Goal: Task Accomplishment & Management: Use online tool/utility

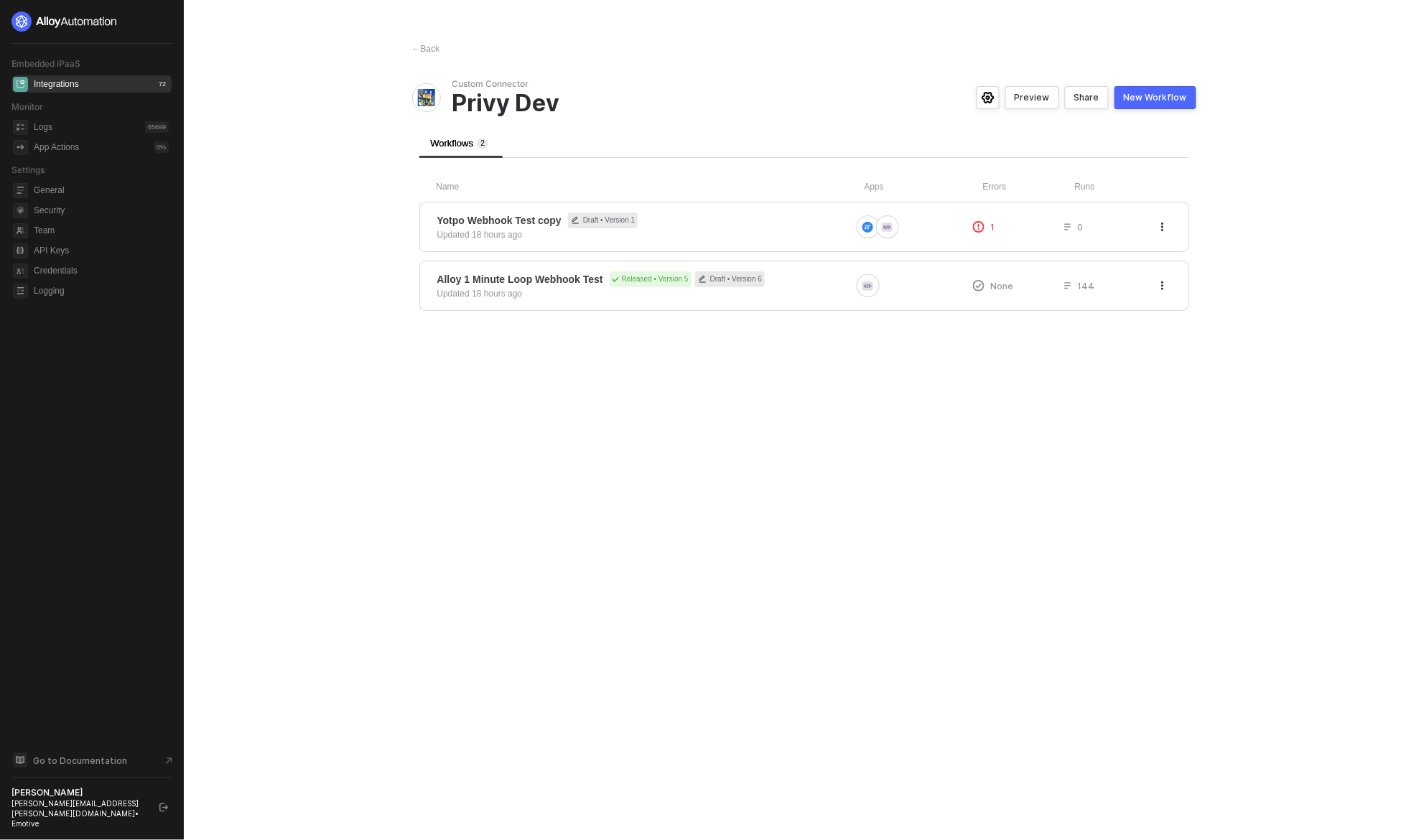
click at [306, 335] on main "← Back Custom Connector Privy Dev Preview Share New Workflow Workflows 2 Name A…" at bounding box center [712, 420] width 1424 height 840
click at [823, 298] on div "Alloy 1 Minute Loop Webhook Test Released • Version 5 Draft • Version 6 Updated…" at bounding box center [644, 285] width 414 height 28
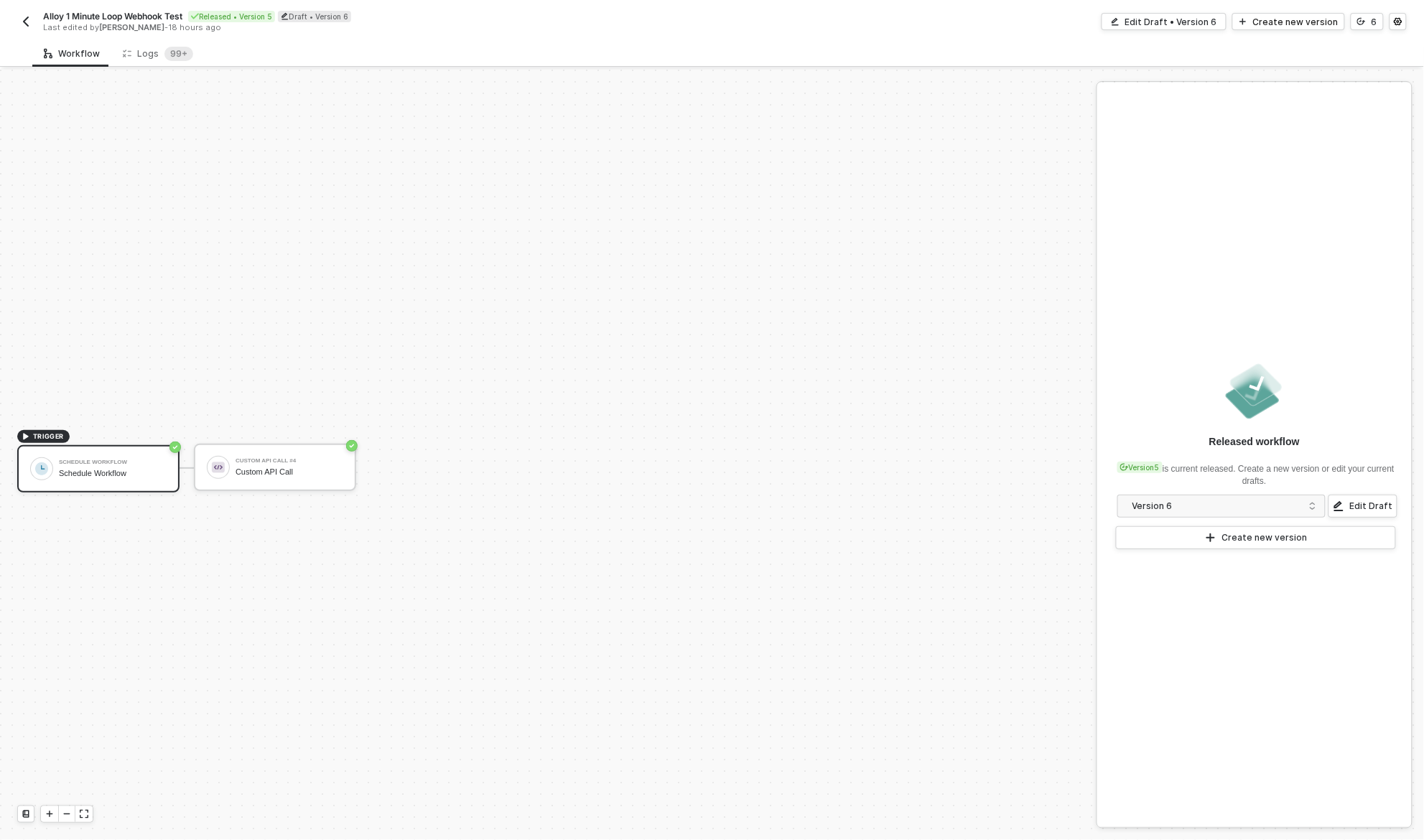
scroll to position [26, 0]
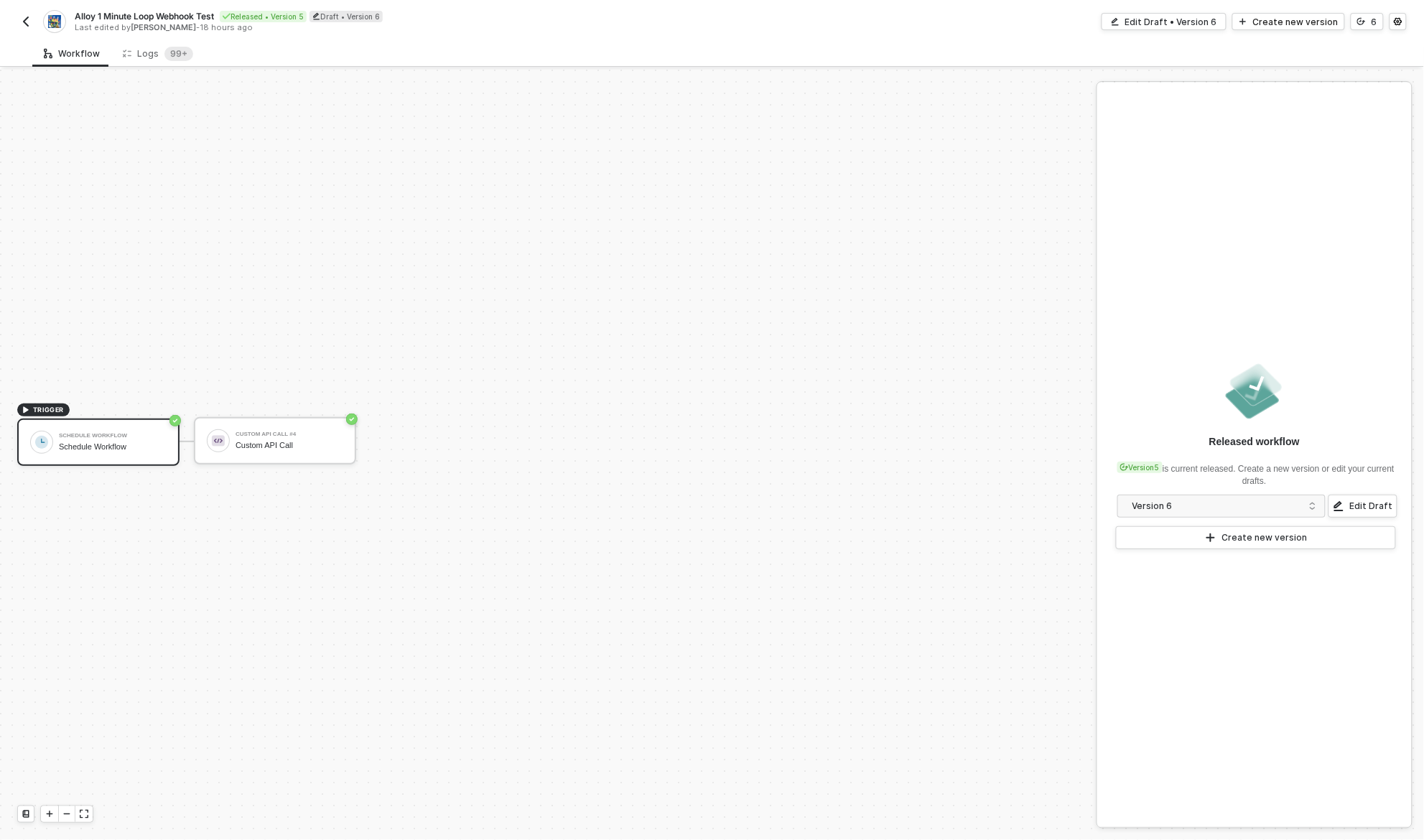
click at [23, 20] on img "button" at bounding box center [26, 21] width 12 height 12
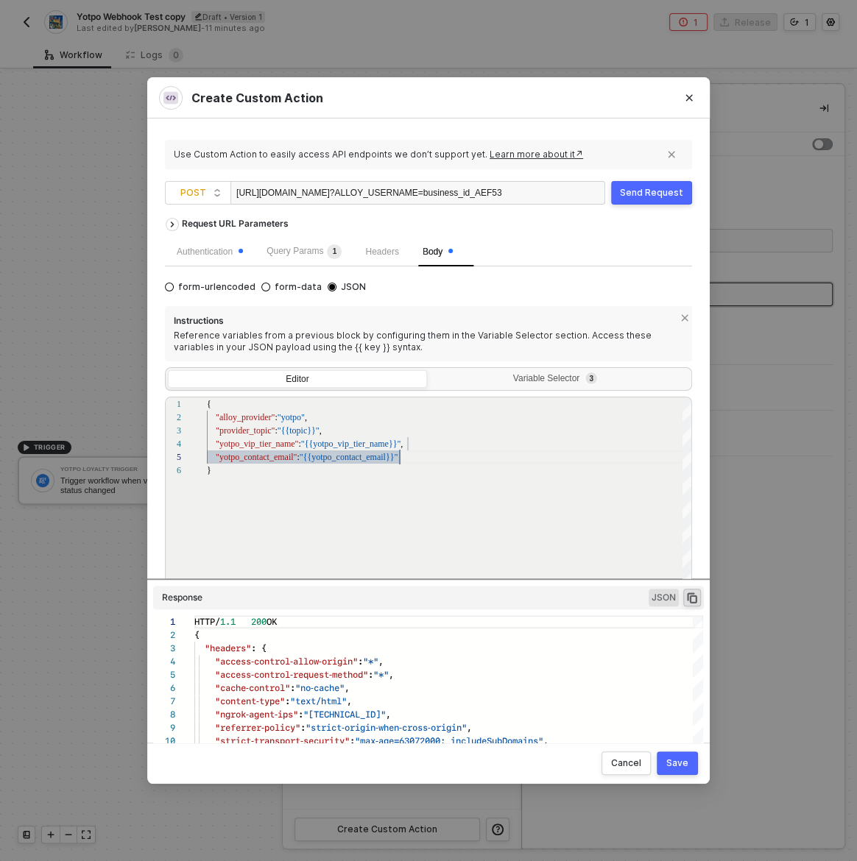
scroll to position [132, 0]
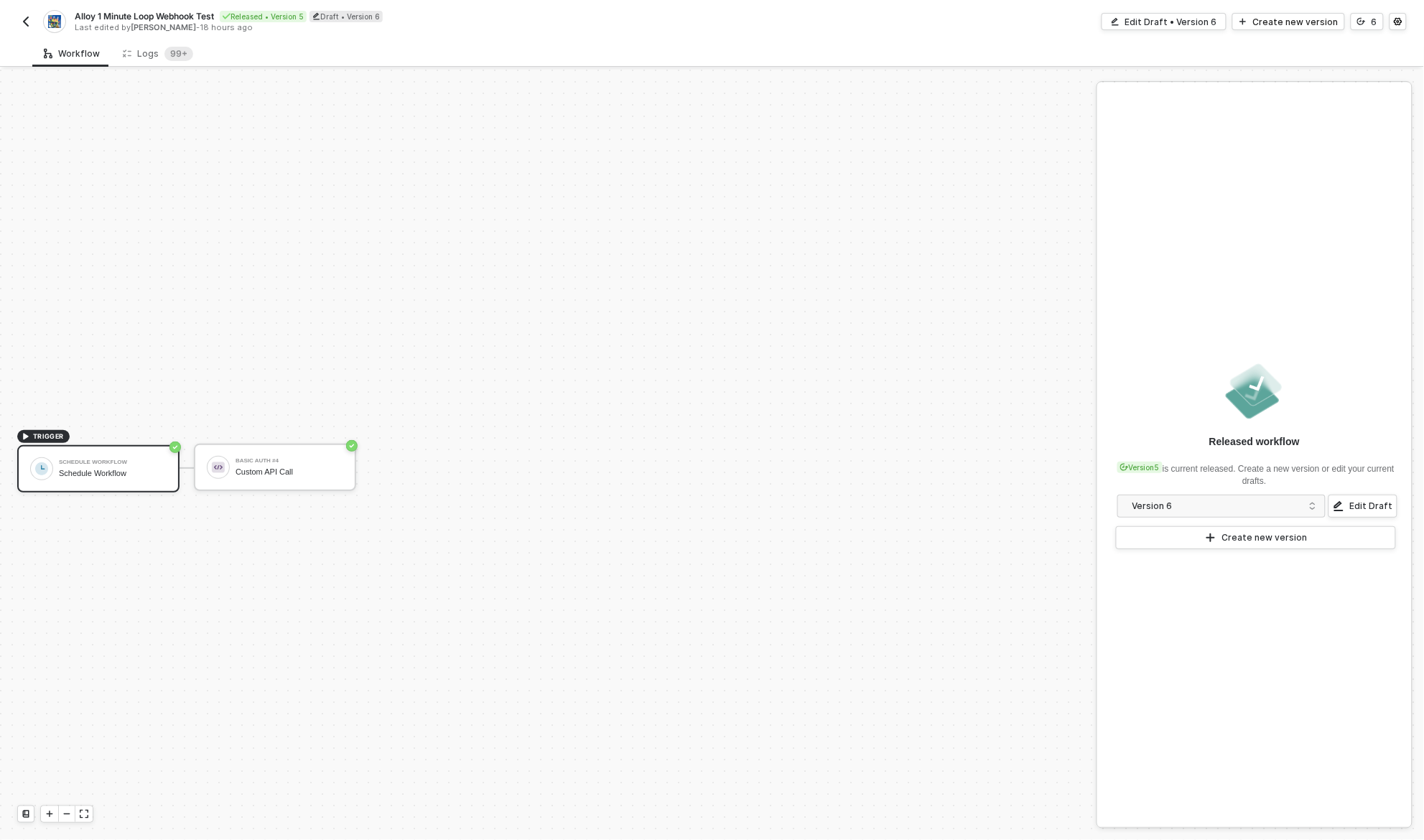
scroll to position [26, 0]
click at [129, 430] on div "Schedule Workflow Schedule Workflow" at bounding box center [112, 442] width 107 height 27
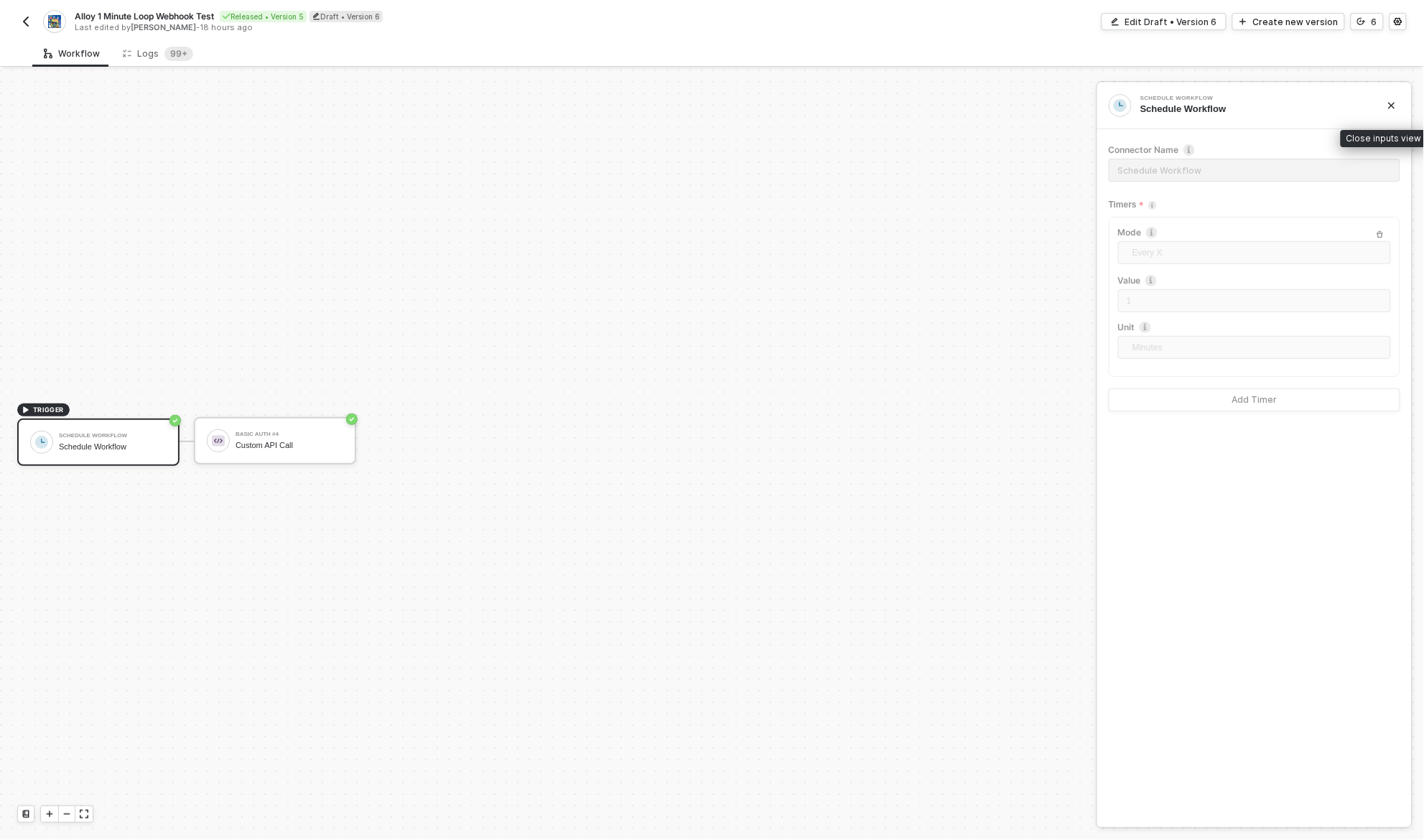
click at [1391, 105] on icon "icon-close" at bounding box center [1392, 105] width 9 height 9
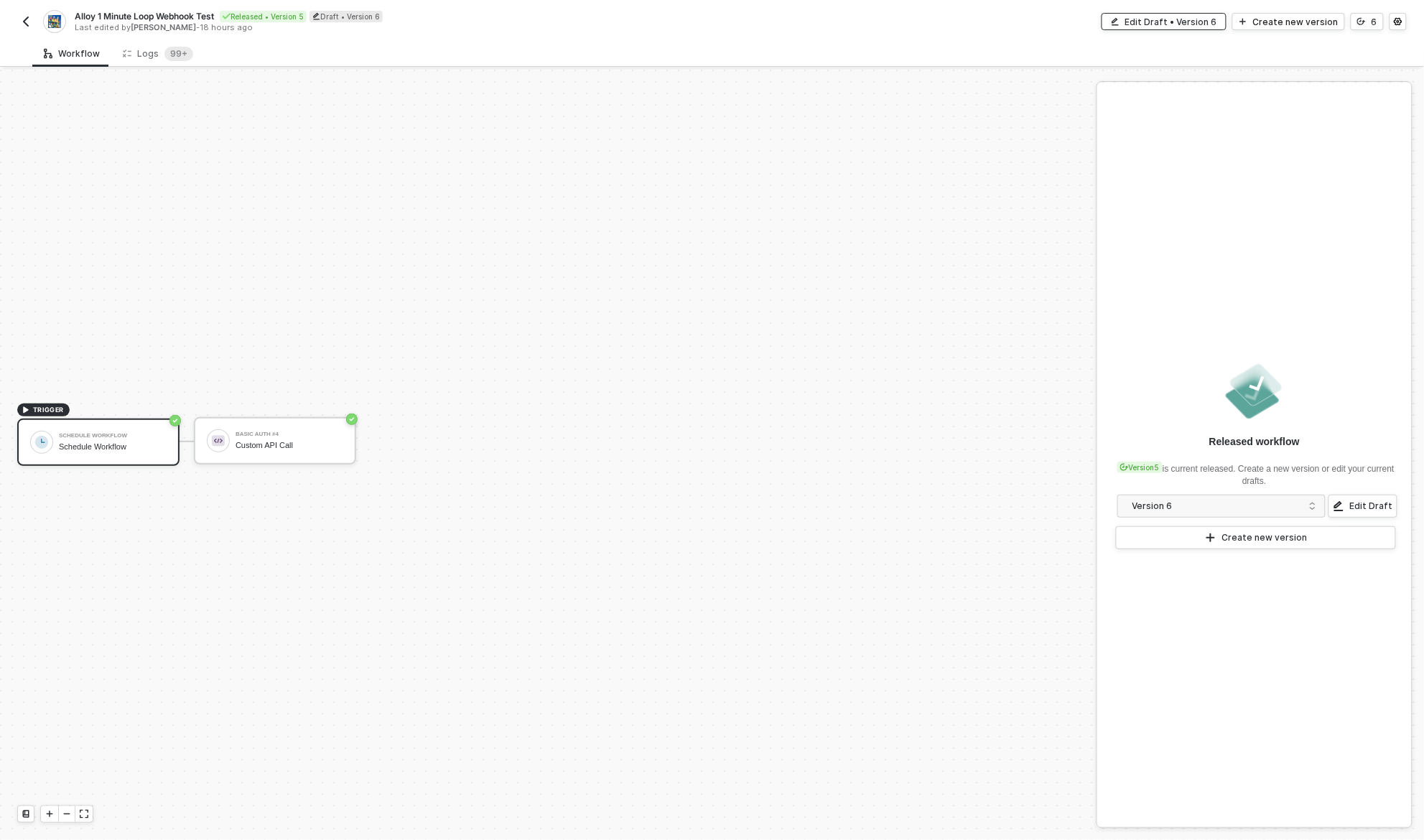
click at [1186, 17] on div "Edit Draft • Version 6" at bounding box center [1171, 21] width 92 height 13
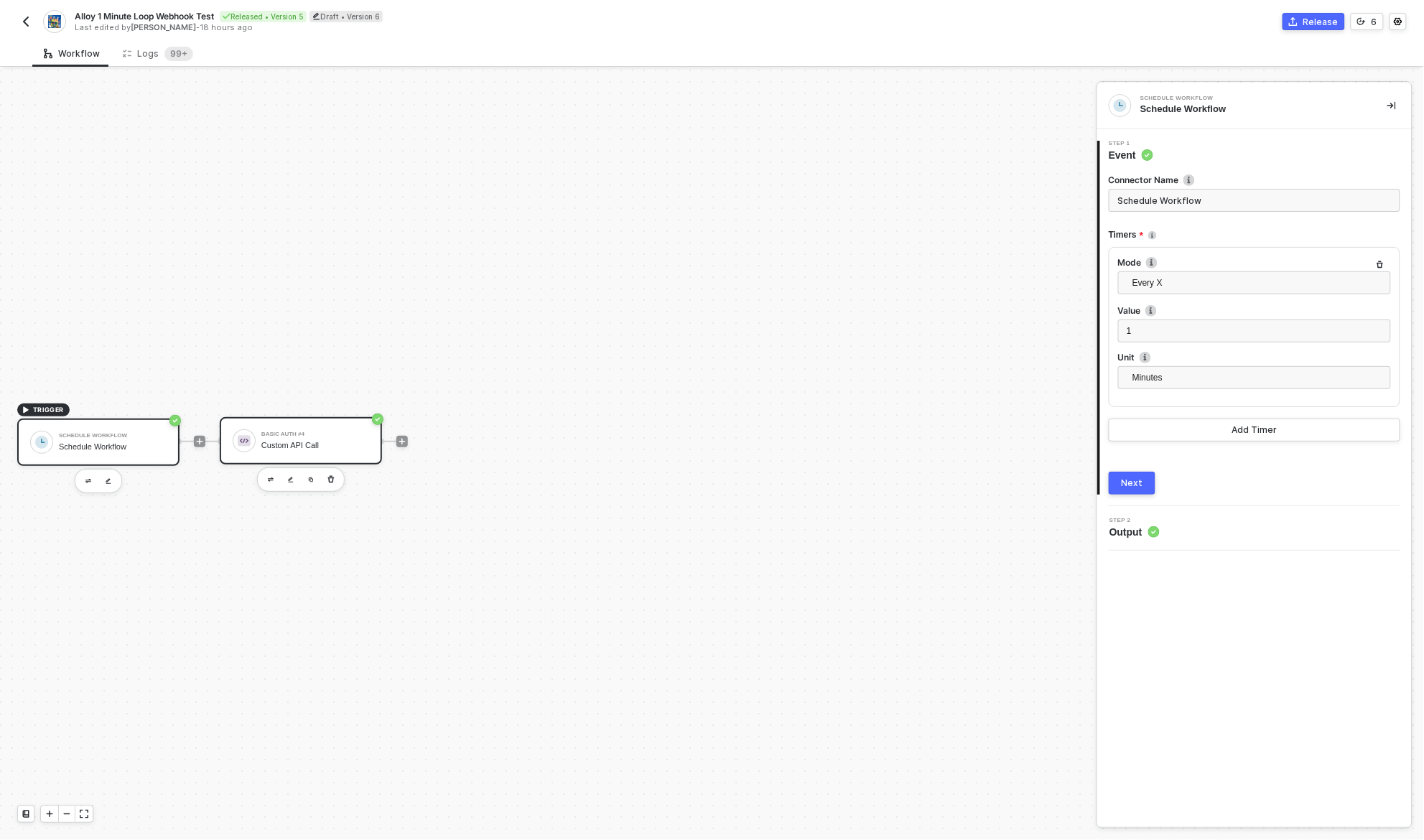
click at [332, 441] on div "Custom API Call" at bounding box center [315, 446] width 107 height 10
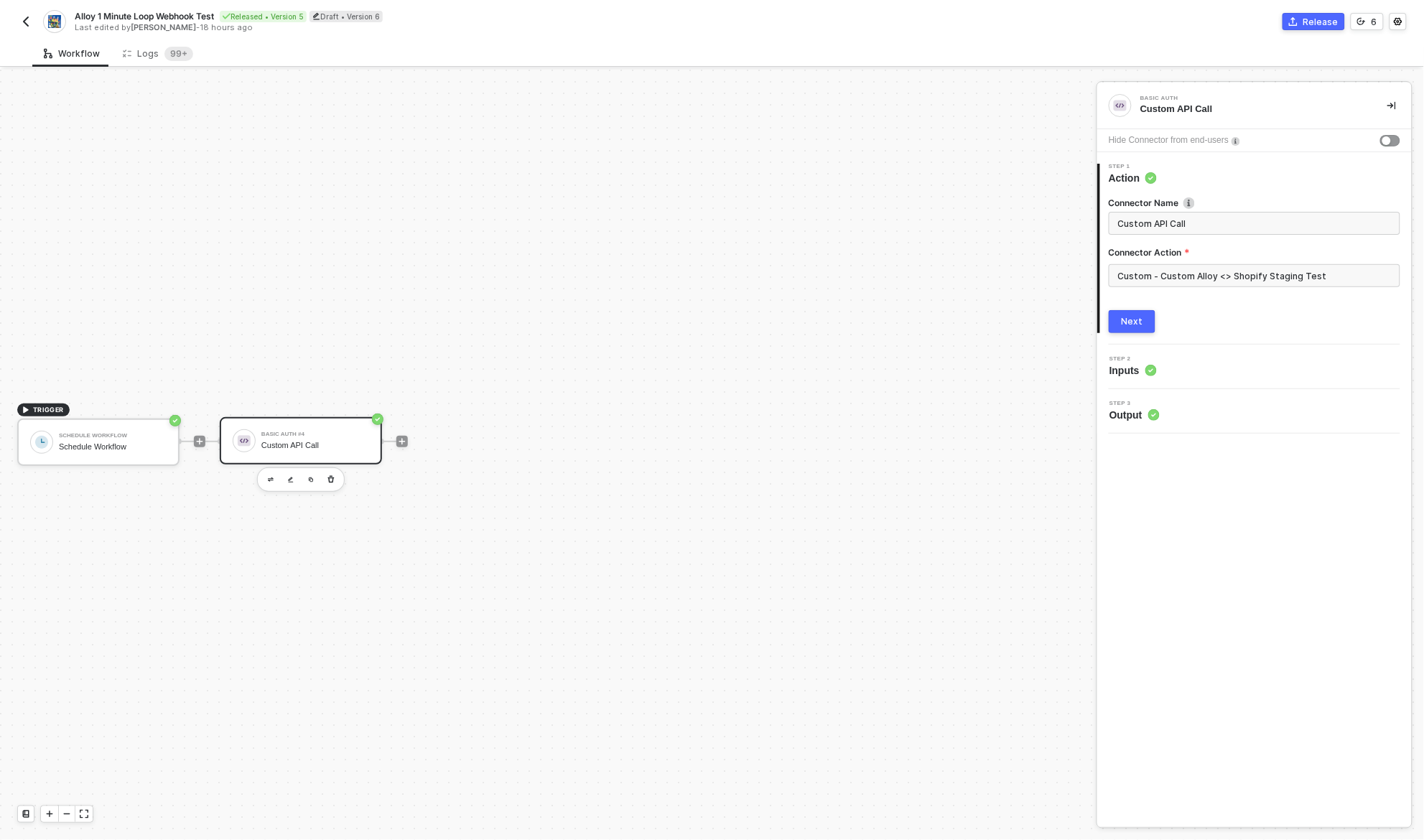
click at [22, 16] on img "button" at bounding box center [26, 21] width 12 height 12
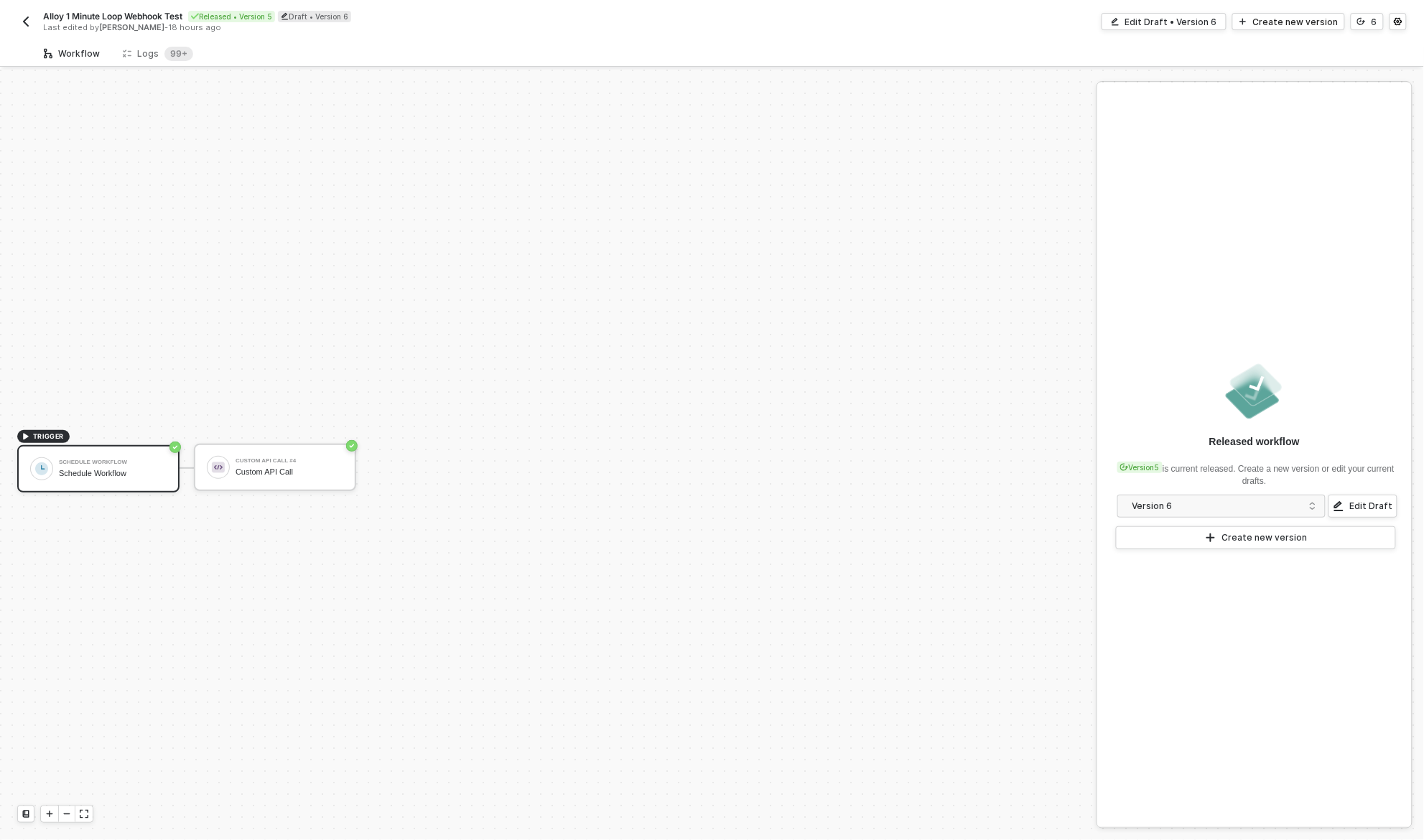
scroll to position [26, 0]
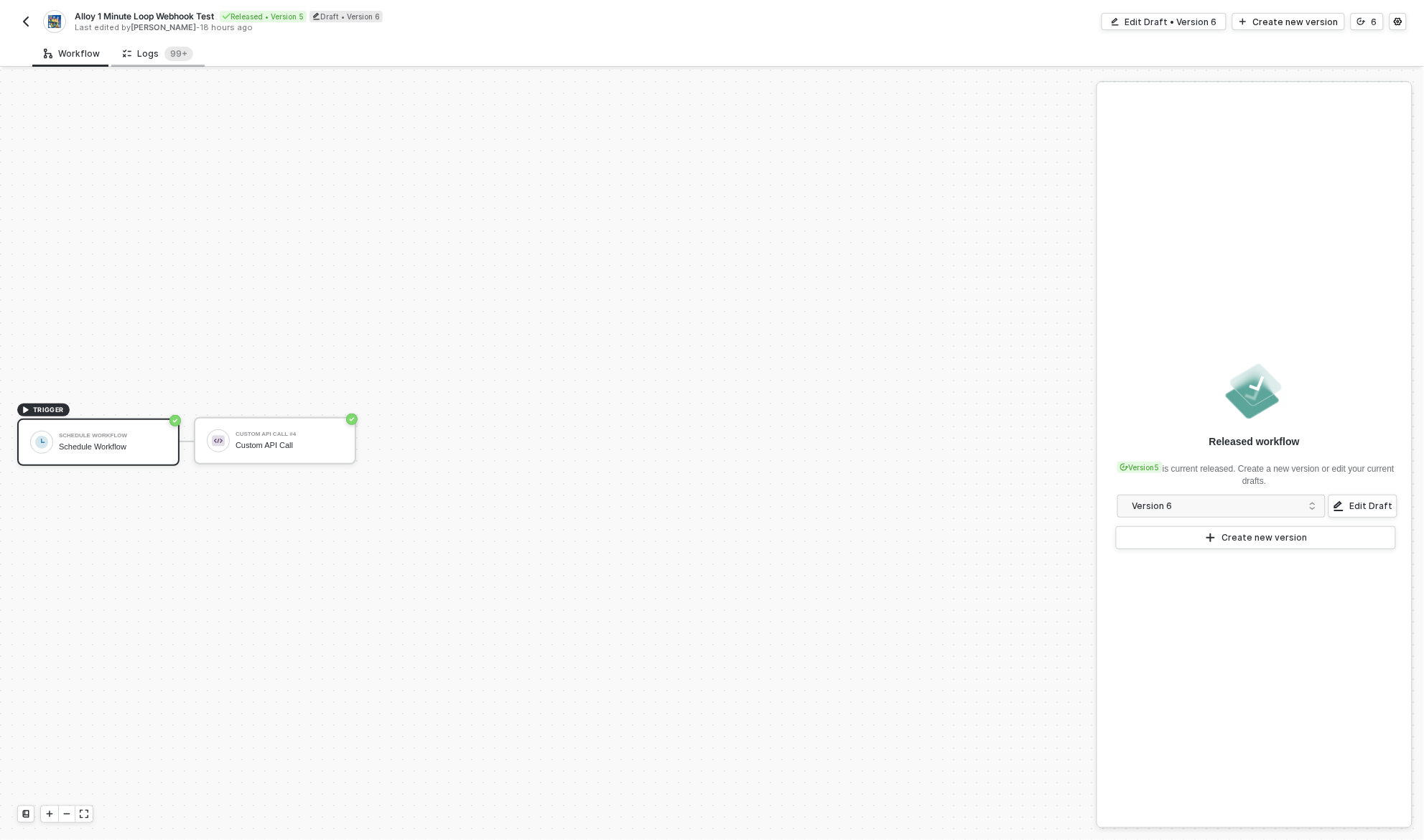
click at [148, 56] on div "Logs 99+" at bounding box center [158, 54] width 70 height 15
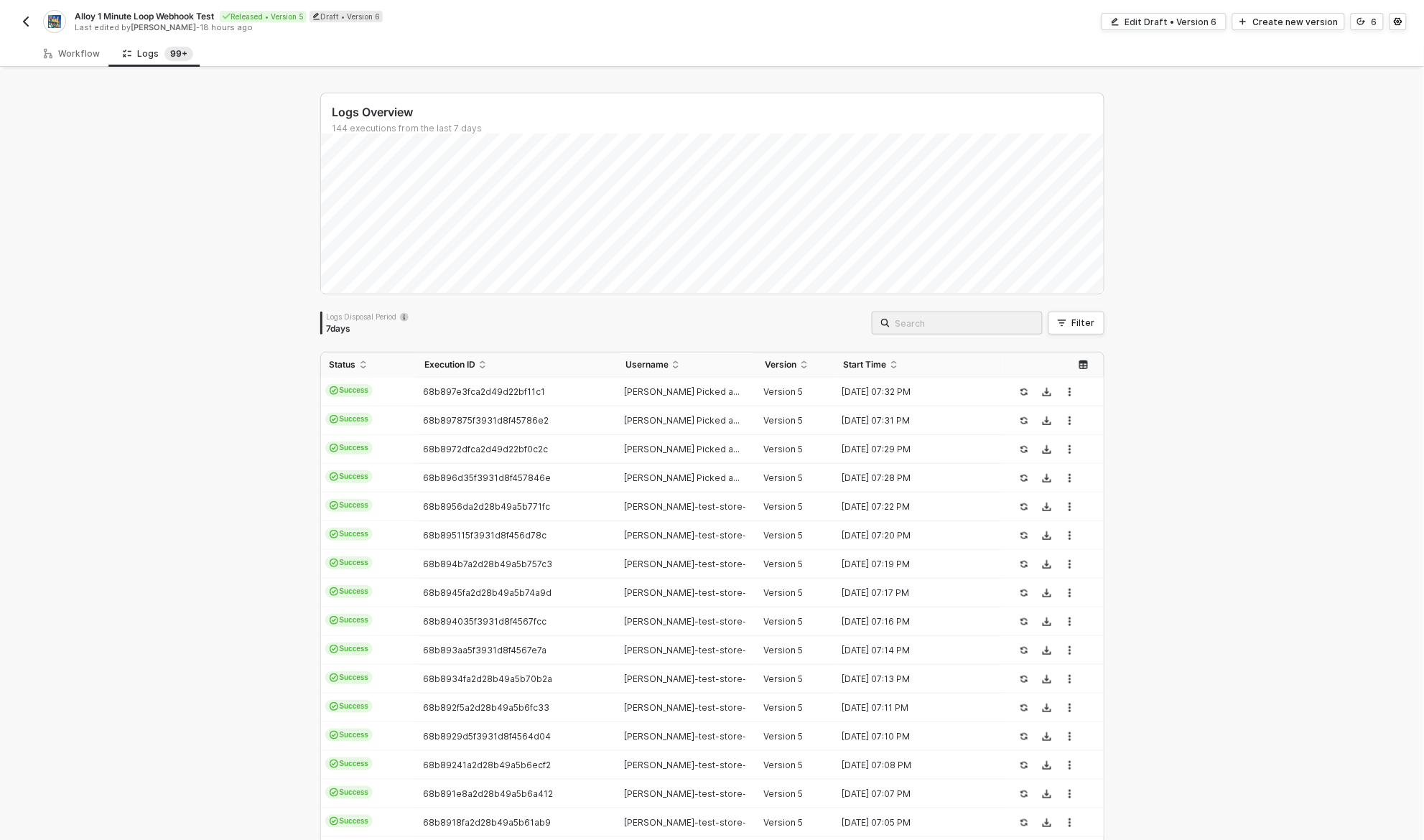
click at [163, 420] on div "Logs Overview 144 executions from the last 7 days Logs Disposal Period 7 days F…" at bounding box center [712, 542] width 1424 height 946
click at [123, 399] on div "Logs Overview 144 executions from the last 7 days Logs Disposal Period 7 days F…" at bounding box center [712, 542] width 1424 height 946
click at [176, 420] on div "Logs Overview 144 executions from the last 7 days Logs Disposal Period 7 days F…" at bounding box center [712, 542] width 1424 height 946
click at [194, 320] on div "Logs Overview 144 executions from the last 7 days Logs Disposal Period 7 days F…" at bounding box center [712, 542] width 1424 height 946
click at [31, 22] on img "button" at bounding box center [26, 21] width 12 height 12
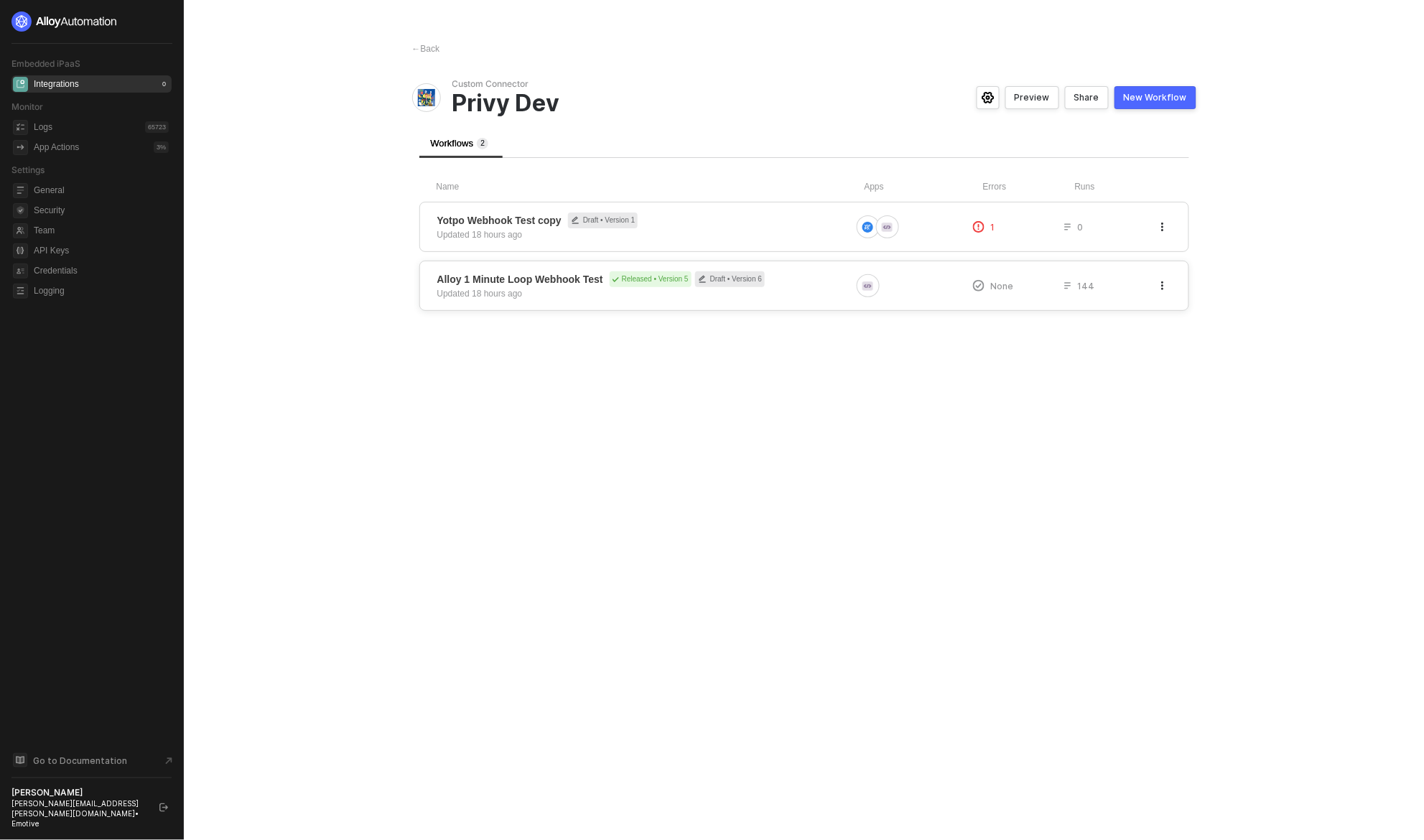
click at [1161, 283] on icon "button" at bounding box center [1162, 285] width 2 height 9
click at [1122, 317] on div "Duplicate" at bounding box center [1111, 315] width 89 height 14
click at [784, 220] on span "Alloy 1 Minute Loop Webhook Test copy 2 Draft • Version 1" at bounding box center [644, 220] width 414 height 16
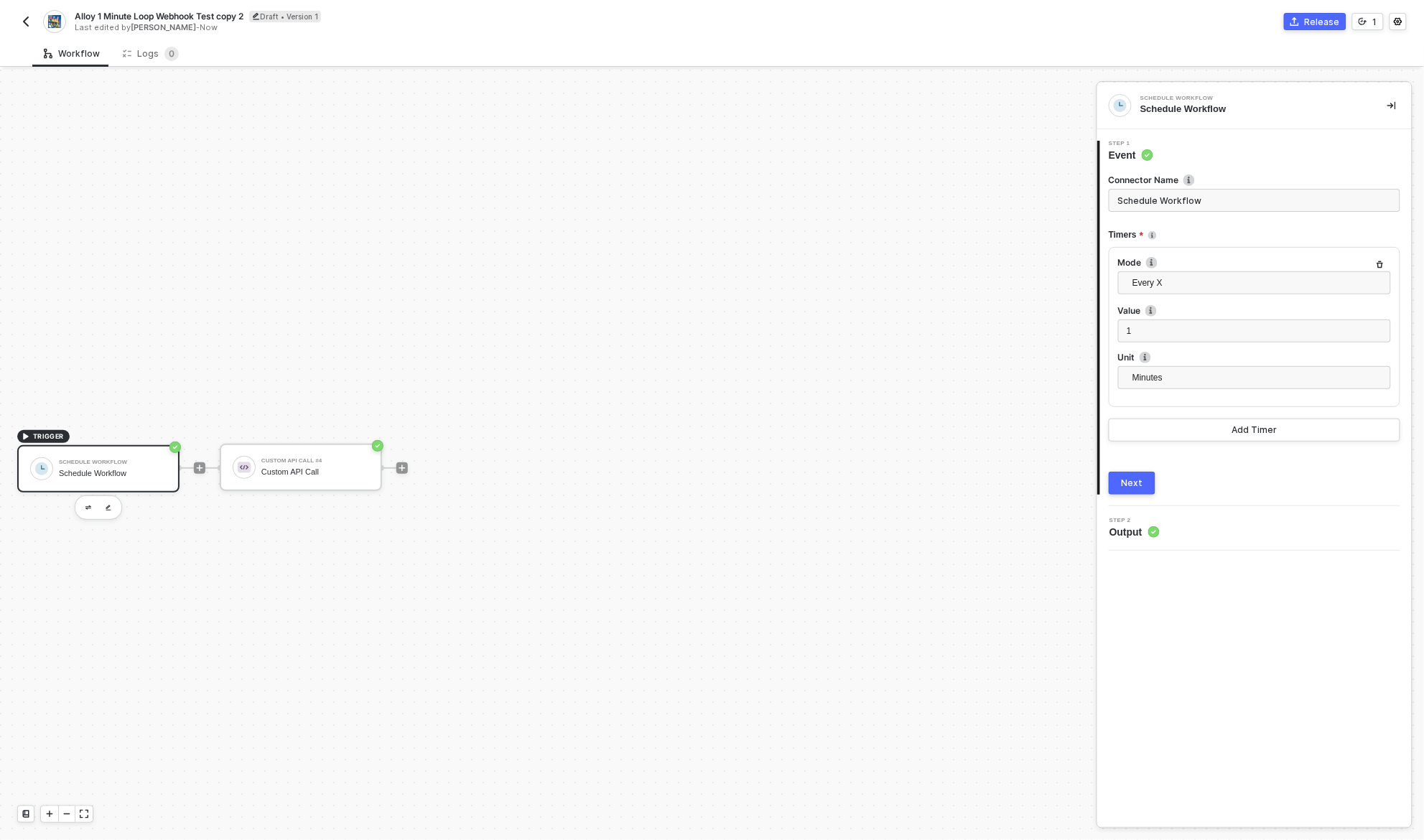
scroll to position [26, 0]
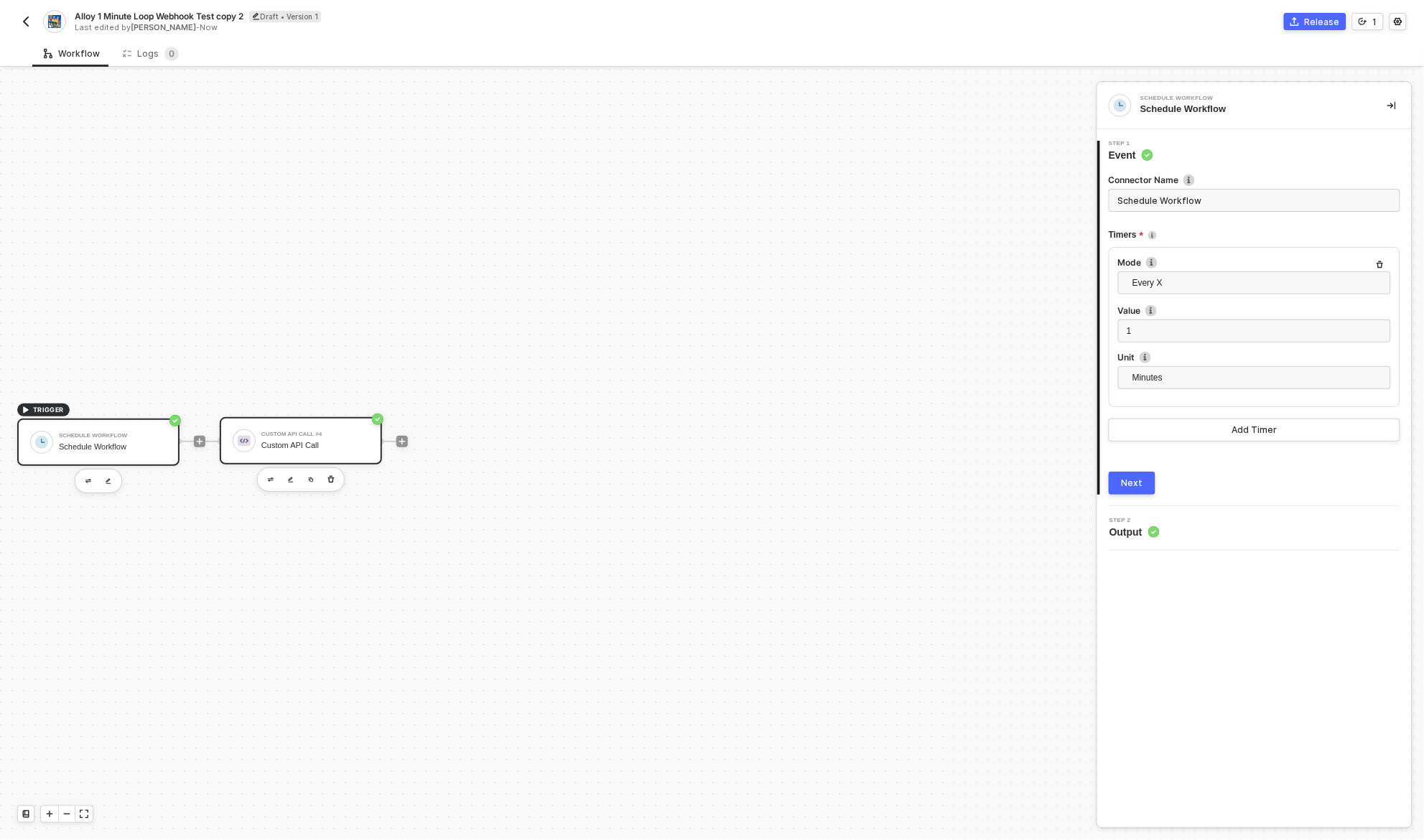
click at [311, 441] on div "Custom API Call" at bounding box center [315, 446] width 107 height 10
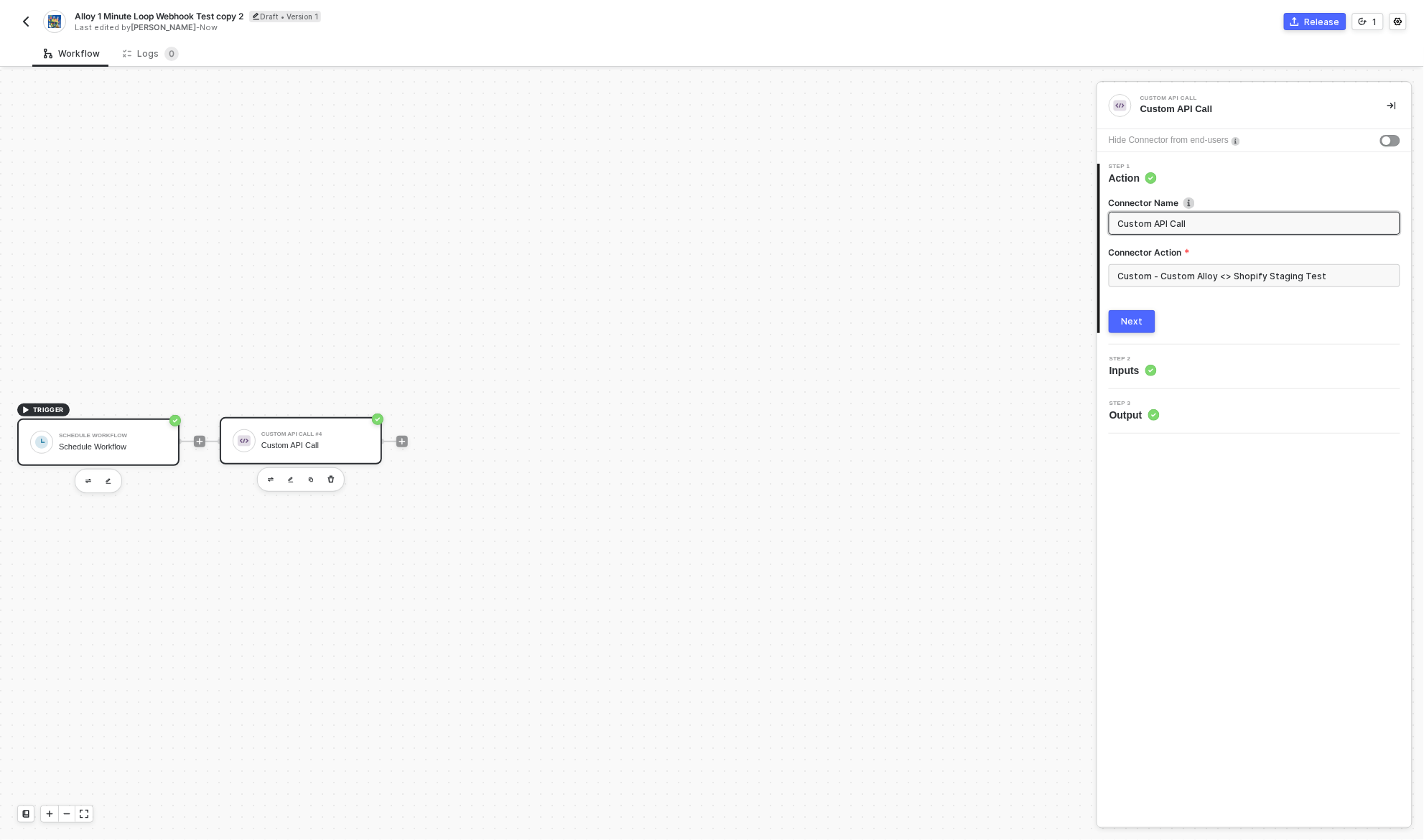
click at [133, 442] on div "Schedule Workflow" at bounding box center [112, 447] width 107 height 10
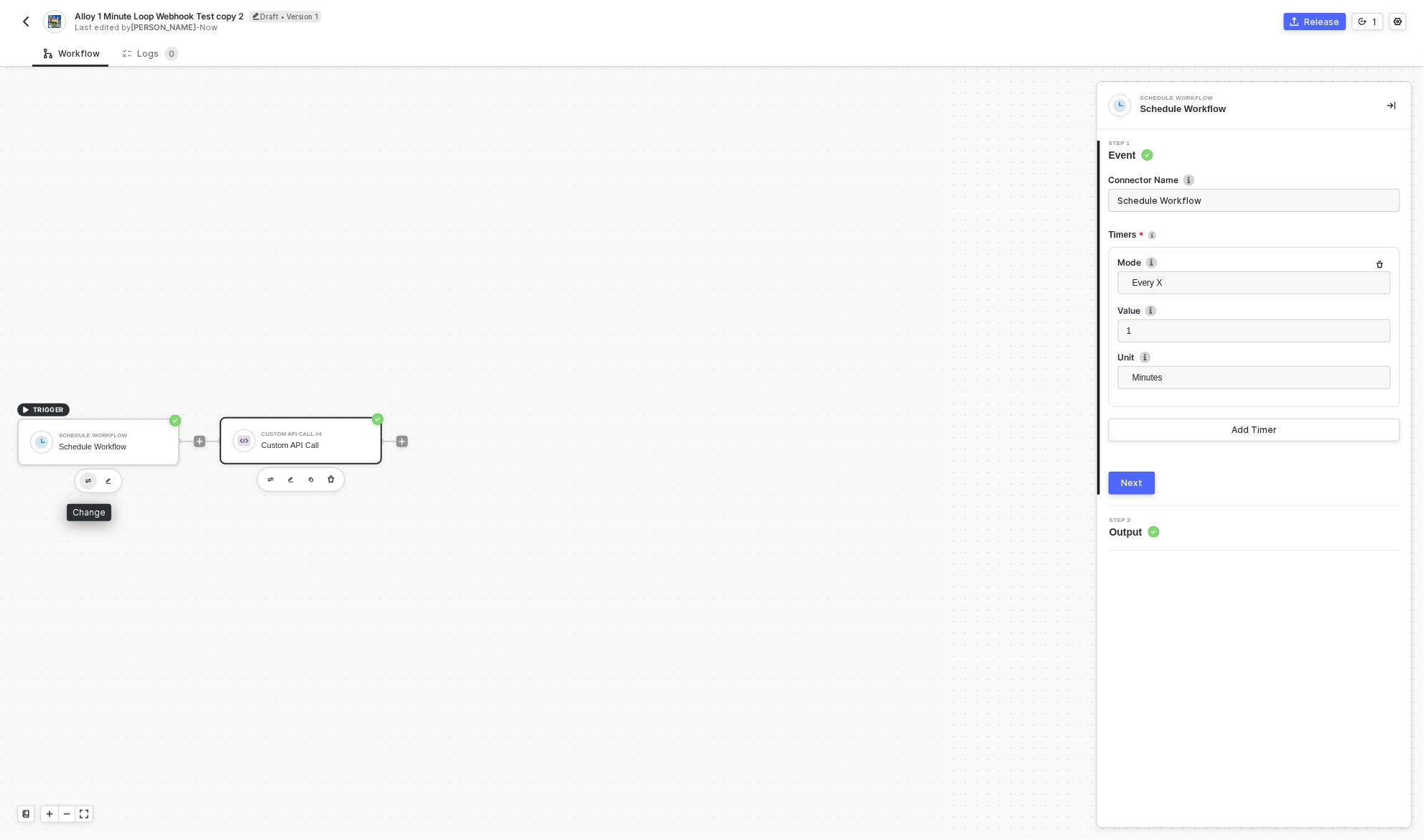
click at [84, 476] on button "button" at bounding box center [89, 481] width 18 height 18
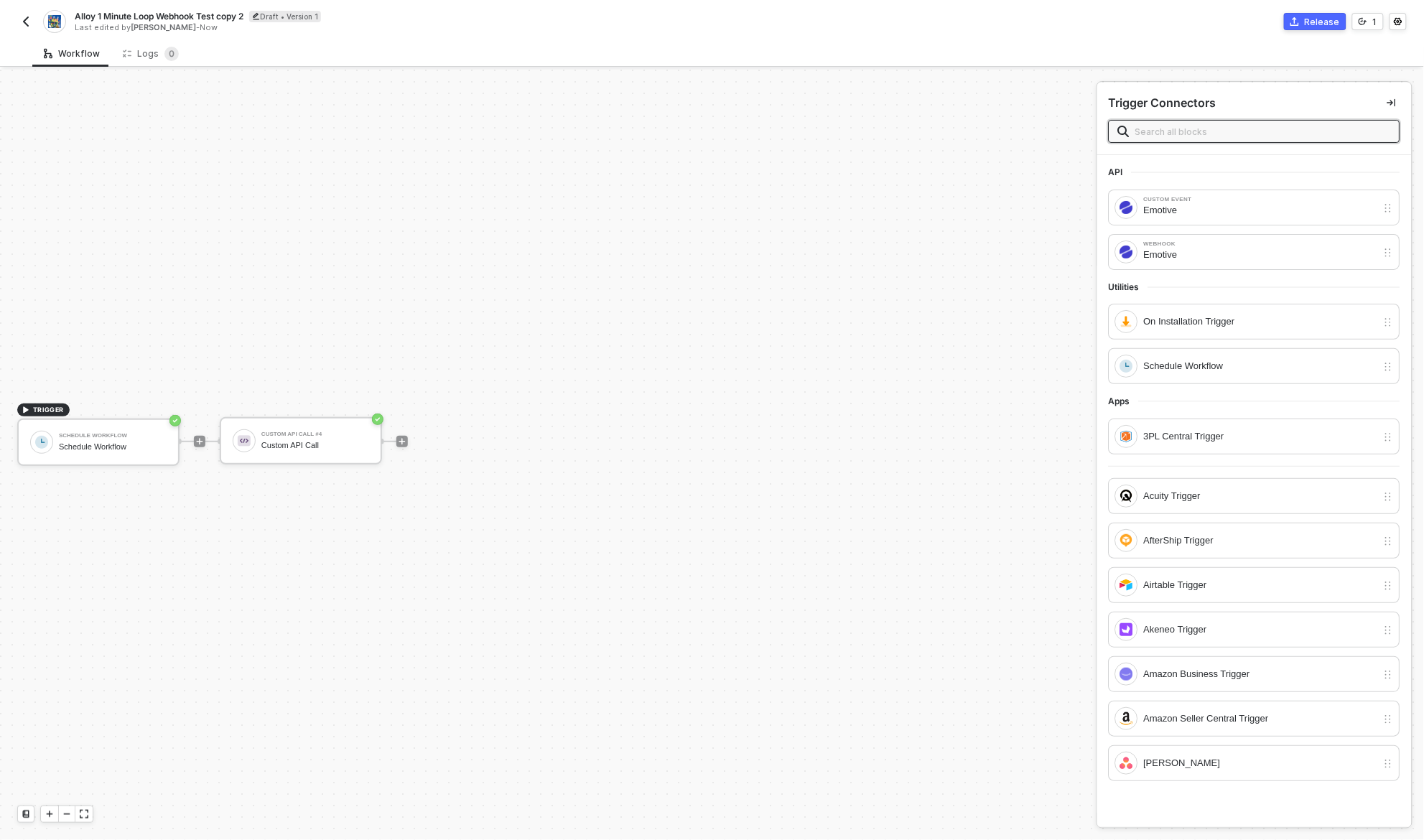
click at [1223, 135] on input "text" at bounding box center [1264, 132] width 256 height 16
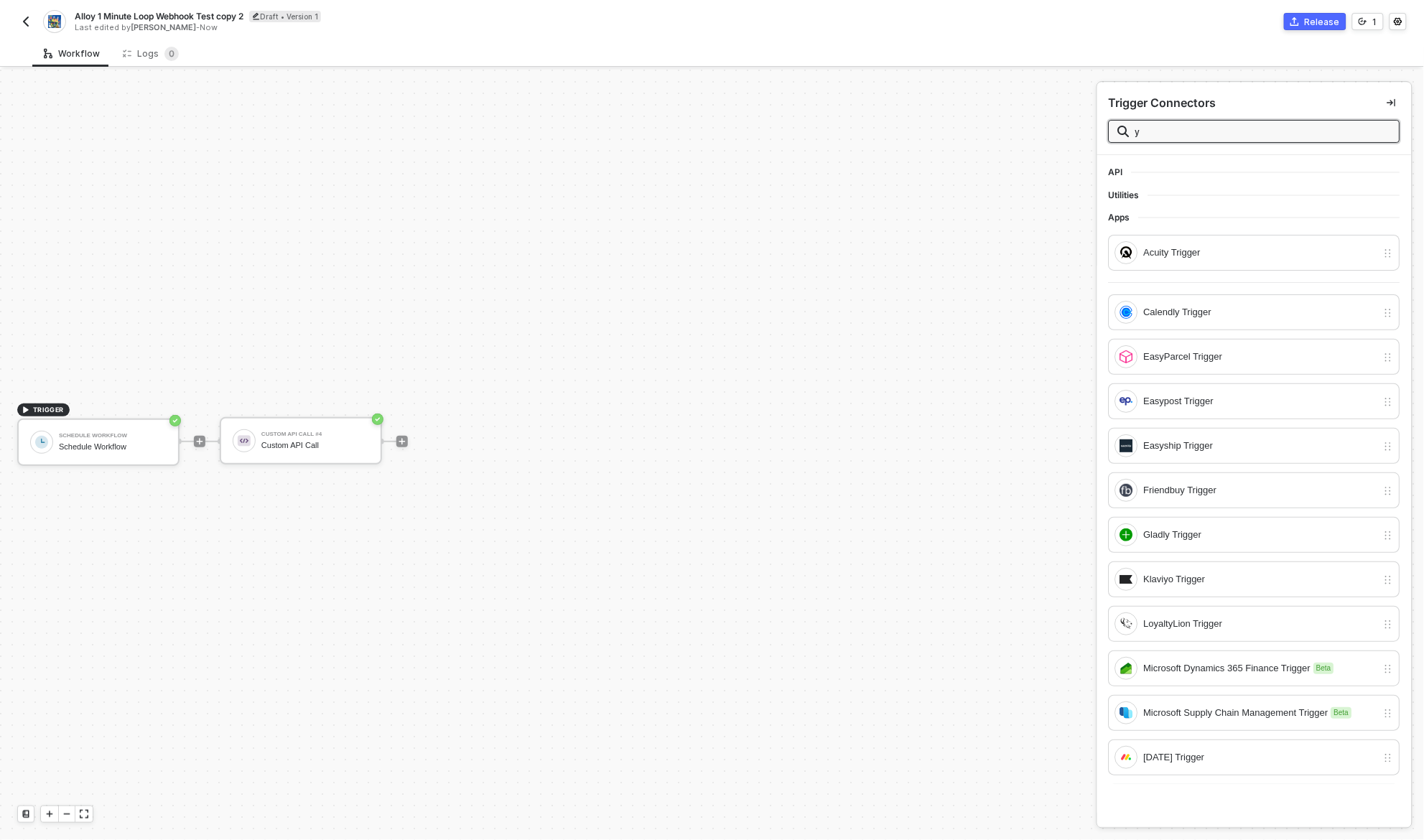
type input "yo"
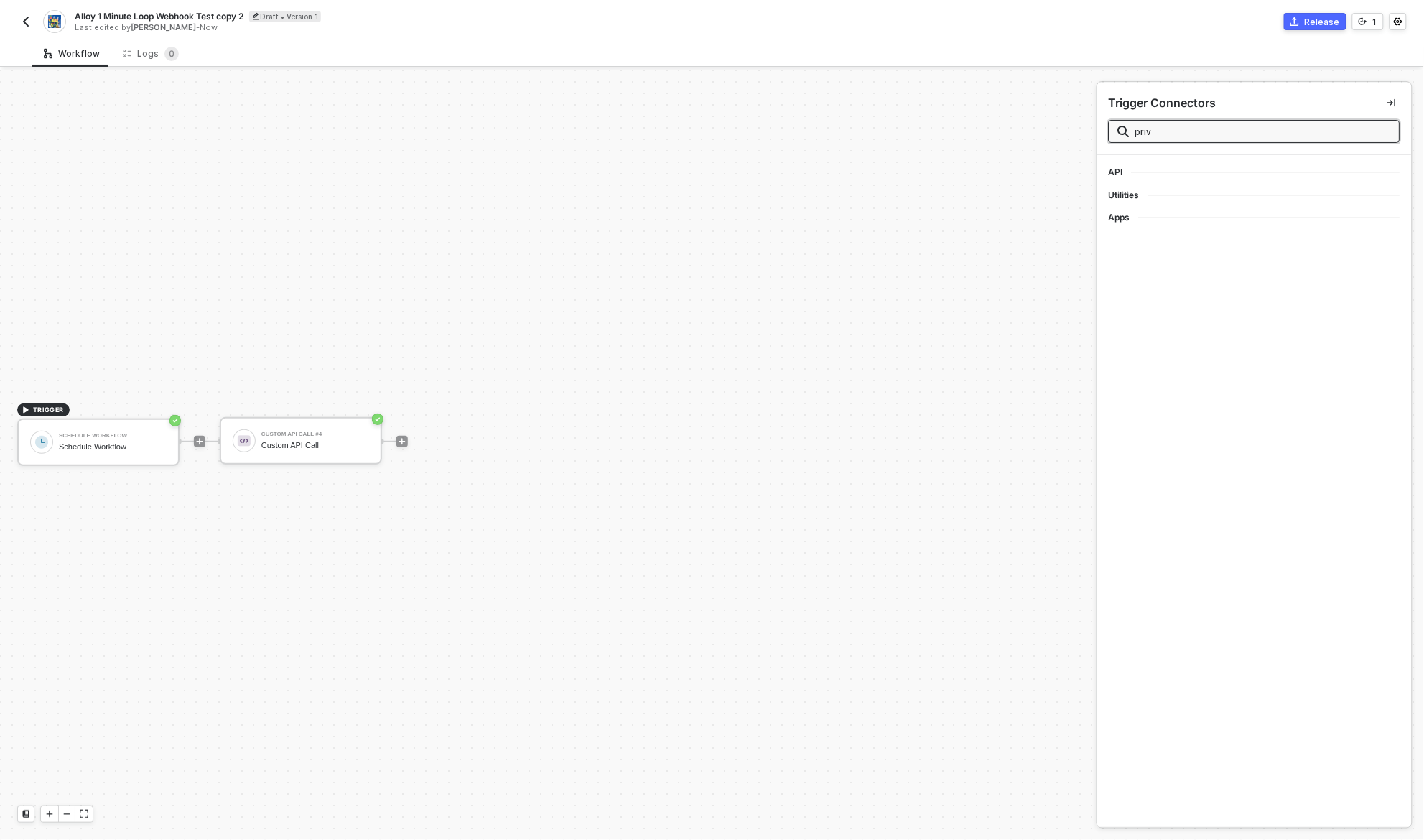
type input "privy"
type input "Privy"
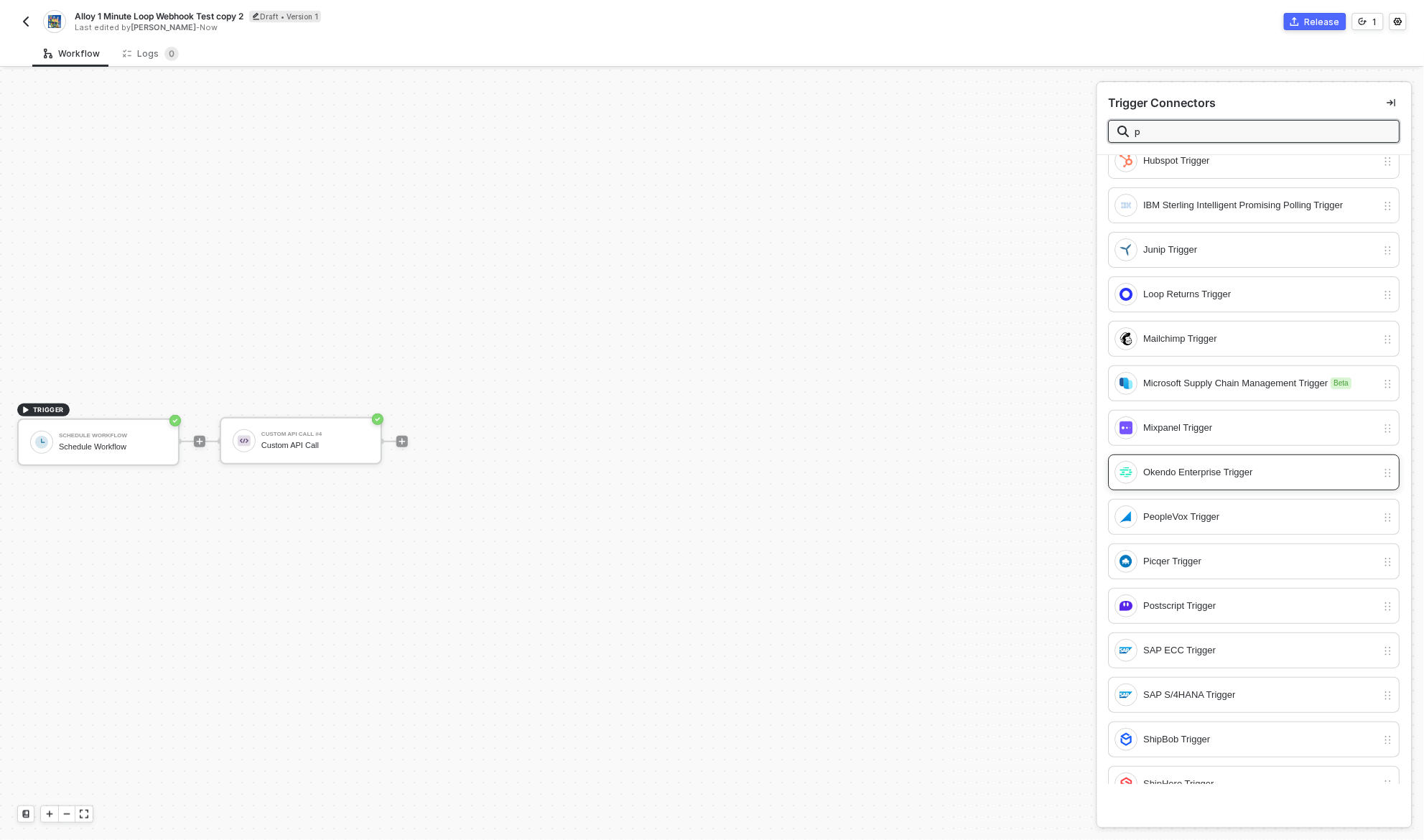
scroll to position [0, 0]
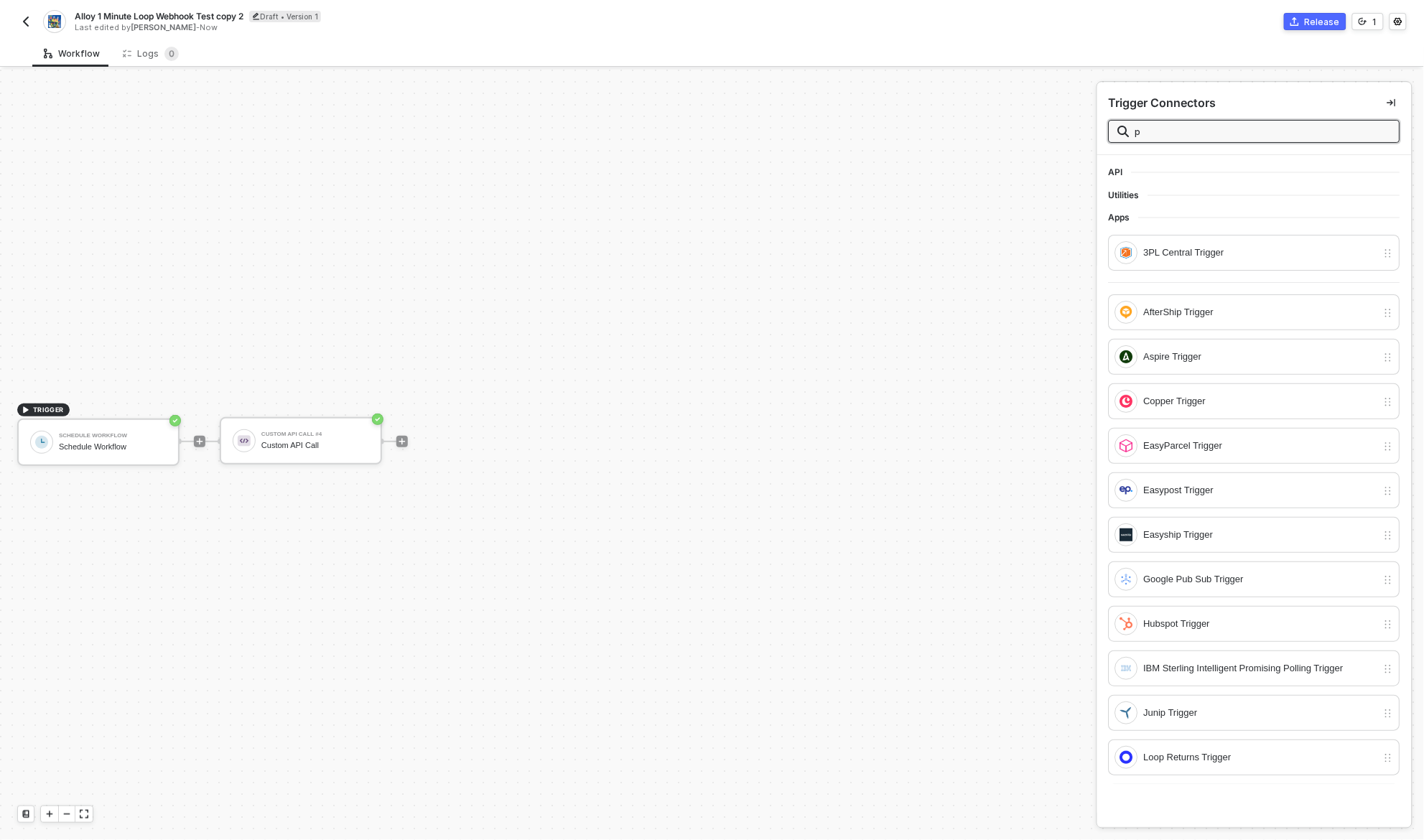
type input "s"
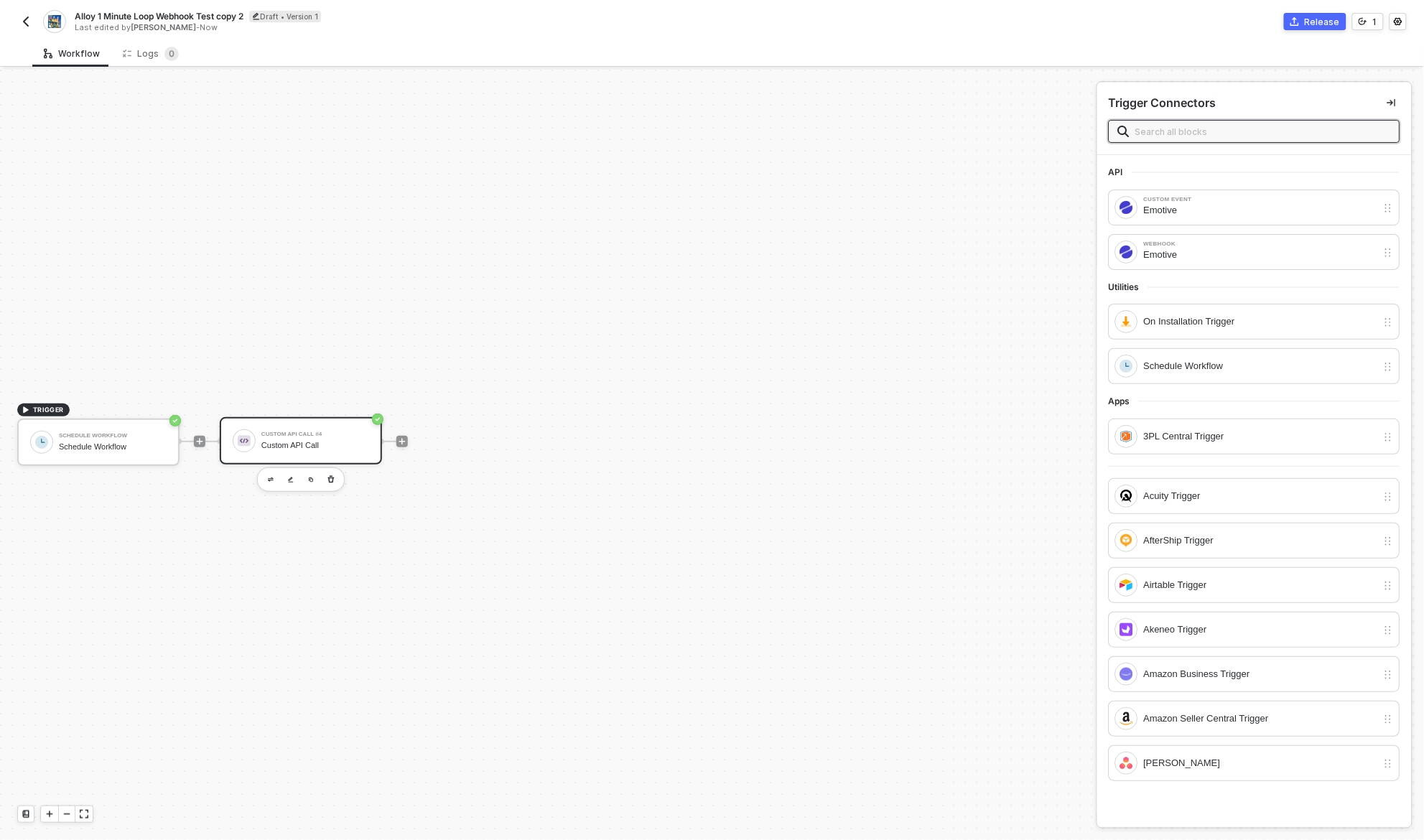
click at [342, 445] on div "Custom API Call" at bounding box center [315, 446] width 107 height 10
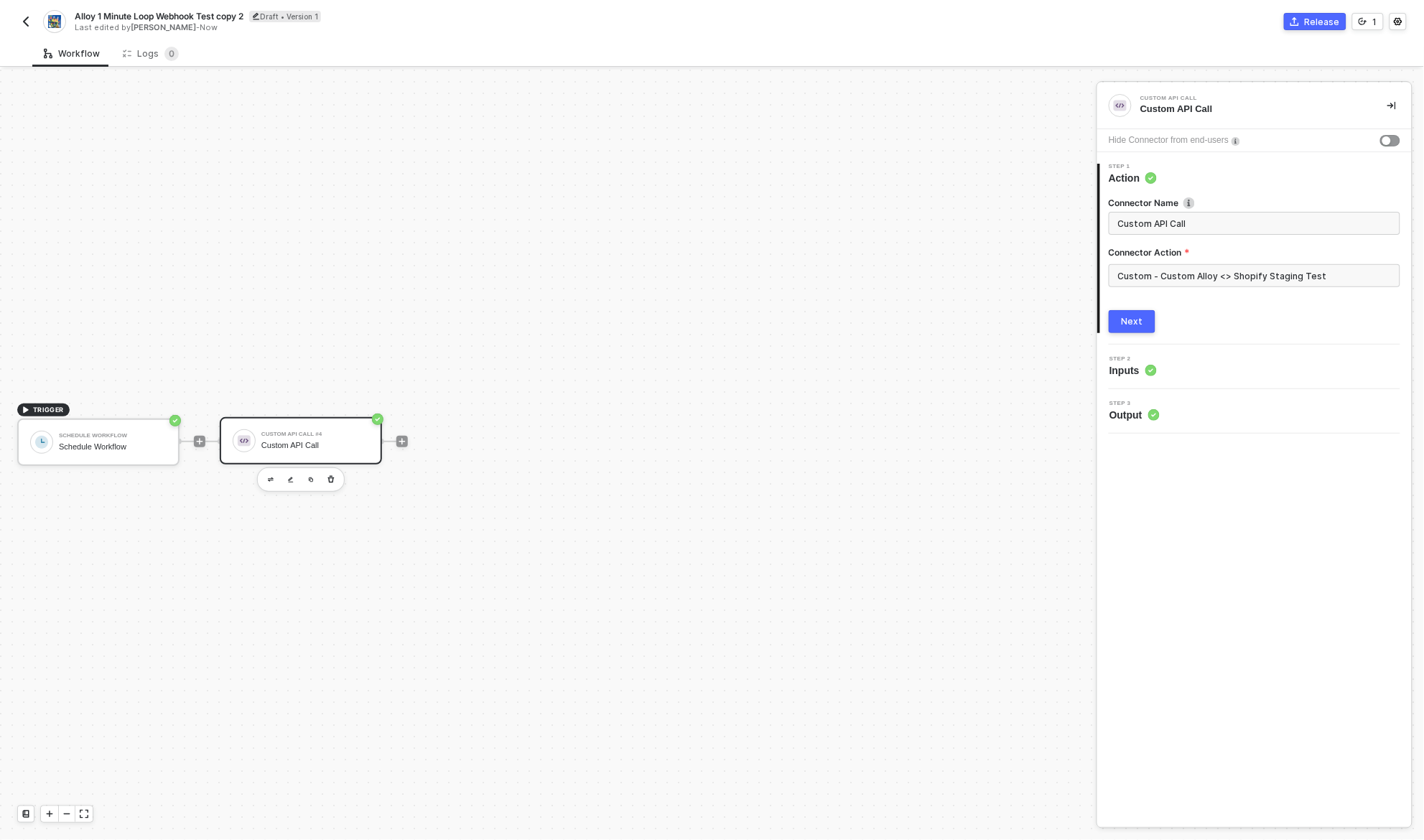
click at [308, 438] on div "Custom API Call #4 Custom API Call" at bounding box center [315, 441] width 107 height 27
click at [1185, 369] on div "Step 2 Inputs" at bounding box center [1256, 367] width 311 height 21
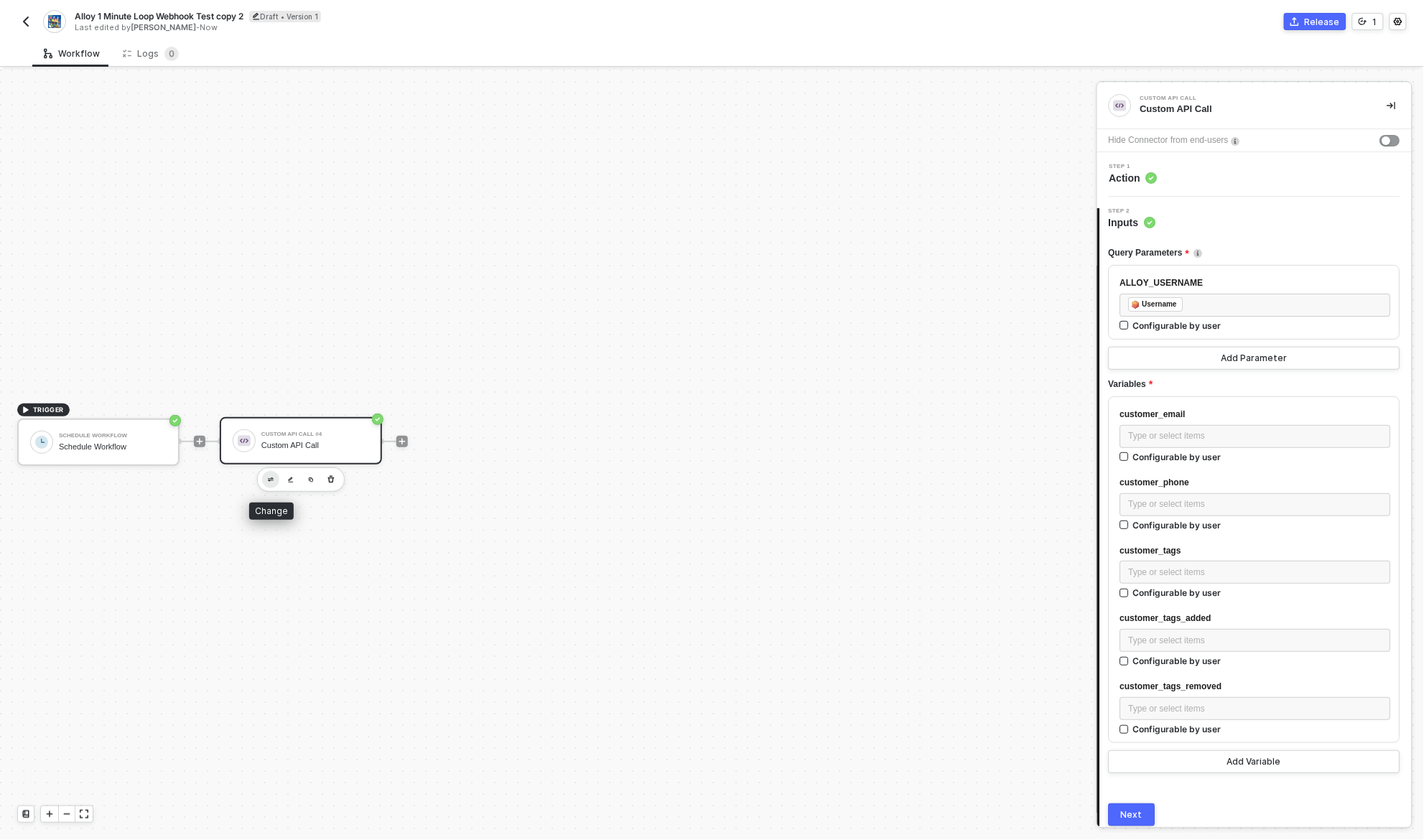
click at [271, 483] on button "button" at bounding box center [271, 480] width 18 height 18
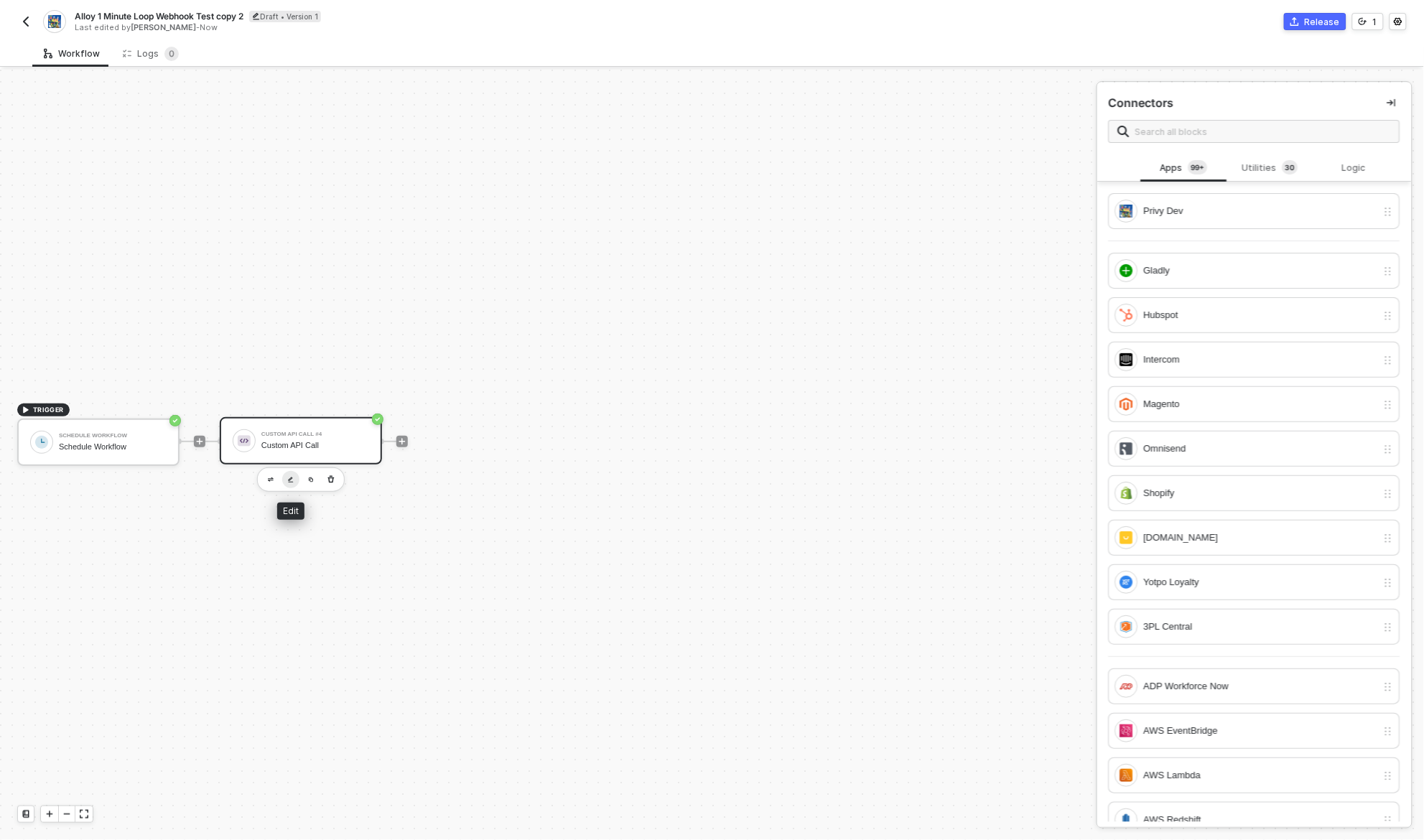
click at [294, 479] on button "button" at bounding box center [291, 480] width 18 height 18
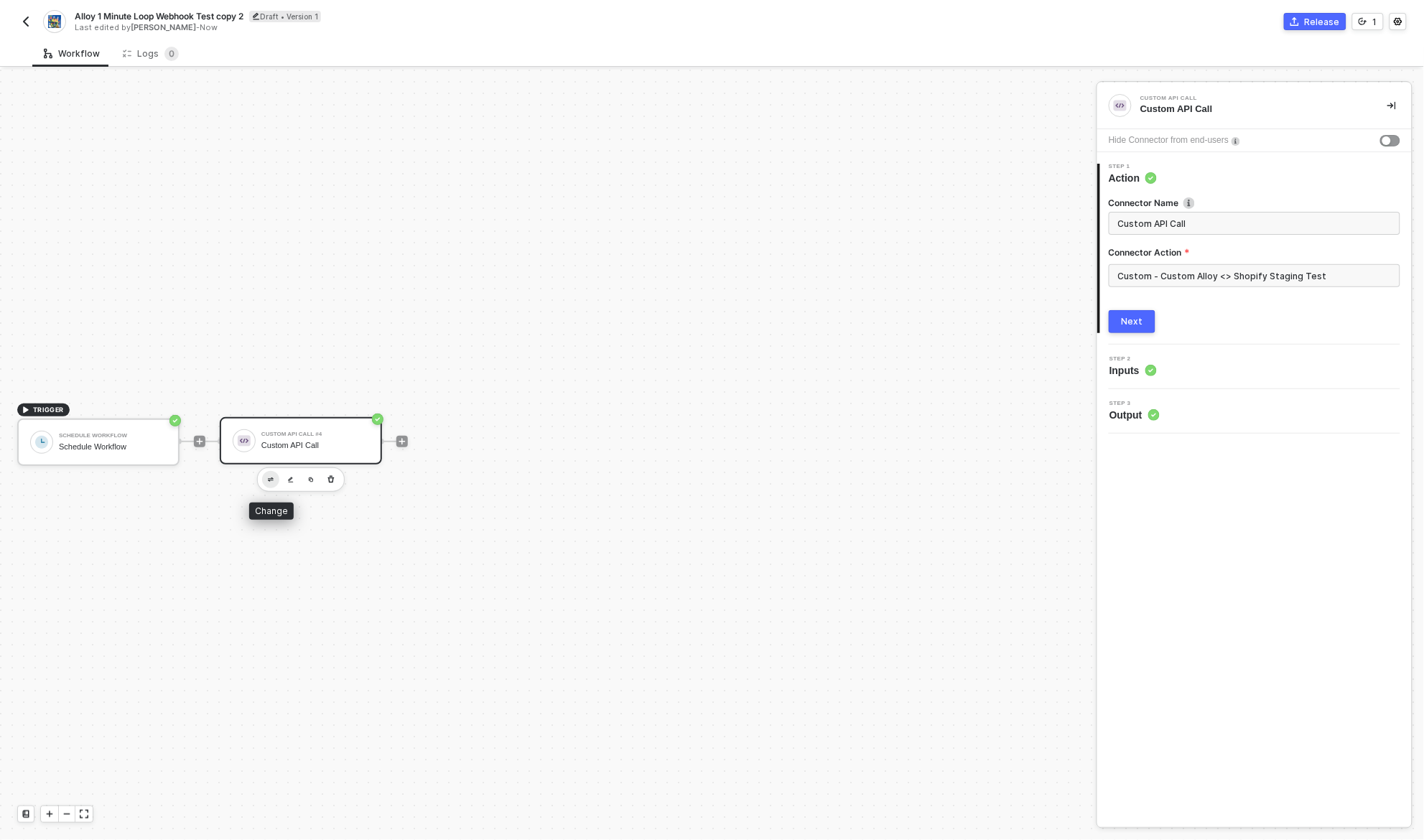
click at [272, 479] on img "button" at bounding box center [271, 479] width 6 height 5
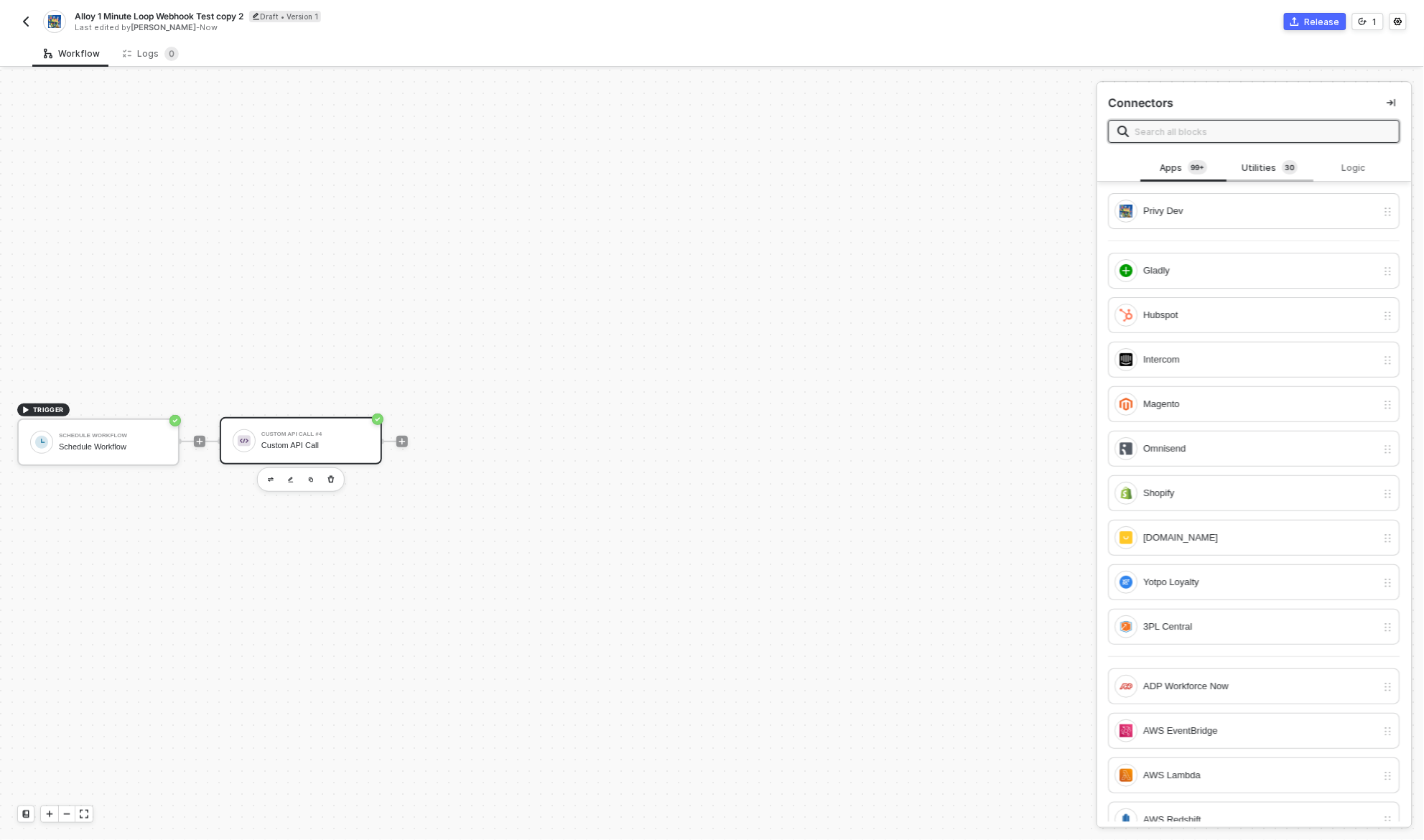
click at [1264, 176] on div "Utilities 3 0" at bounding box center [1271, 168] width 63 height 16
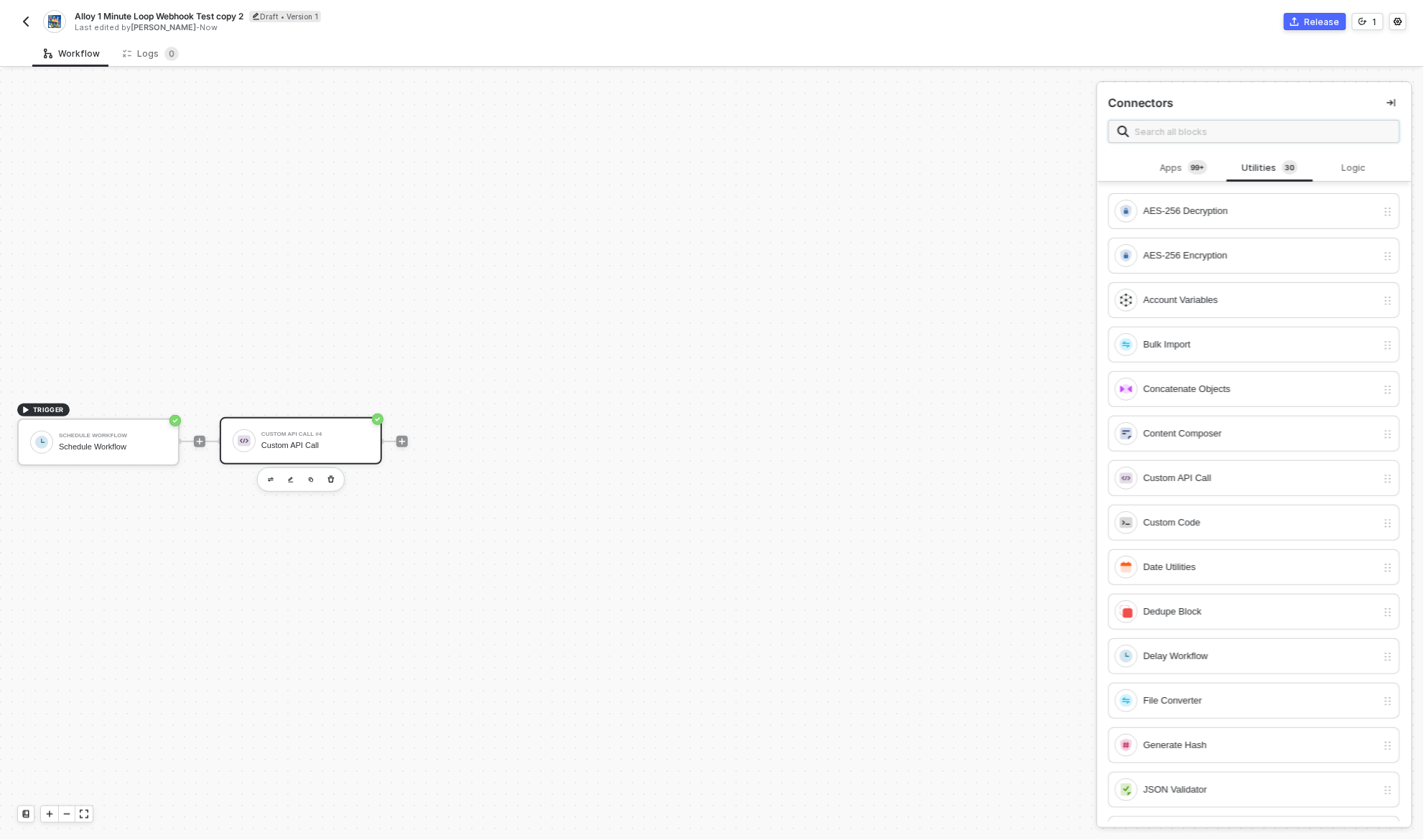
click at [1227, 129] on input "text" at bounding box center [1264, 132] width 256 height 16
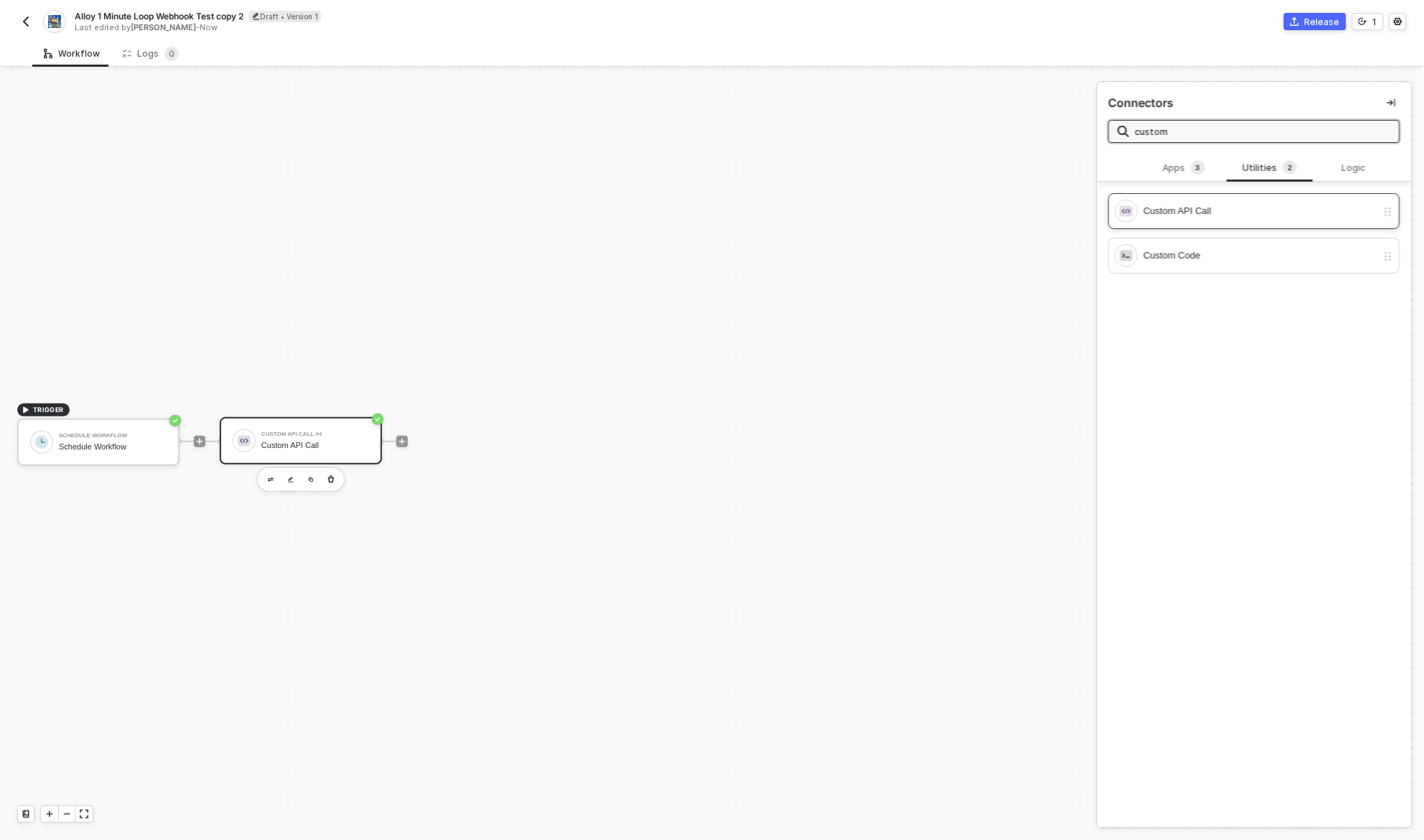
type input "custom"
click at [1240, 216] on div "Custom API Call" at bounding box center [1260, 211] width 233 height 16
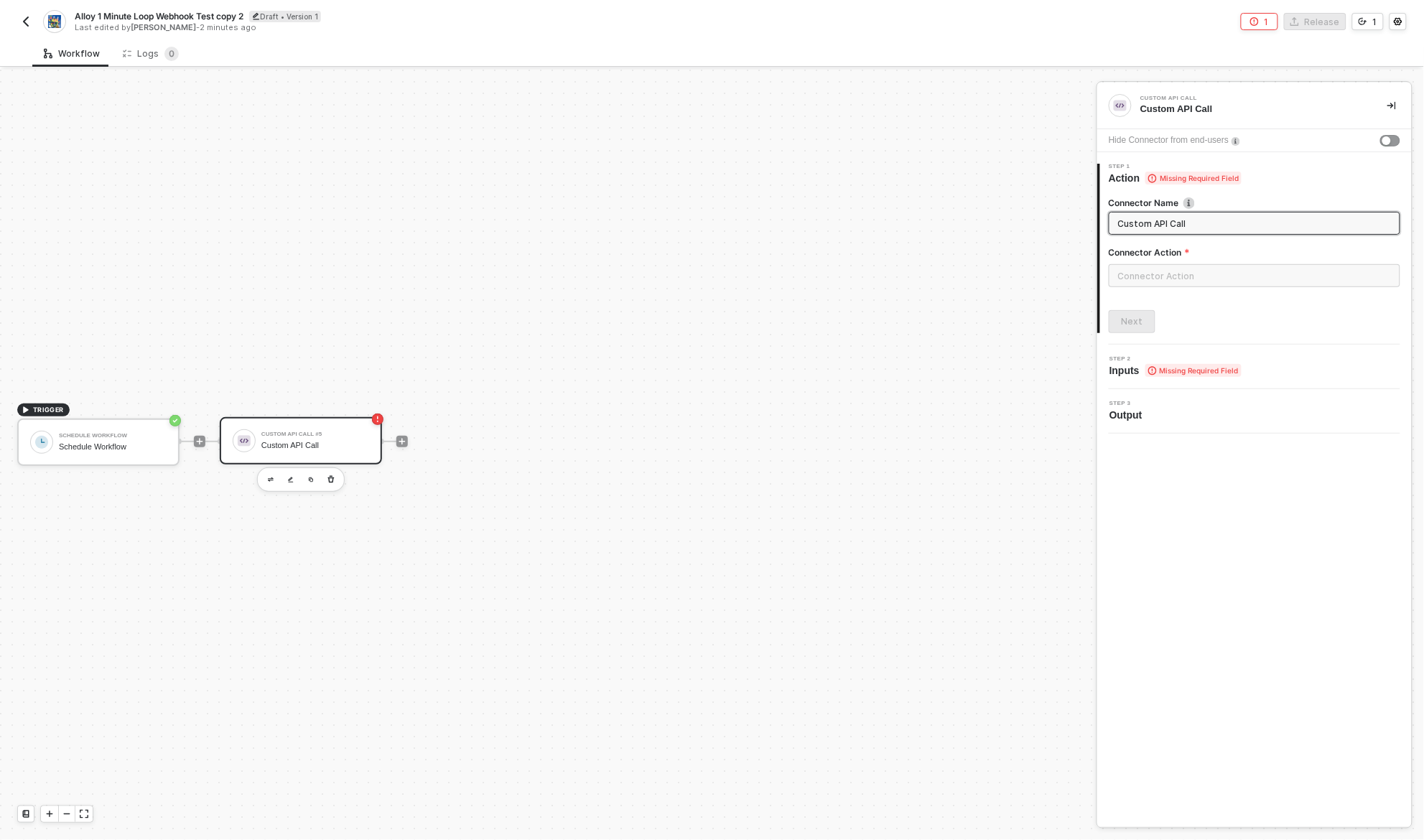
click at [1215, 224] on input "Custom API Call" at bounding box center [1253, 223] width 270 height 16
click at [1201, 276] on input "text" at bounding box center [1254, 276] width 292 height 23
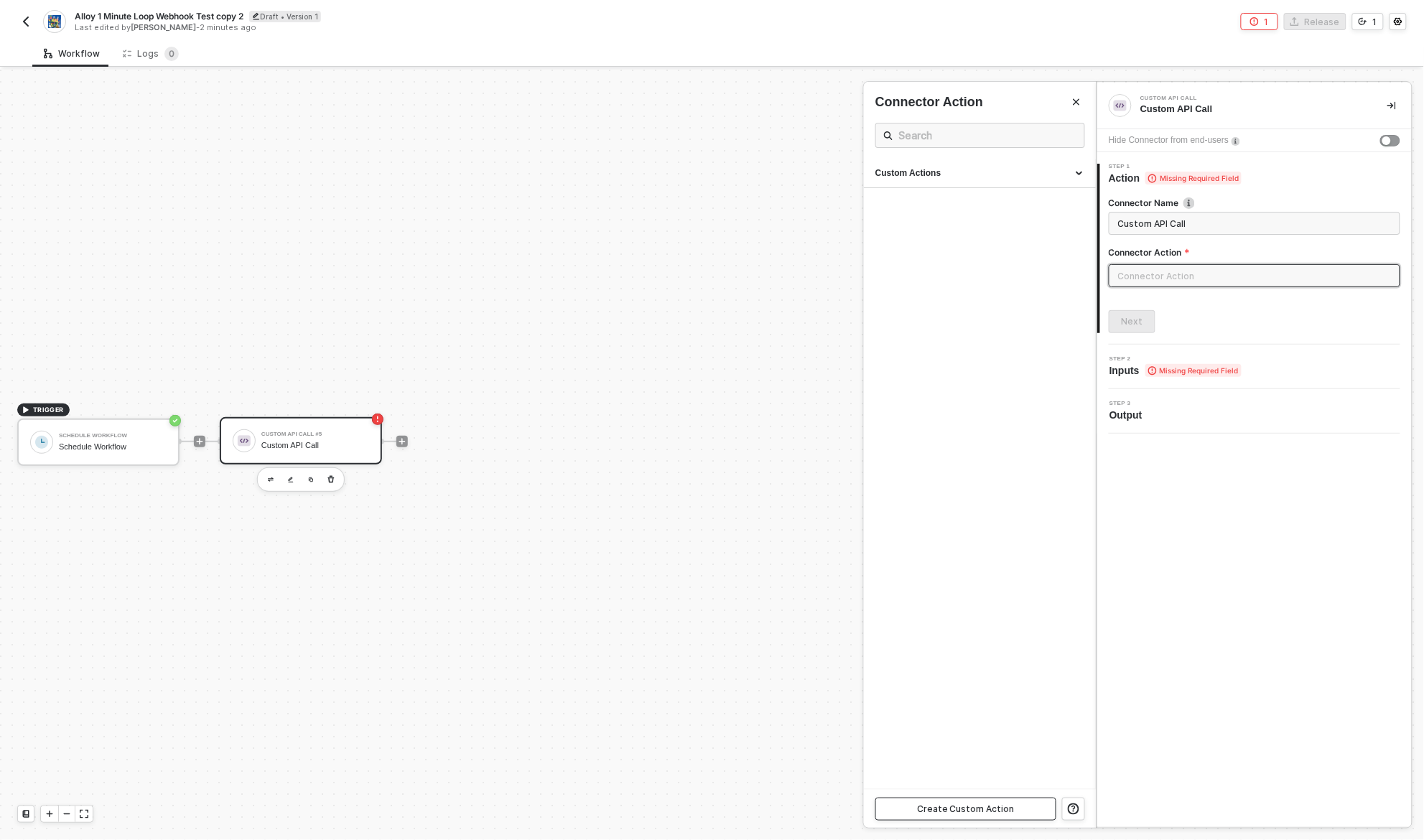
click at [1022, 806] on button "Create Custom Action" at bounding box center [965, 810] width 181 height 23
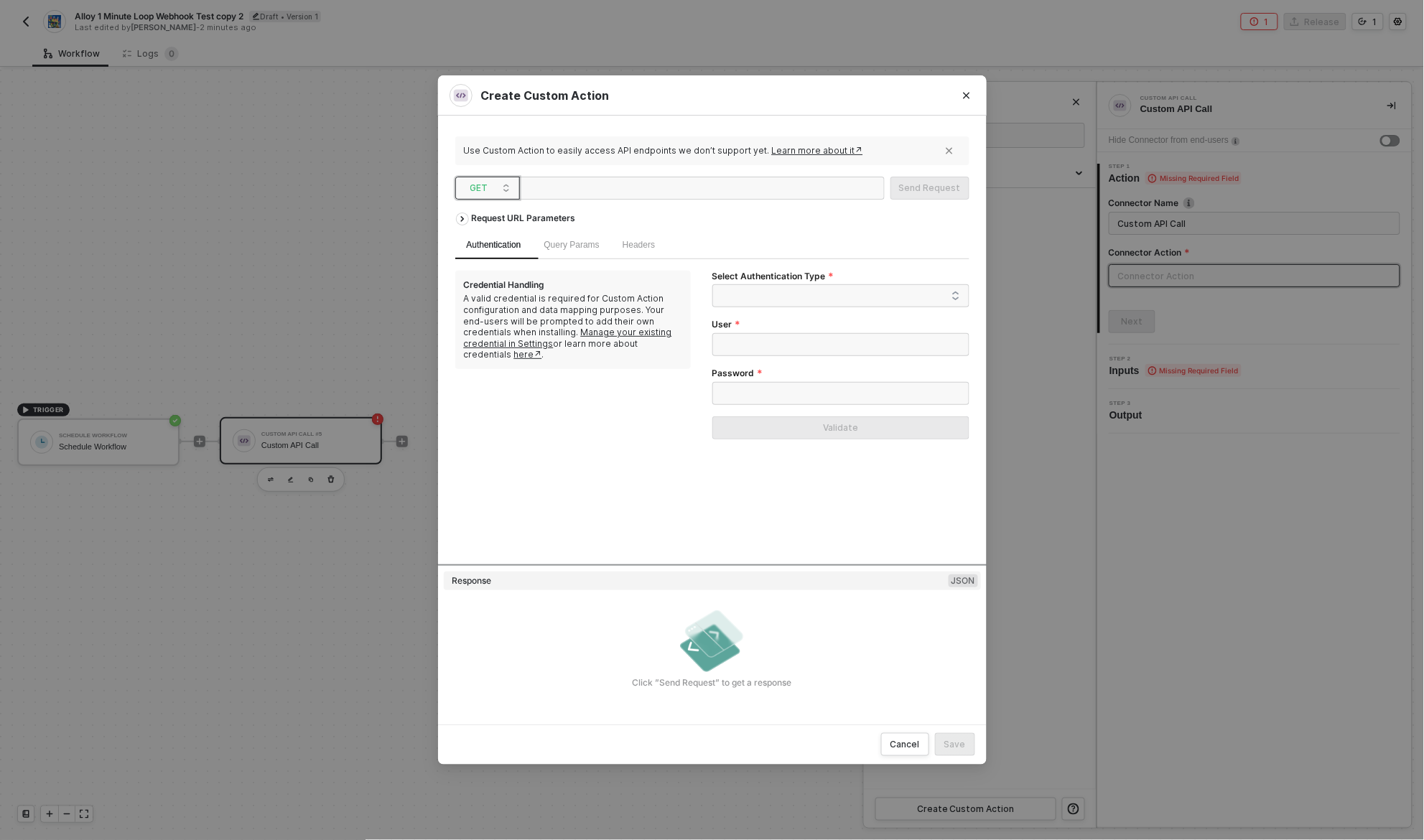
click at [484, 195] on span "GET" at bounding box center [490, 188] width 40 height 21
click at [486, 240] on div "POST" at bounding box center [487, 240] width 53 height 18
click at [569, 185] on div at bounding box center [596, 189] width 143 height 23
click at [907, 308] on input "Select Authentication Type" at bounding box center [841, 297] width 240 height 23
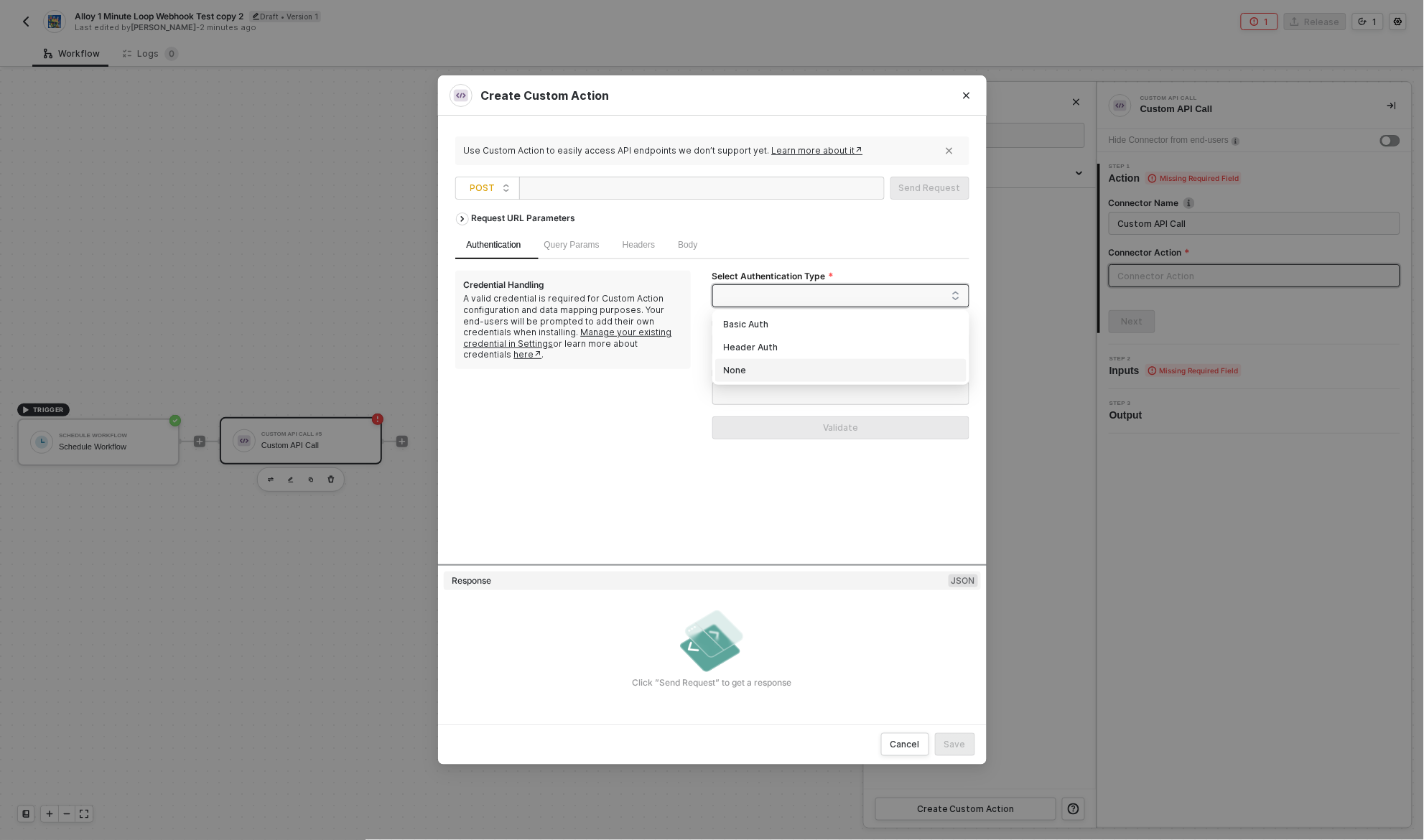
click at [643, 450] on div "Credential Handling A valid credential is required for Custom Action configurat…" at bounding box center [584, 360] width 257 height 180
click at [818, 297] on span at bounding box center [844, 296] width 232 height 21
click at [809, 322] on div "Basic Auth" at bounding box center [841, 325] width 234 height 16
click at [804, 295] on span "Basic Auth" at bounding box center [844, 296] width 232 height 21
click at [784, 346] on div "Header Auth" at bounding box center [841, 347] width 234 height 16
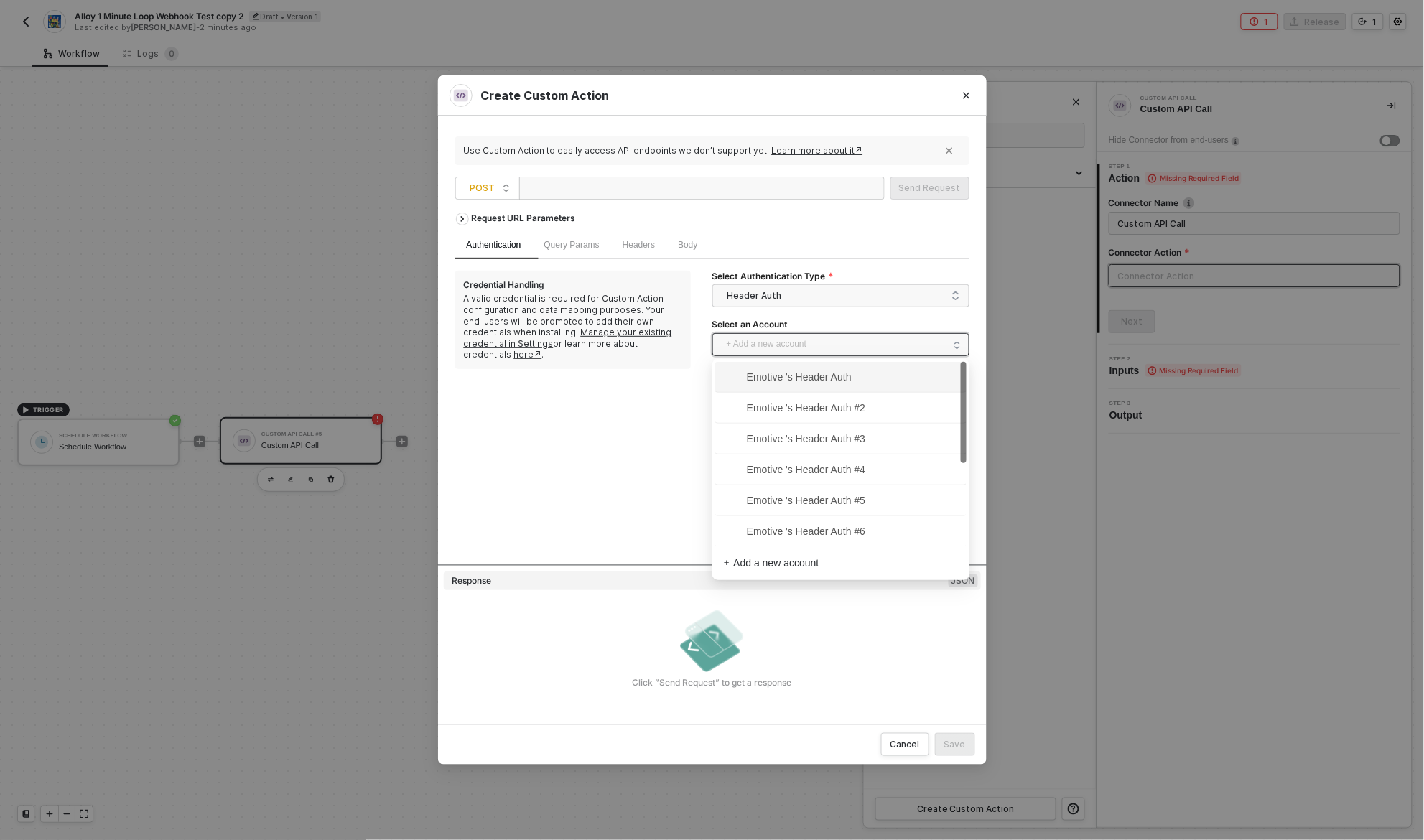
click at [834, 346] on span "+ Add a new account" at bounding box center [844, 344] width 234 height 23
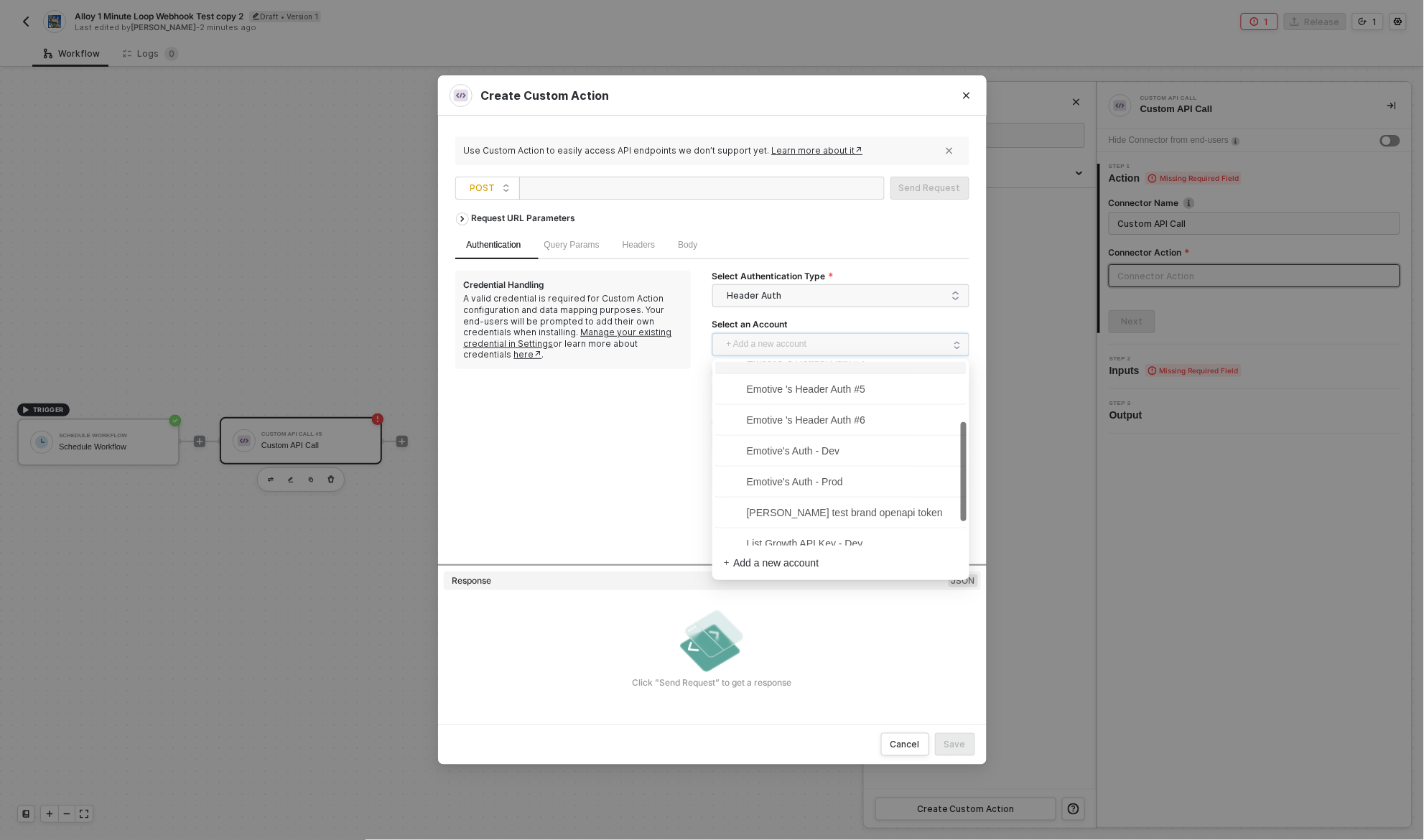
scroll to position [111, 0]
click at [823, 453] on span "Emotive's Auth - Dev" at bounding box center [782, 451] width 116 height 16
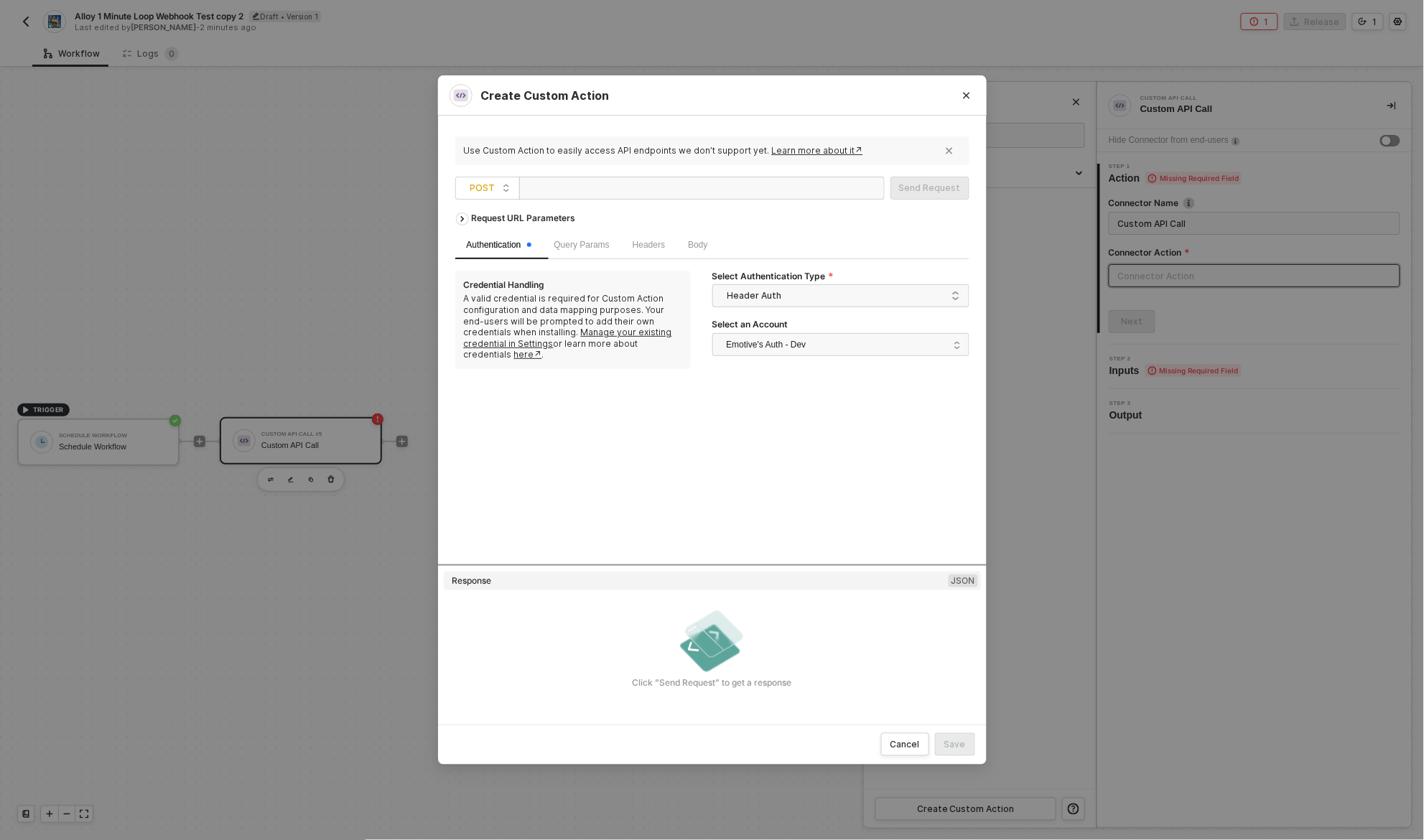
click at [797, 380] on div "Request URL Parameters Authentication Query Params Headers Body Credential Hand…" at bounding box center [712, 384] width 514 height 359
click at [578, 250] on div "Query Params" at bounding box center [582, 245] width 56 height 14
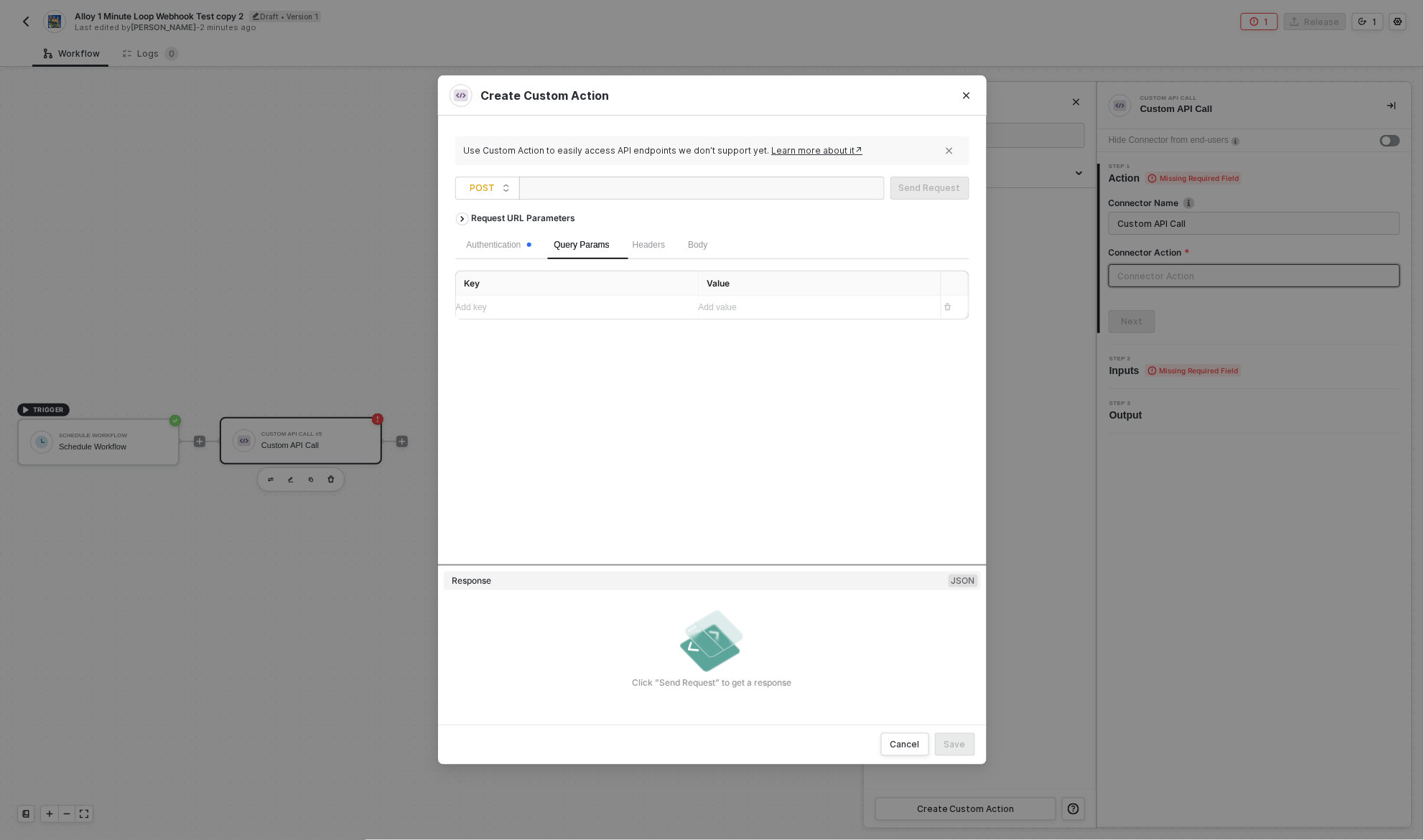
click at [568, 303] on div "Add key ﻿" at bounding box center [564, 307] width 217 height 14
click at [745, 363] on div "Schedule Workflow" at bounding box center [749, 360] width 68 height 10
click at [750, 336] on div "Embedded Variables" at bounding box center [751, 336] width 72 height 10
click at [546, 398] on div "Request URL Parameters Authentication Query Params 1 Headers Body Key Value asd…" at bounding box center [712, 384] width 514 height 359
click at [720, 245] on span "Body" at bounding box center [715, 246] width 20 height 10
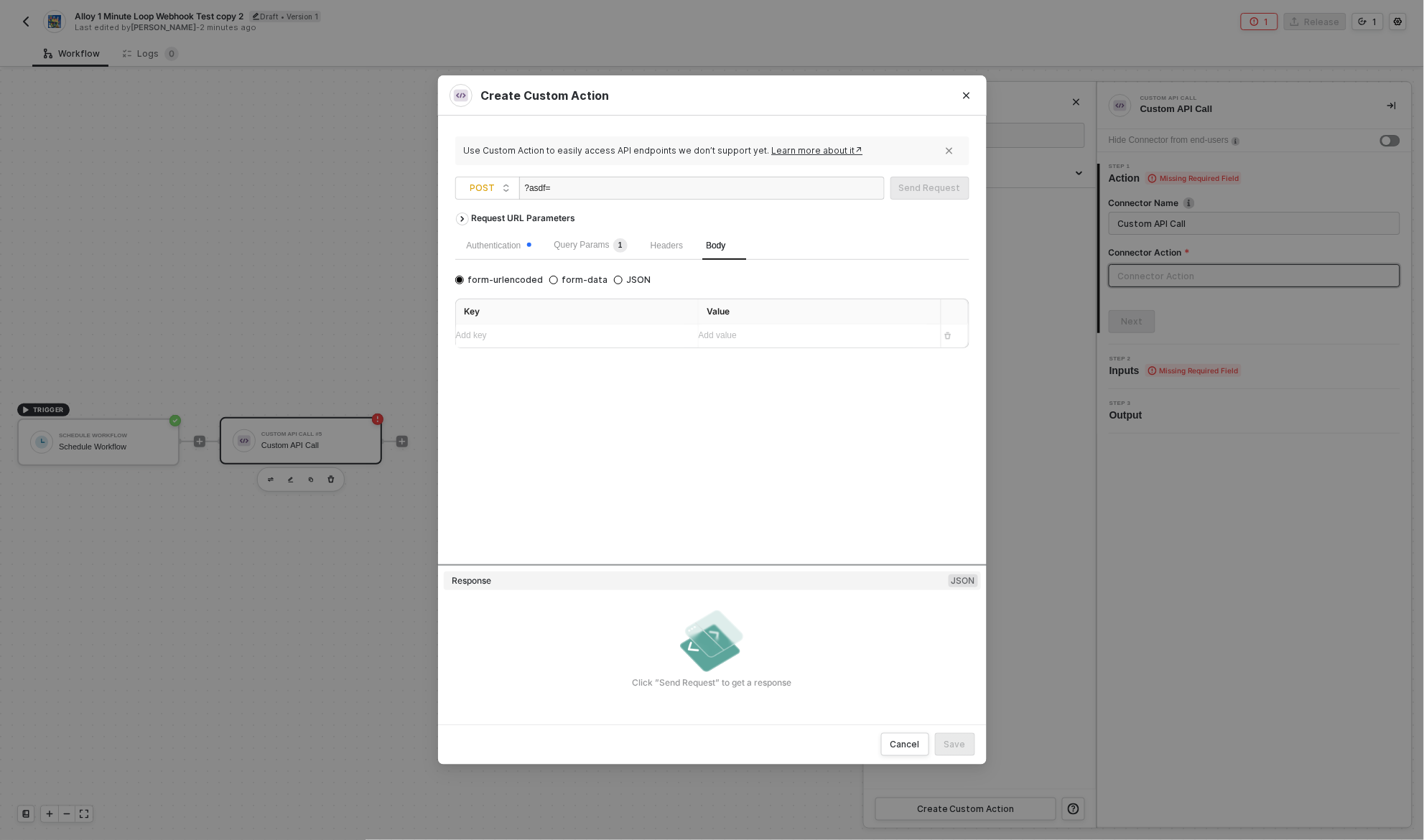
click at [734, 339] on div "Add value ﻿" at bounding box center [807, 336] width 217 height 14
click at [771, 365] on div "Embedded Variables" at bounding box center [751, 363] width 72 height 10
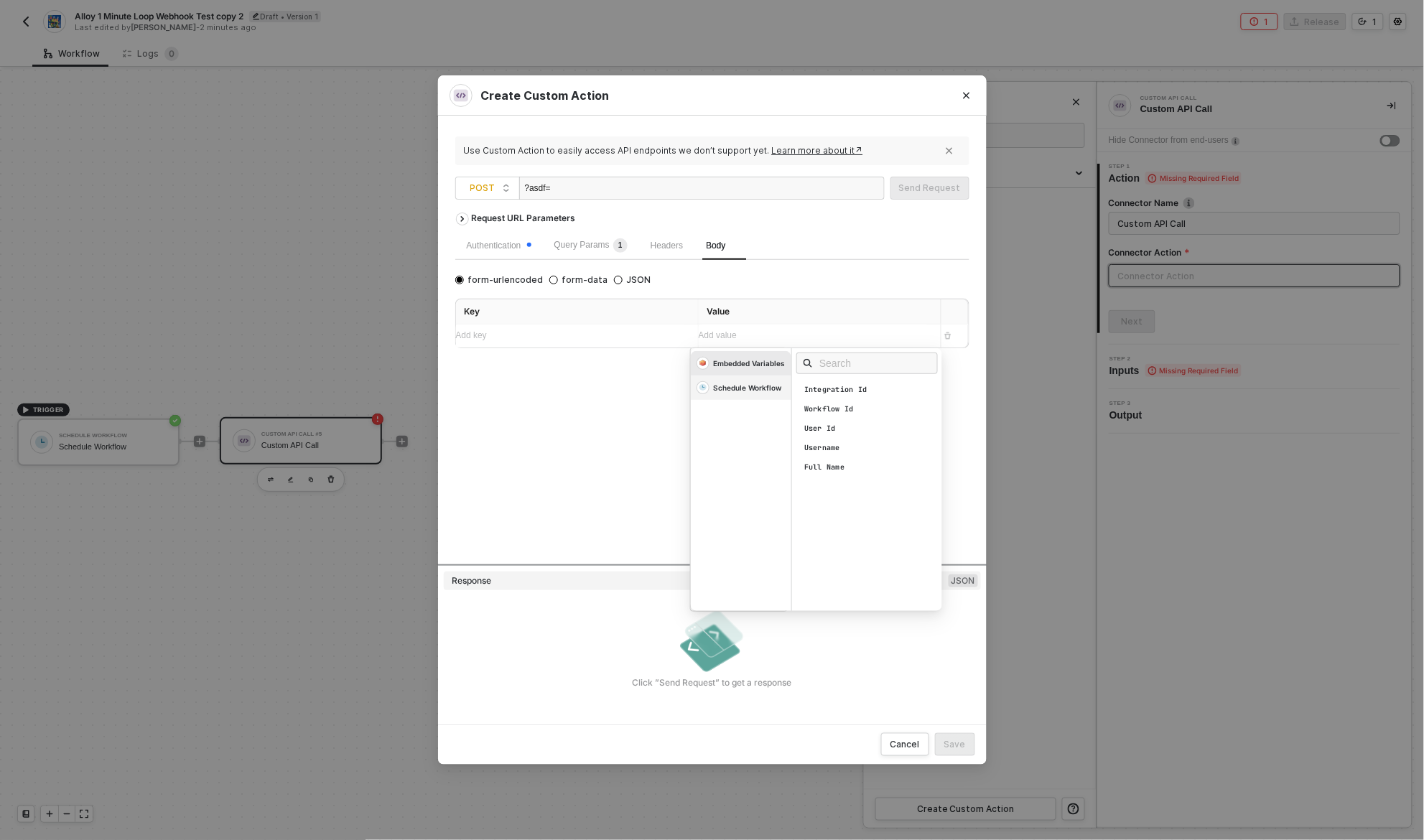
click at [757, 387] on div "Schedule Workflow" at bounding box center [749, 387] width 68 height 10
click at [757, 366] on div "Embedded Variables" at bounding box center [751, 363] width 72 height 10
click at [624, 463] on div "Request URL Parameters Authentication Query Params 1 Headers Body form-urlencod…" at bounding box center [712, 384] width 514 height 359
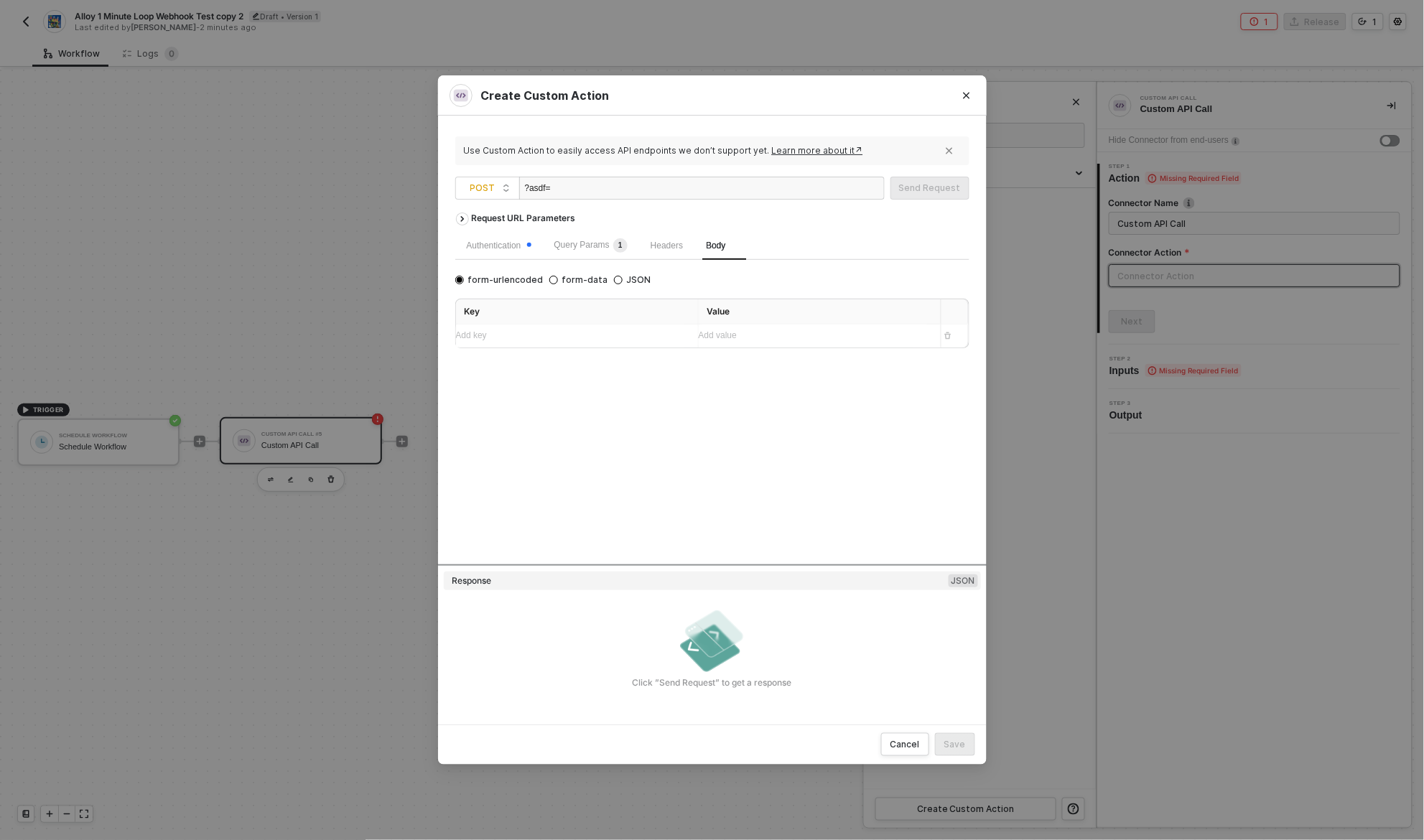
click at [635, 331] on div "Add key ﻿" at bounding box center [564, 336] width 217 height 14
click at [614, 280] on input "JSON" at bounding box center [618, 280] width 9 height 9
radio input "true"
radio input "false"
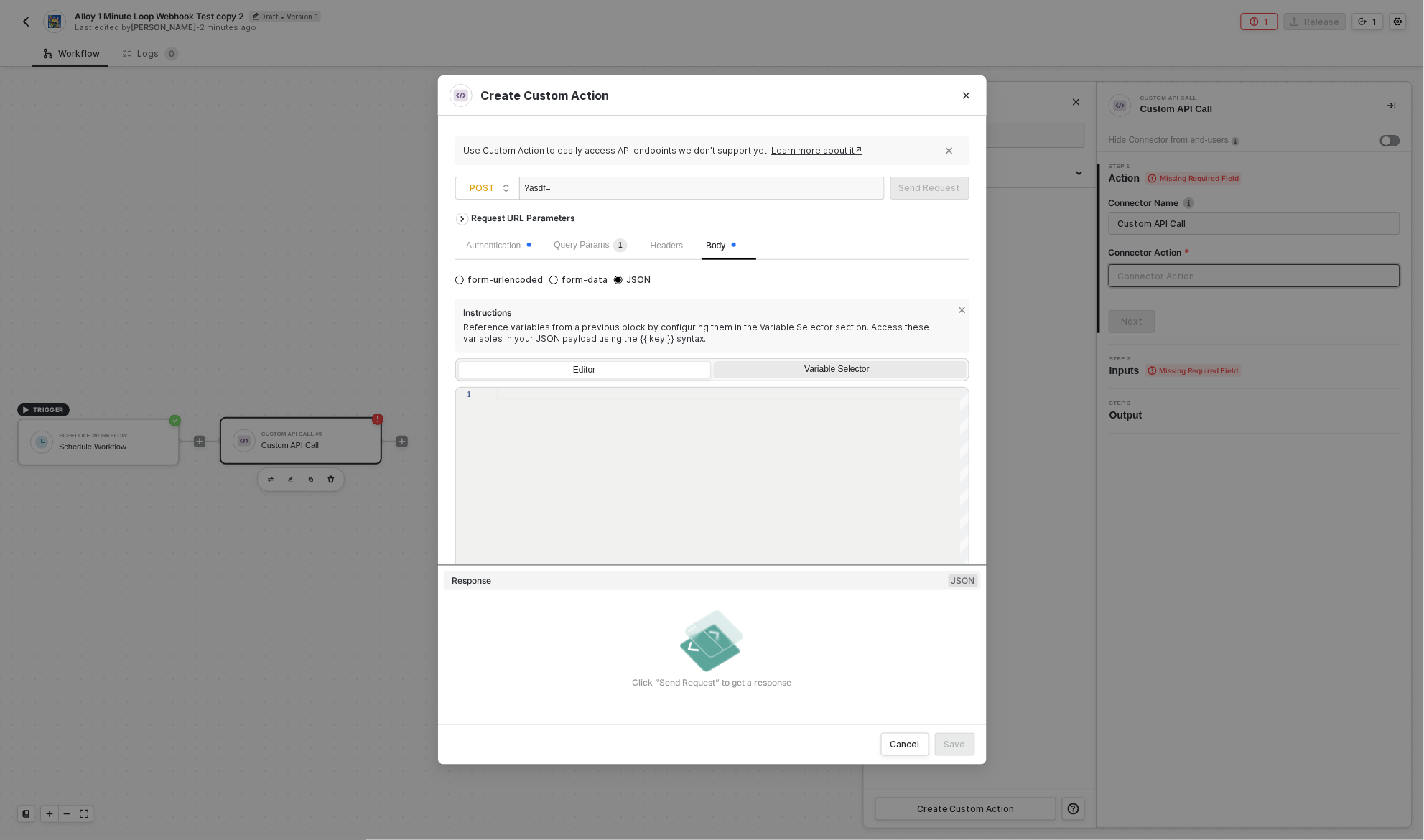
click at [820, 367] on div "Variable Selector" at bounding box center [839, 370] width 234 height 12
click at [714, 361] on input "Variable Selector" at bounding box center [714, 361] width 0 height 0
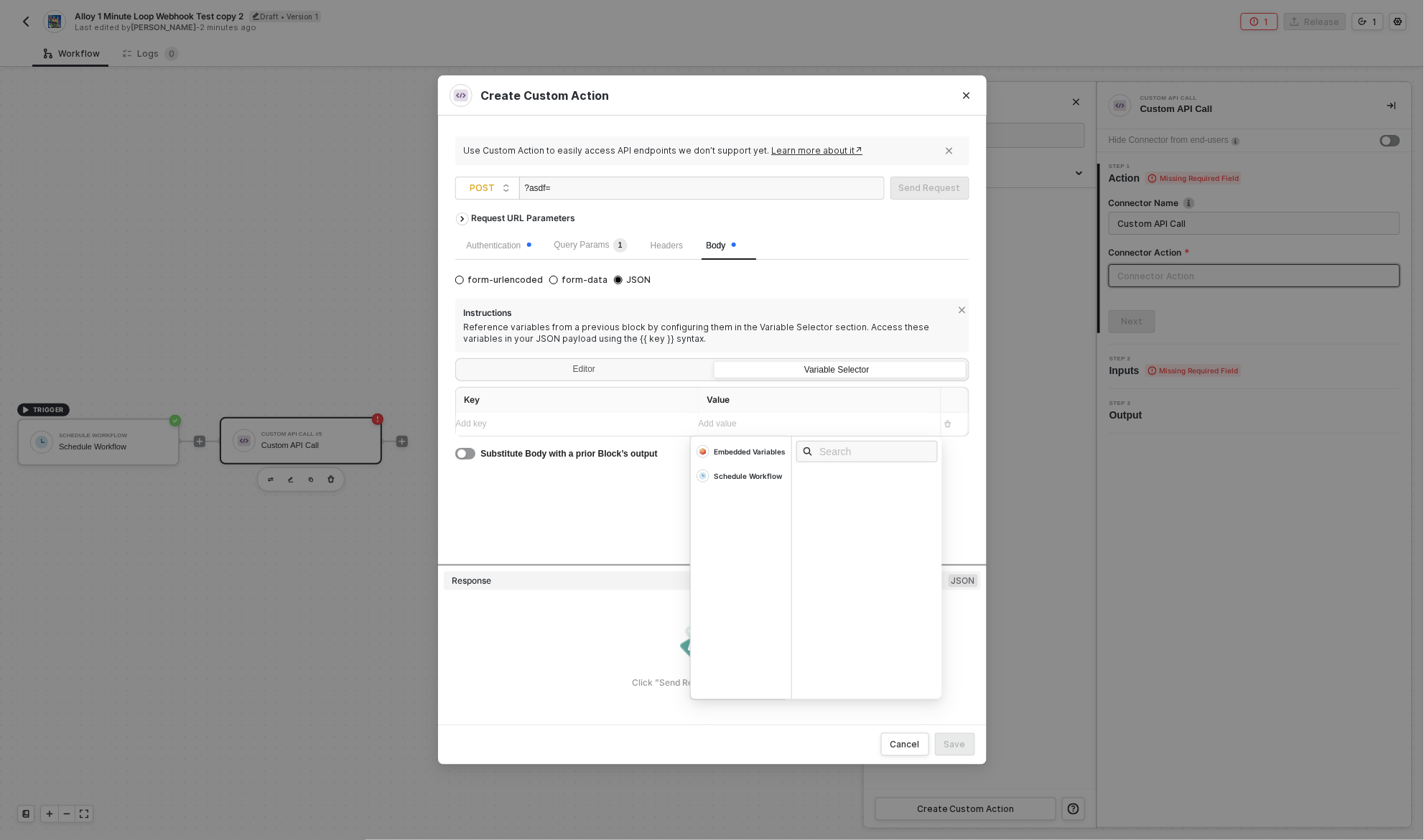
click at [784, 425] on div "Add value ﻿" at bounding box center [807, 424] width 217 height 14
click at [610, 362] on div "Editor" at bounding box center [585, 371] width 253 height 20
click at [459, 361] on input "Editor" at bounding box center [459, 361] width 0 height 0
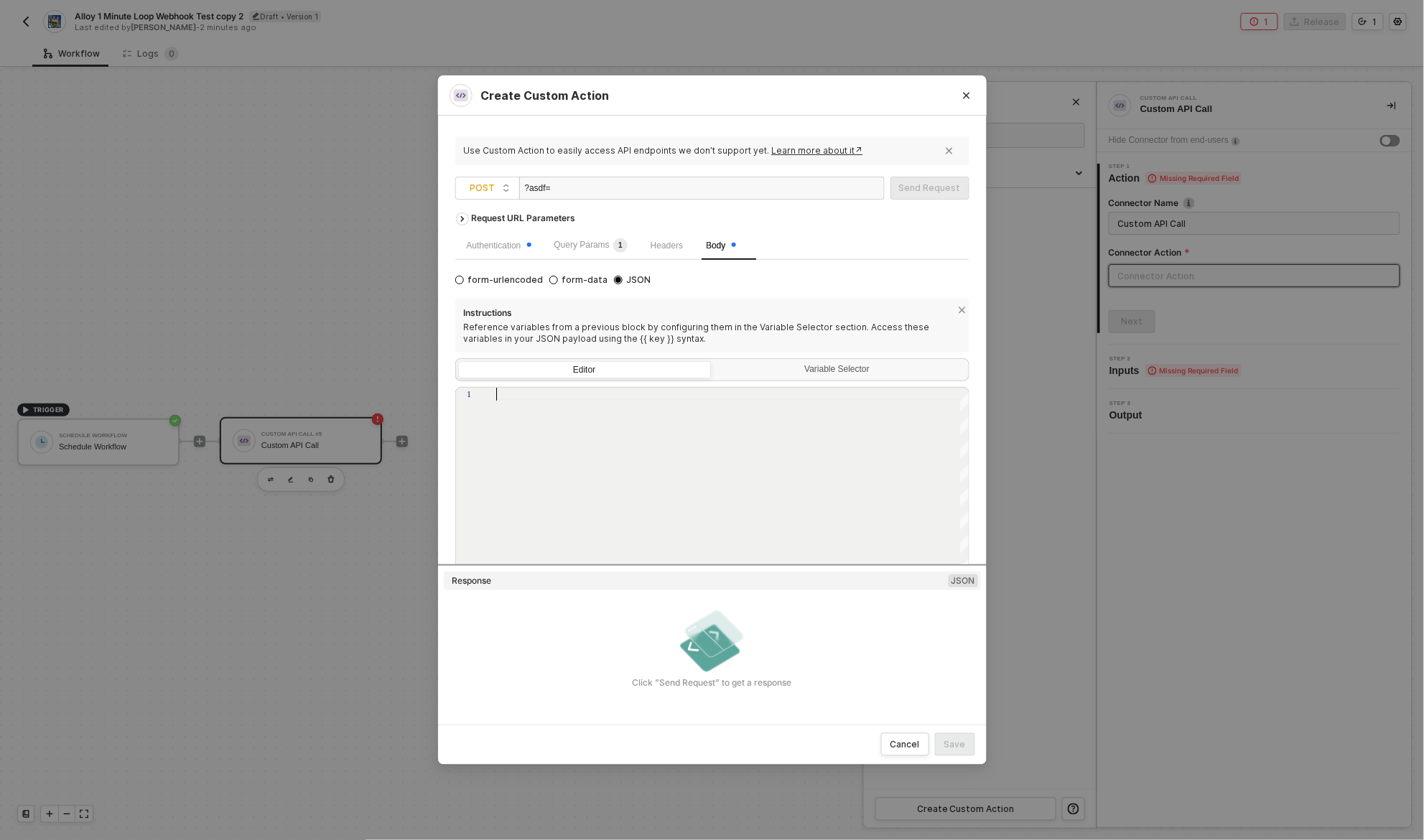
click at [648, 454] on div at bounding box center [734, 486] width 474 height 197
type textarea "{ jkalsdfjasd: shopify_attribute }"
click at [967, 96] on icon "Close" at bounding box center [966, 96] width 7 height 7
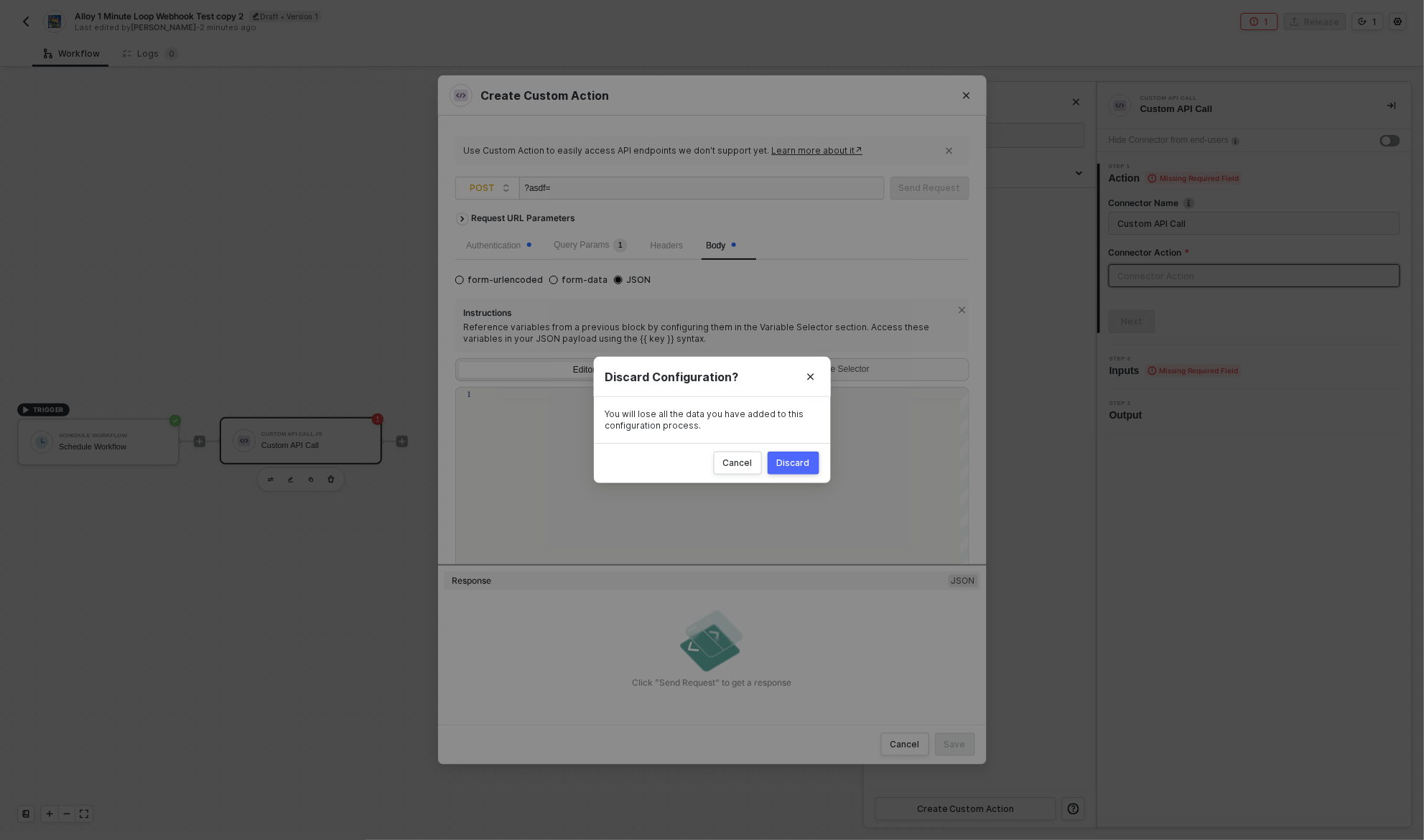
click at [805, 458] on div "Discard" at bounding box center [793, 463] width 33 height 12
radio input "true"
radio input "false"
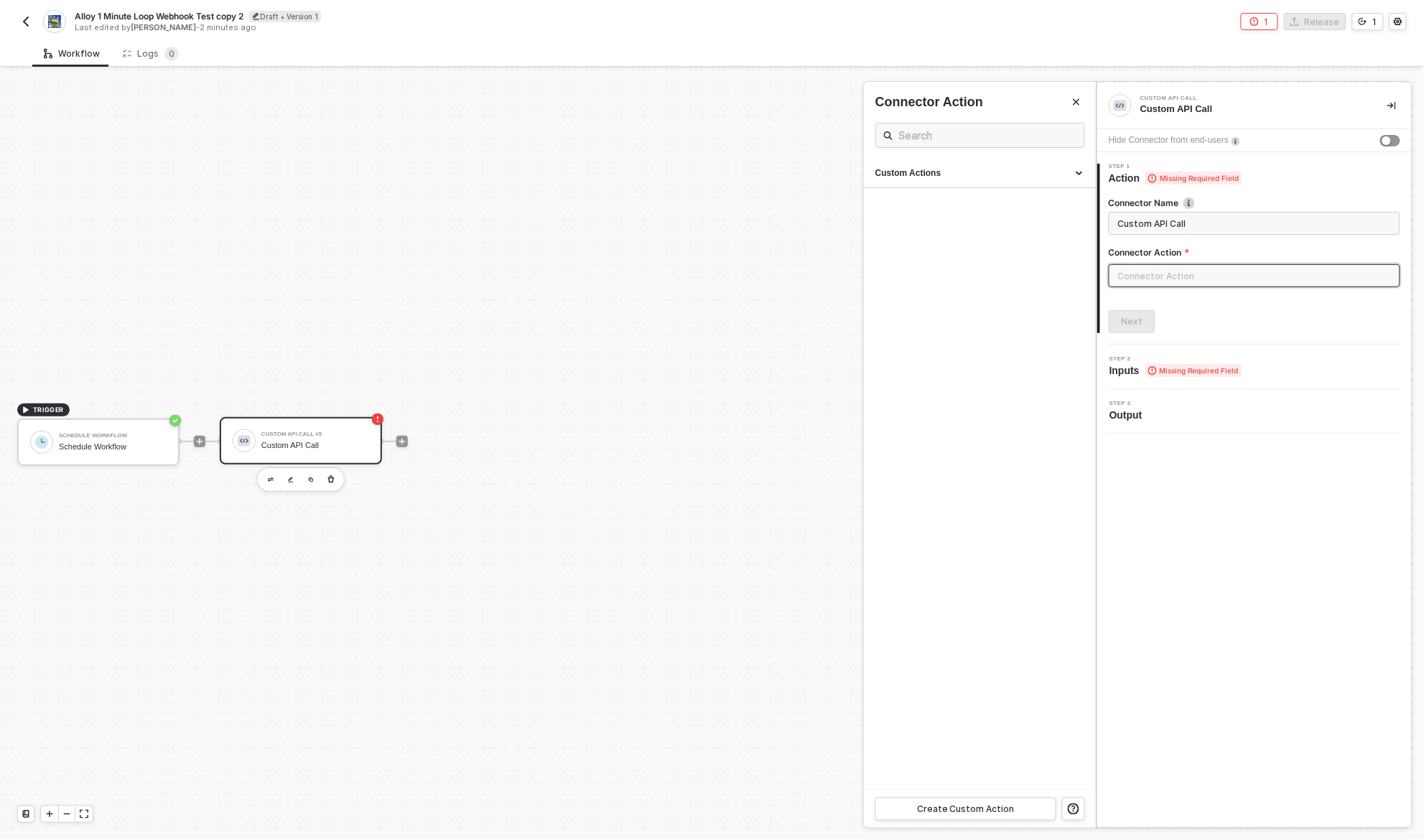
click at [57, 437] on div at bounding box center [712, 455] width 1424 height 771
click at [91, 445] on div "Schedule Workflow" at bounding box center [112, 447] width 107 height 10
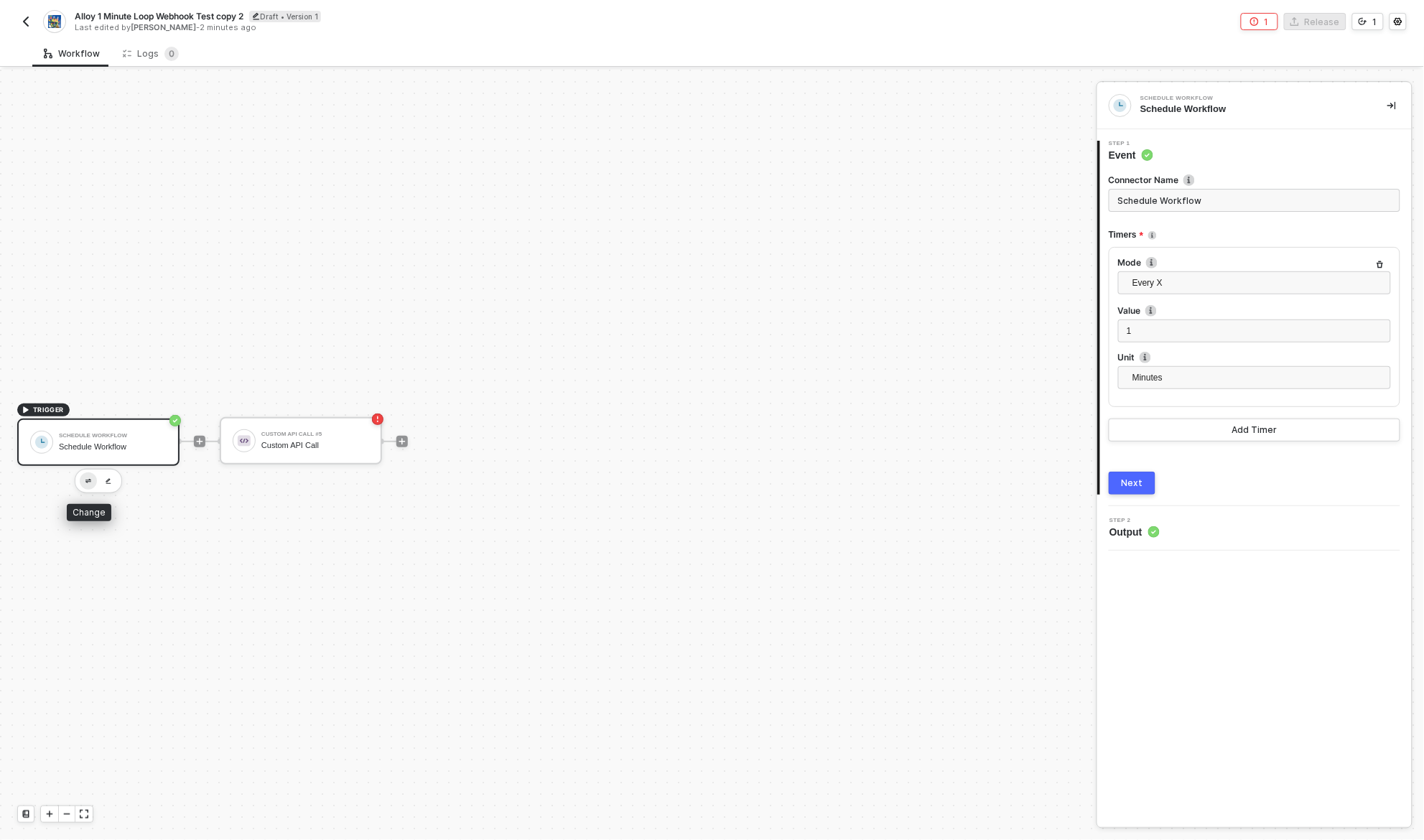
click at [86, 480] on img "button" at bounding box center [89, 481] width 6 height 5
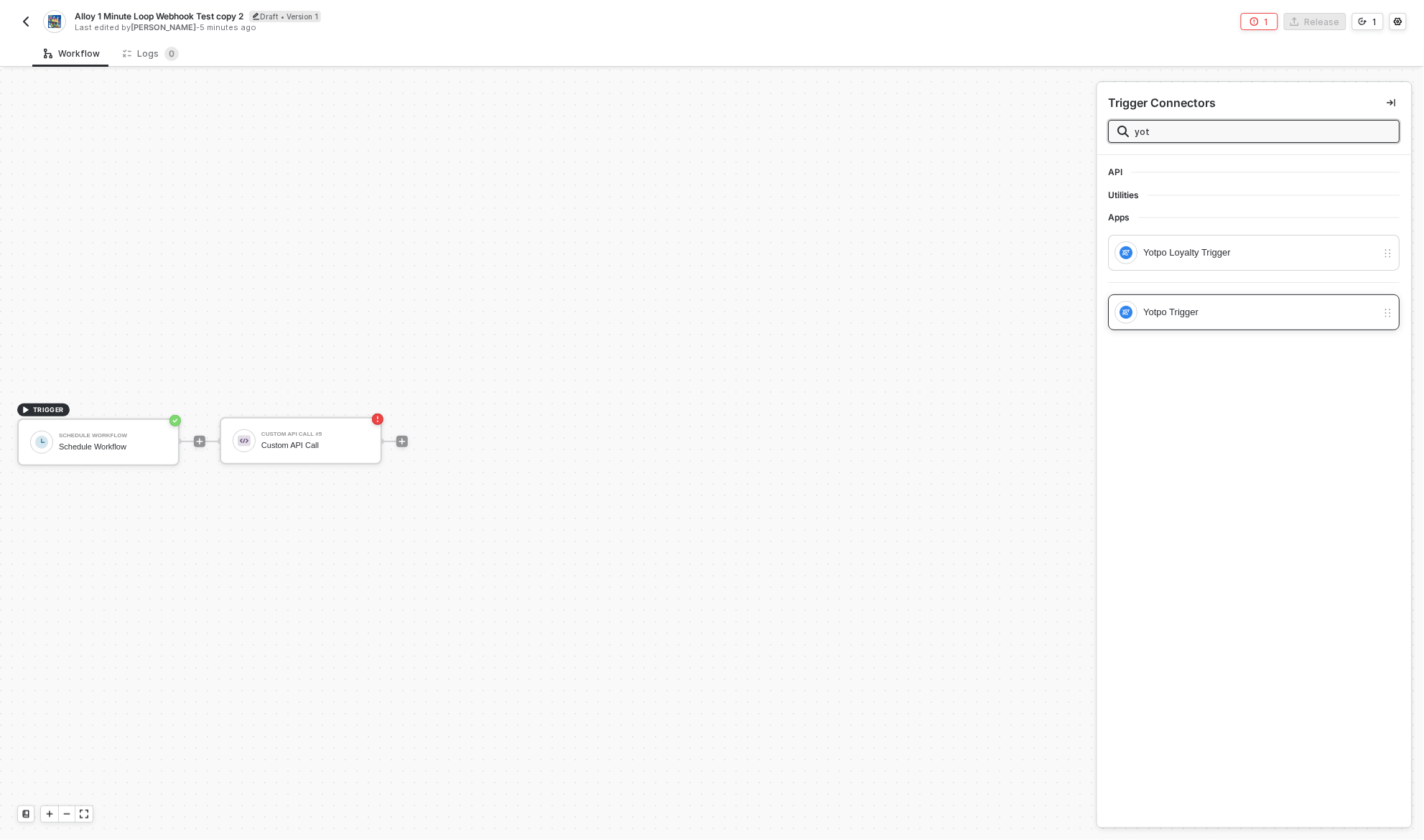
type input "yot"
click at [1202, 317] on div "Yotpo Trigger" at bounding box center [1260, 312] width 233 height 16
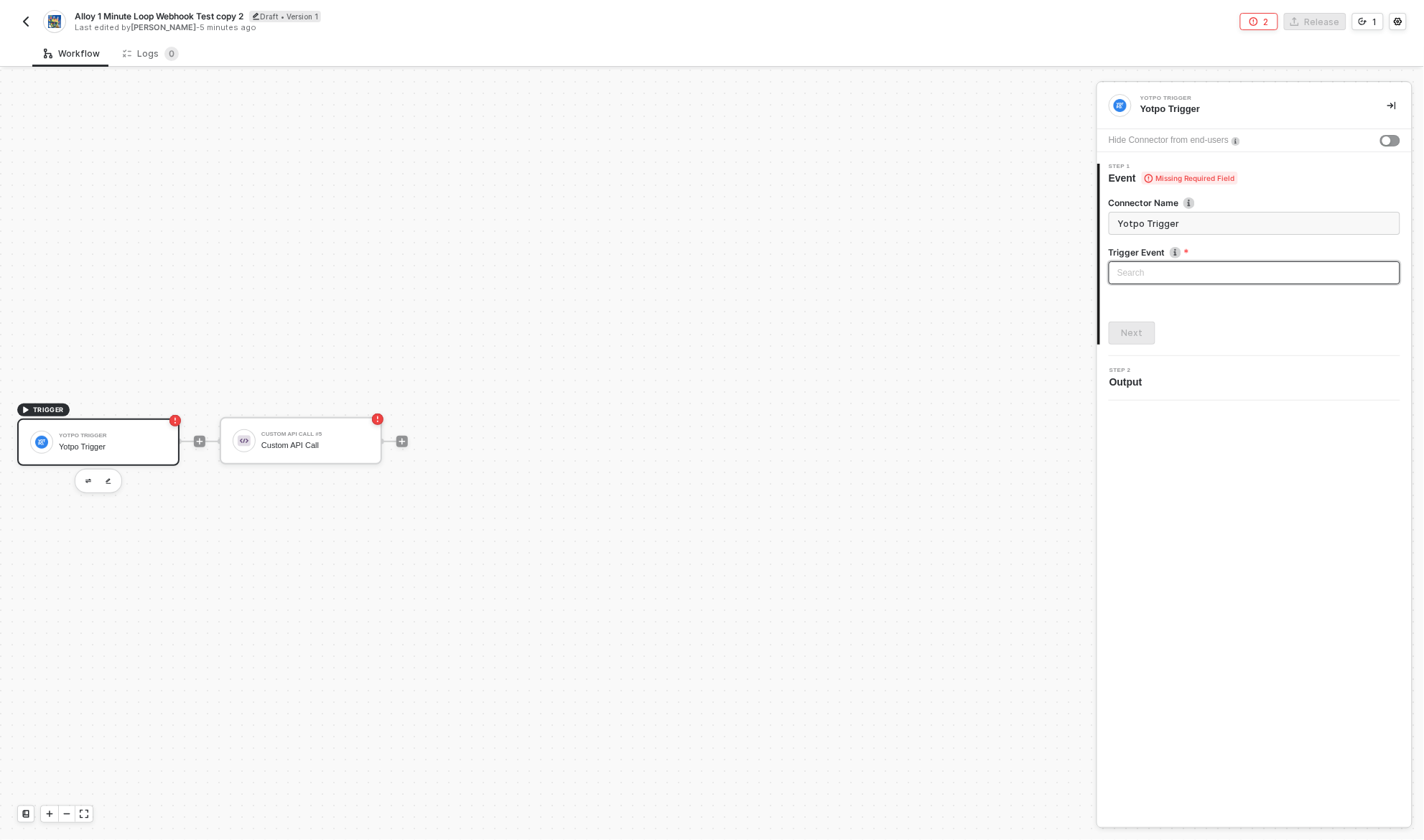
click at [1169, 268] on input "search" at bounding box center [1254, 273] width 274 height 21
click at [1160, 325] on div "Review Updated" at bounding box center [1254, 325] width 268 height 16
type input "Trigger workflow when review updated"
click at [1181, 307] on div "Connector Name Trigger workflow when review updated Trigger Event Review Update…" at bounding box center [1254, 264] width 292 height 159
click at [1138, 332] on div "Next" at bounding box center [1133, 334] width 21 height 12
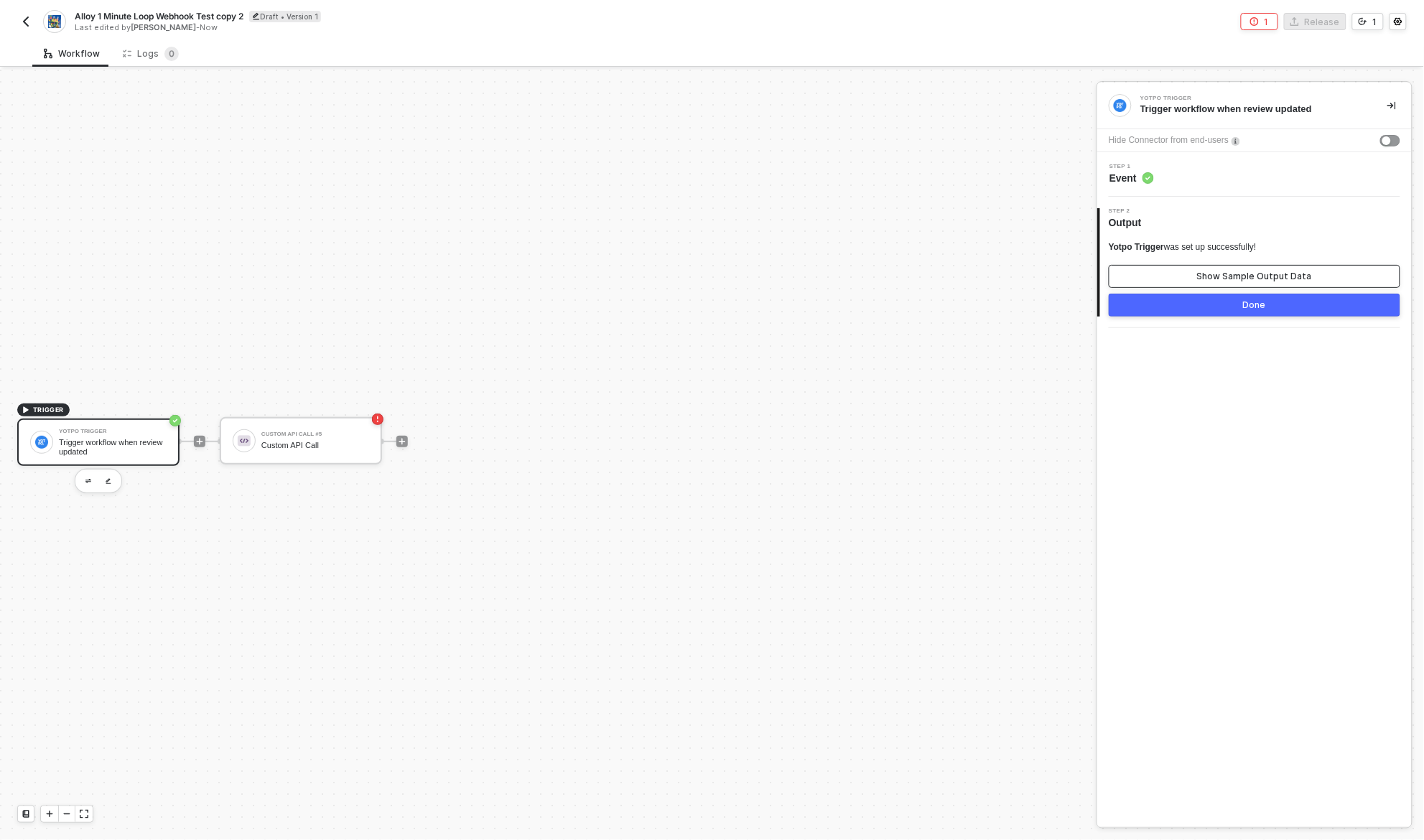
click at [1250, 278] on div "Show Sample Output Data" at bounding box center [1255, 276] width 115 height 12
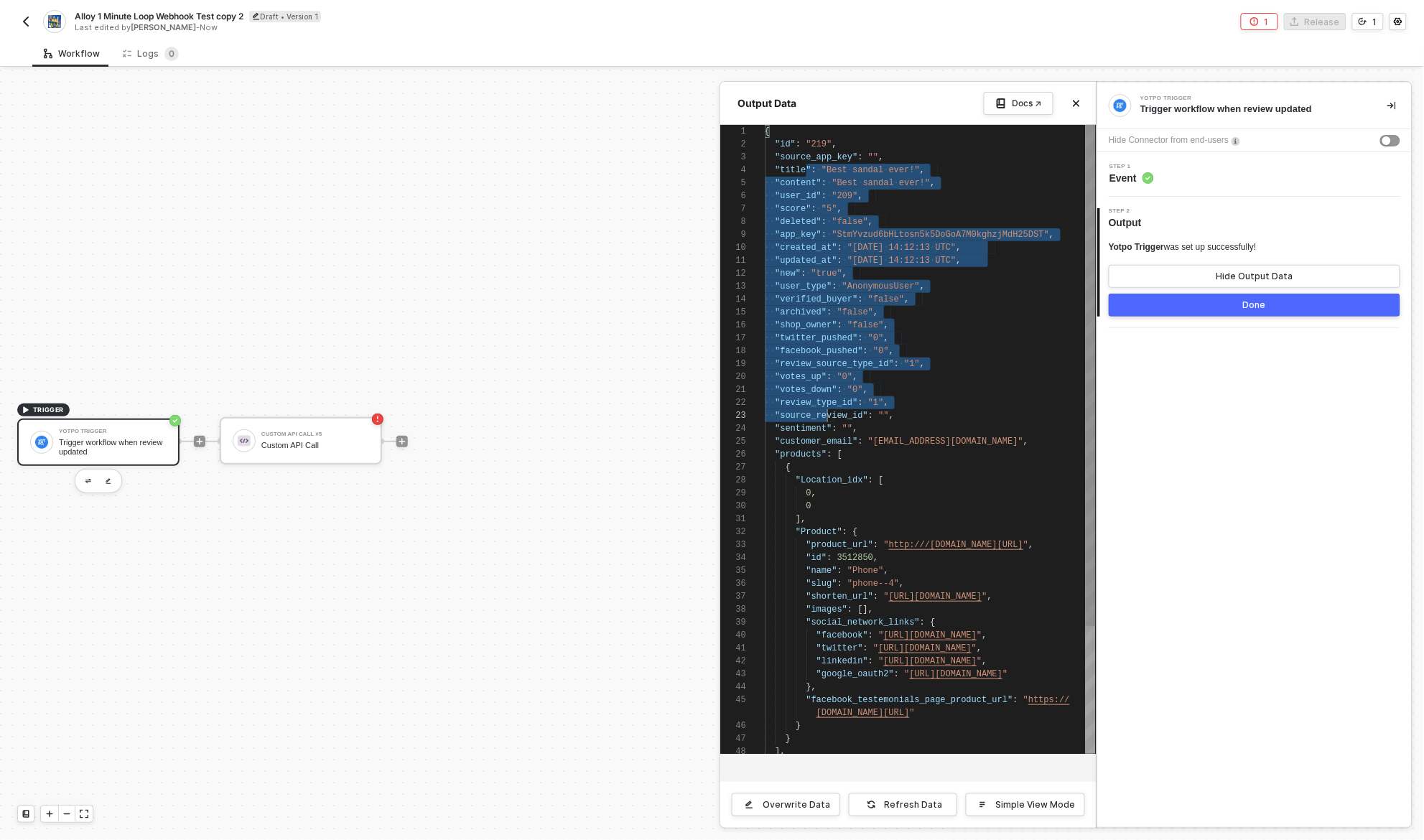
scroll to position [38, 66]
drag, startPoint x: 806, startPoint y: 167, endPoint x: 833, endPoint y: 425, distance: 259.4
type textarea ""votes_down": "0", "review_type_id": "1", "source_review_id": "", "sentiment": …"
click at [833, 425] on textarea ""votes_down": "0", "review_type_id": "1", "source_review_id": "", "sentiment": …" at bounding box center [833, 428] width 1 height 13
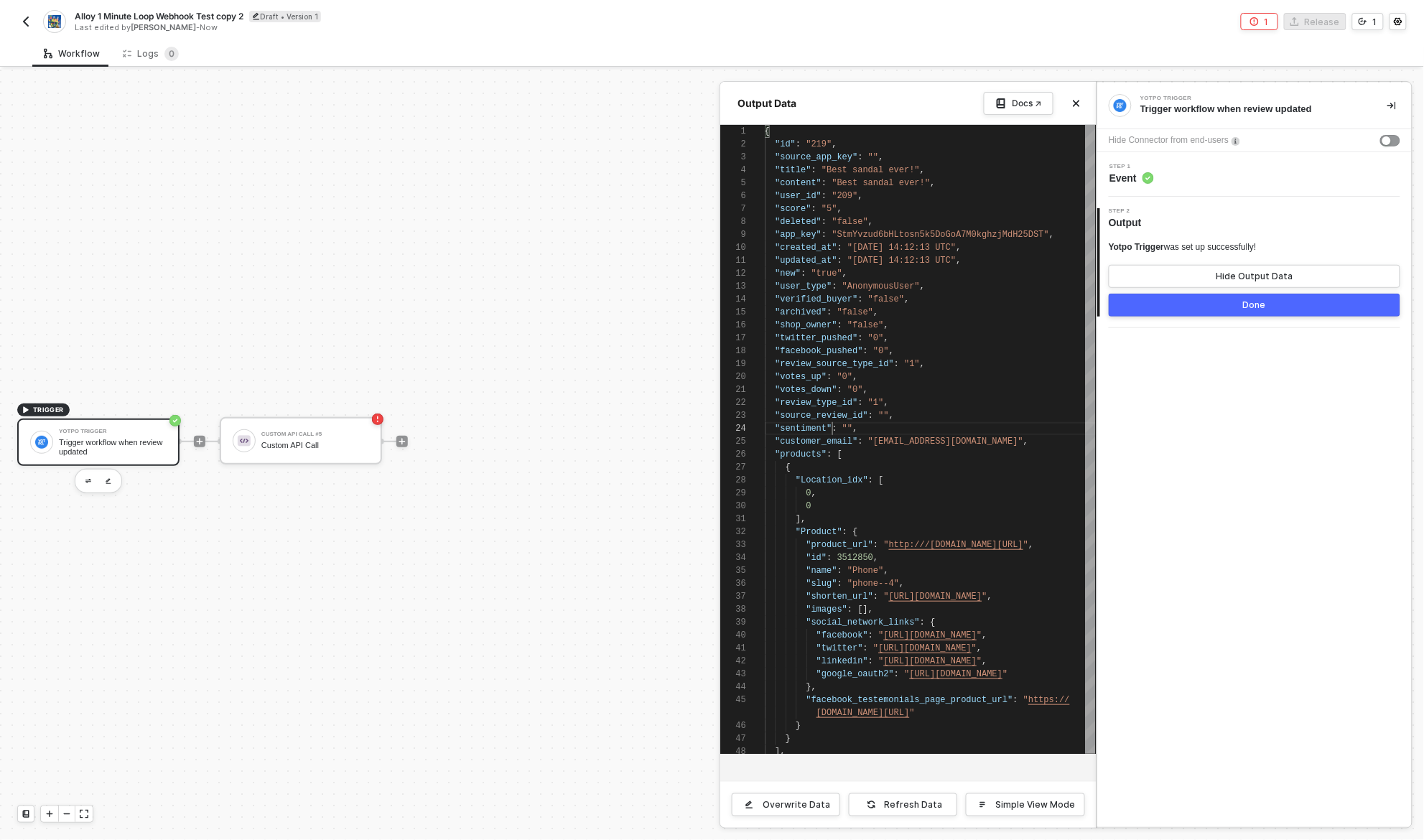
click at [1258, 306] on div "Done" at bounding box center [1255, 305] width 23 height 12
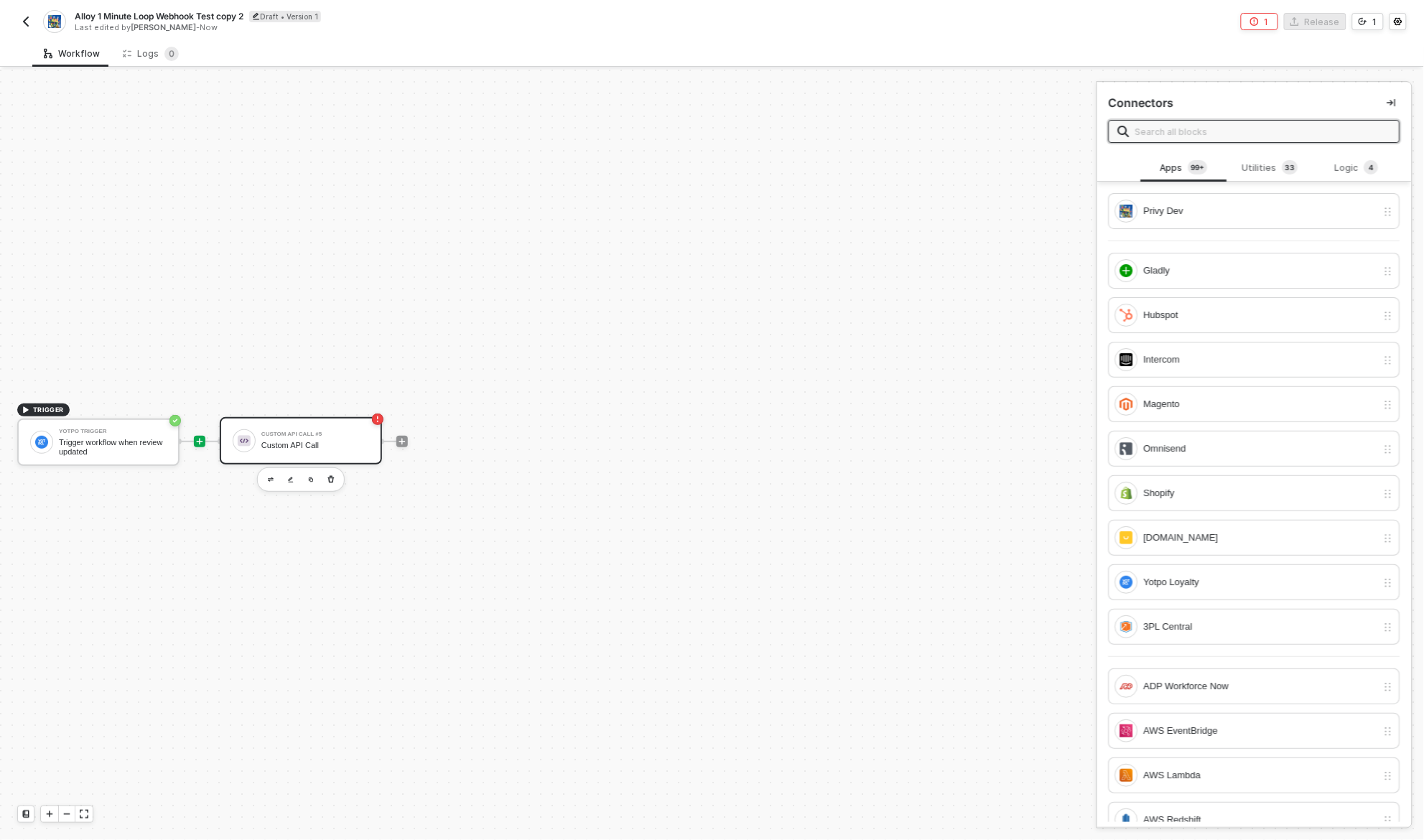
click at [308, 447] on div "Custom API Call" at bounding box center [315, 446] width 107 height 10
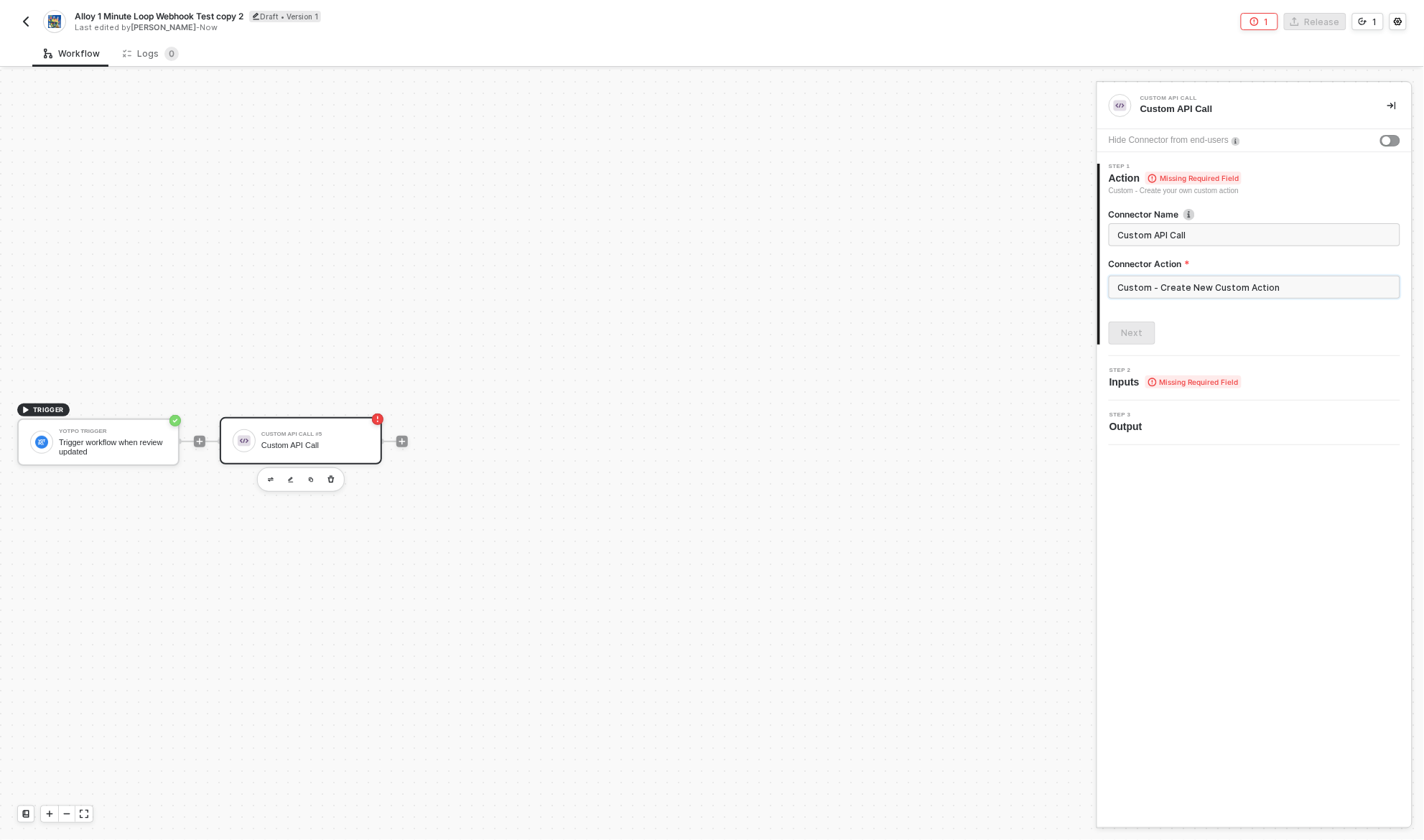
click at [1240, 278] on input "Custom - Create New Custom Action" at bounding box center [1254, 288] width 292 height 23
click at [962, 806] on div "Create Custom Action" at bounding box center [966, 810] width 98 height 12
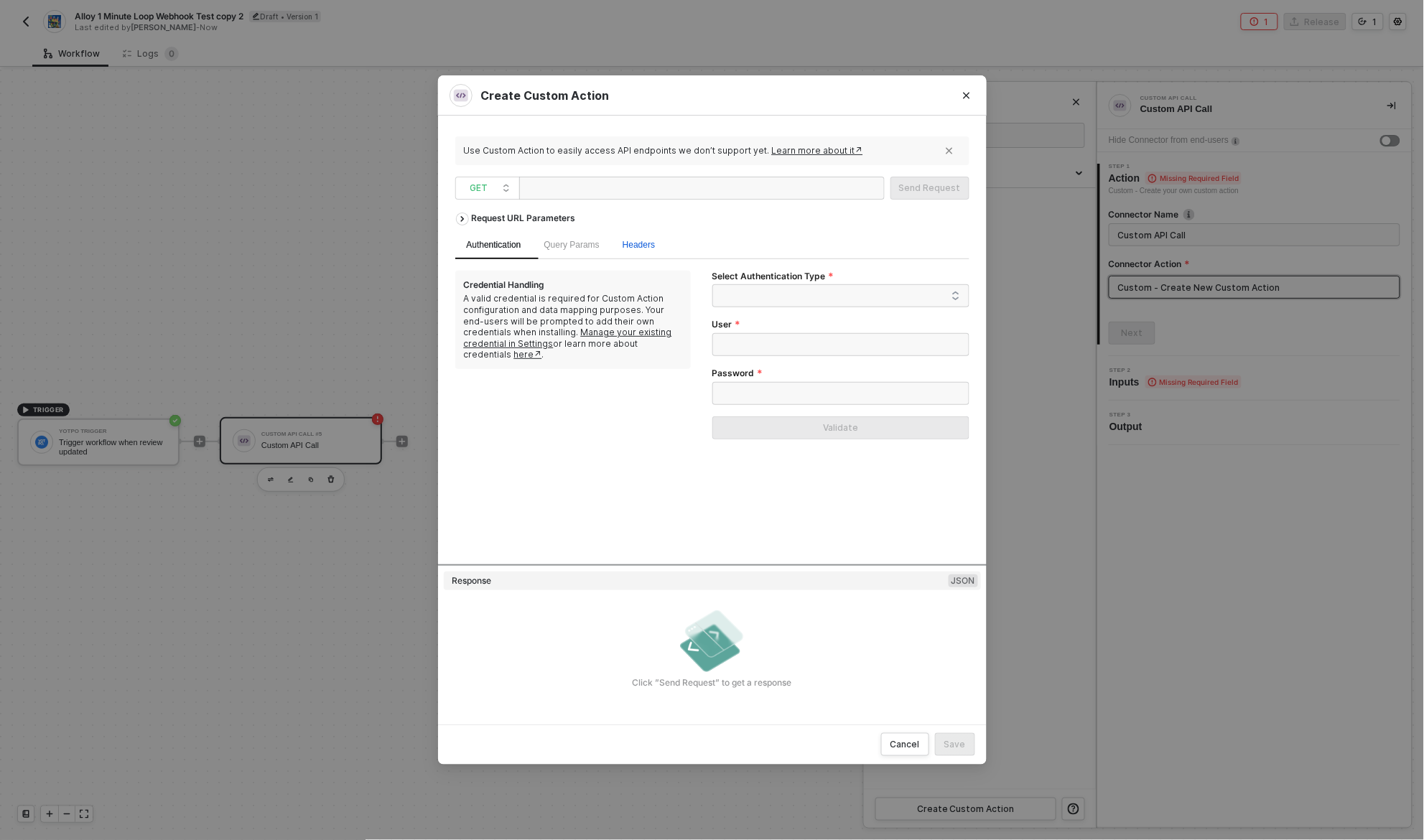
click at [643, 240] on span "Headers" at bounding box center [638, 245] width 32 height 10
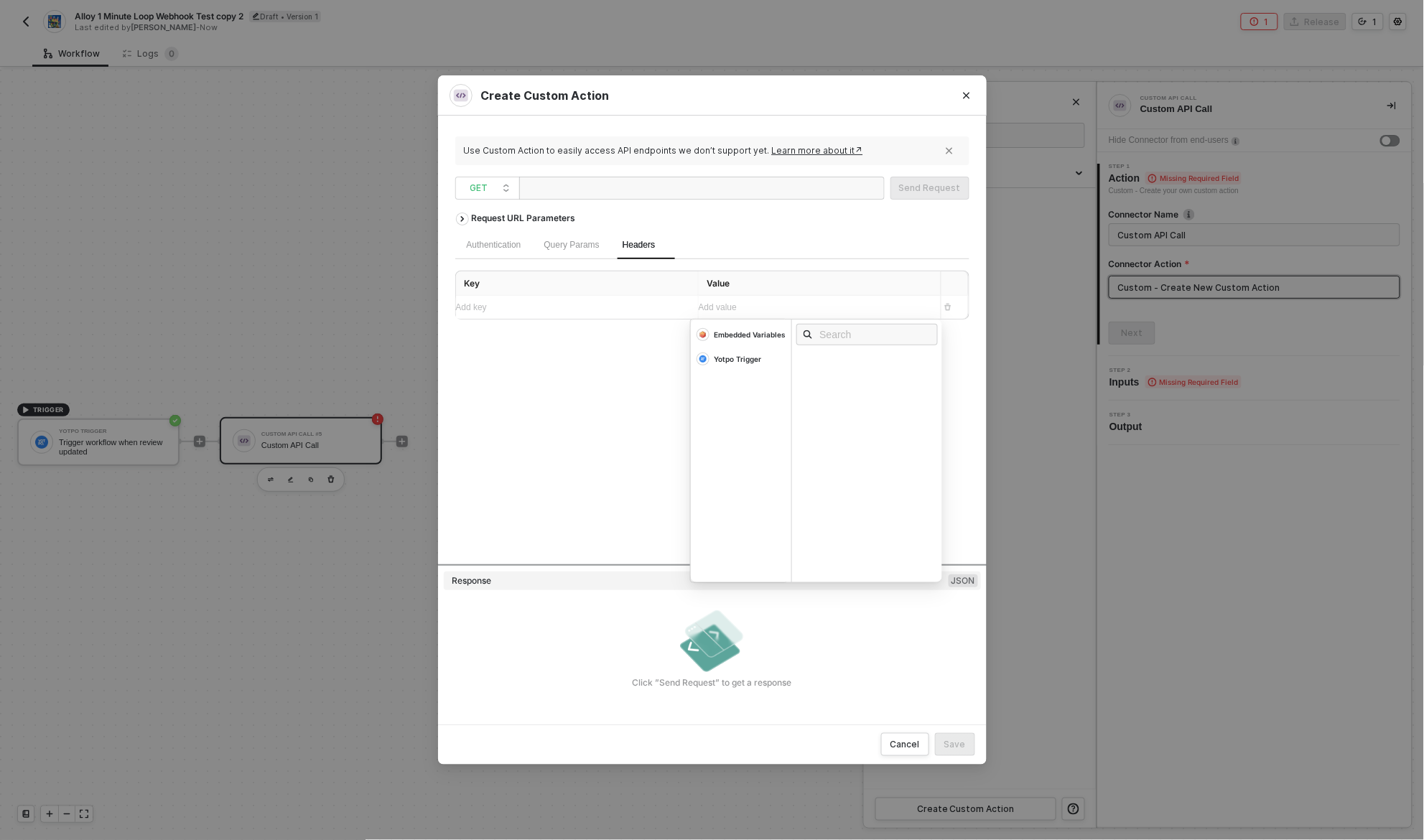
click at [730, 313] on div "Add value ﻿" at bounding box center [807, 307] width 217 height 14
click at [745, 360] on div "Yotpo Trigger" at bounding box center [738, 359] width 48 height 10
click at [856, 344] on span at bounding box center [867, 335] width 142 height 21
type input "email"
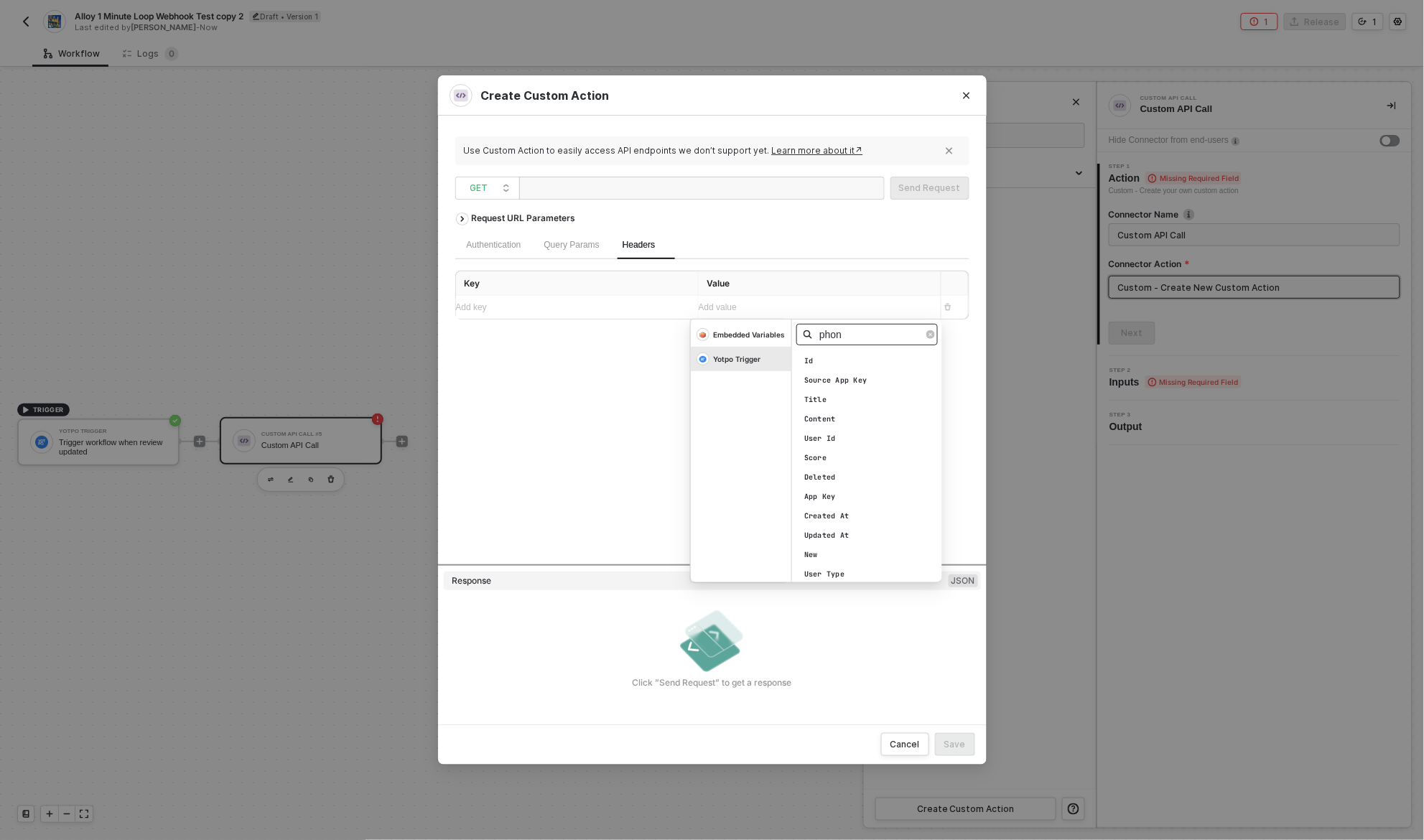
type input "phone"
type input "teir"
click at [860, 333] on input "vip" at bounding box center [872, 335] width 104 height 16
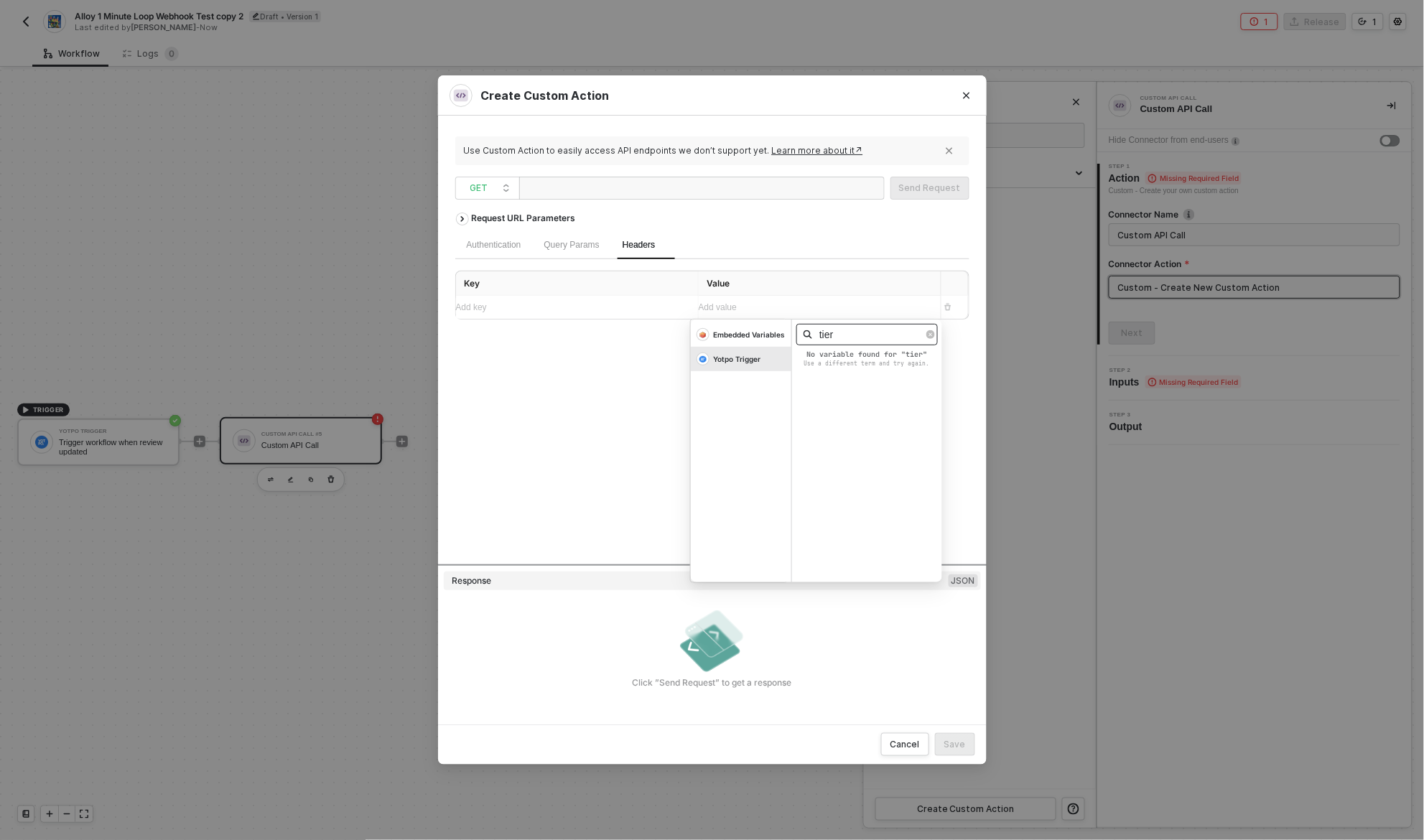
click at [867, 336] on input "tier" at bounding box center [872, 335] width 104 height 16
click at [737, 362] on div "Yotpo Trigger" at bounding box center [738, 359] width 48 height 10
click at [858, 335] on input "tier" at bounding box center [872, 335] width 104 height 16
type input "vip"
click at [549, 432] on div "Request URL Parameters Authentication Query Params Headers Key Value Add key ﻿ …" at bounding box center [712, 384] width 514 height 359
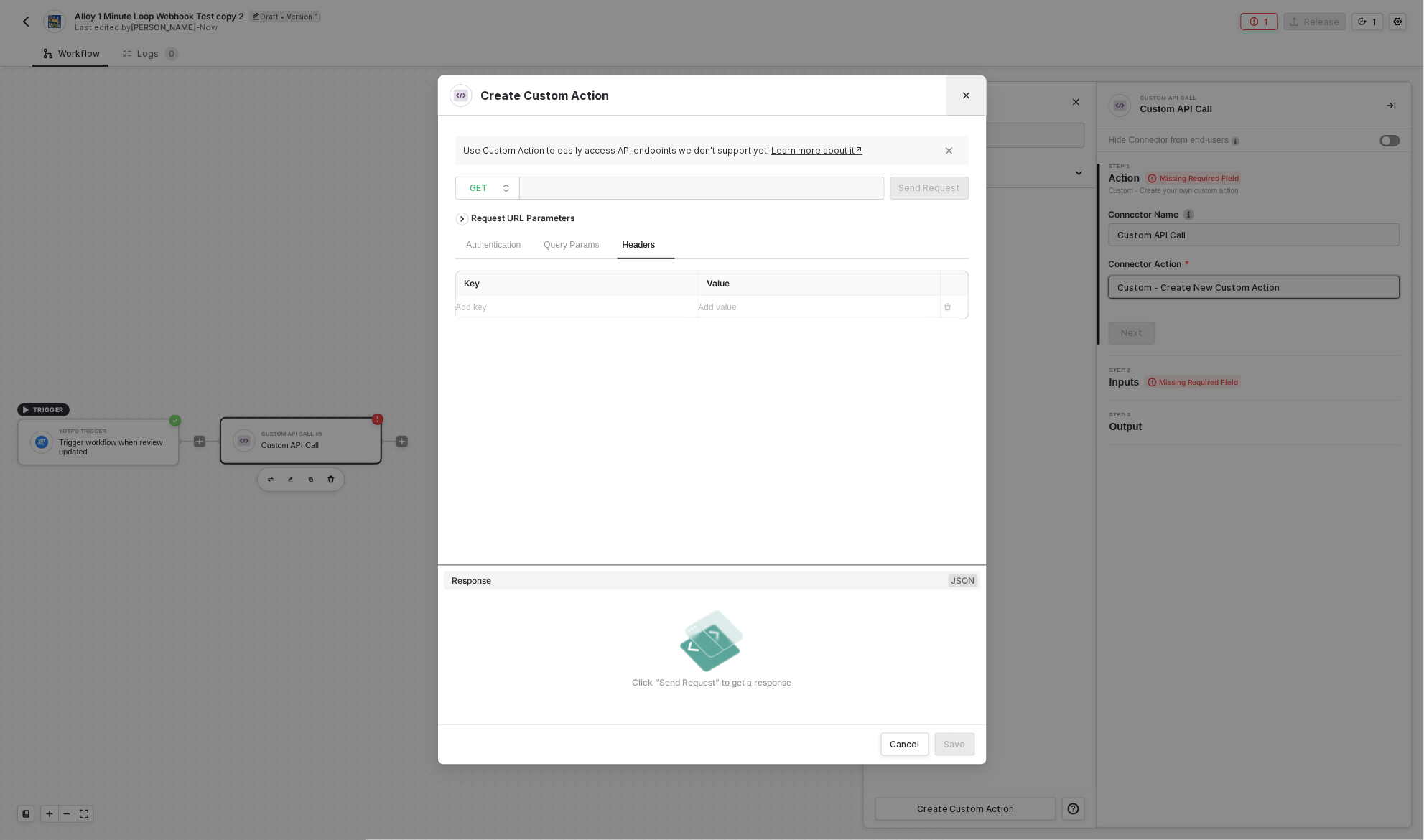
click at [966, 89] on button "Close" at bounding box center [967, 96] width 23 height 23
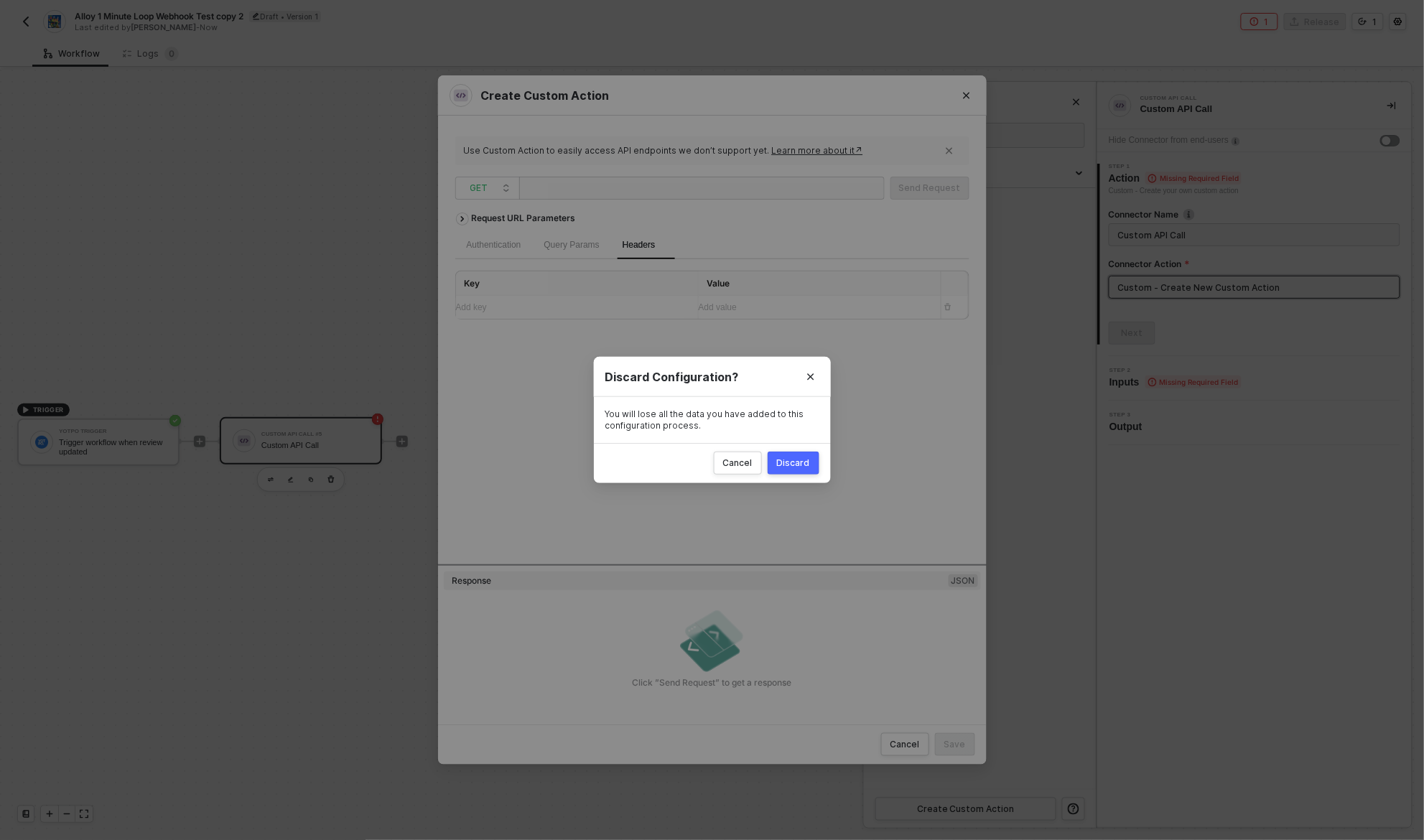
click at [800, 458] on div "Discard" at bounding box center [793, 463] width 33 height 12
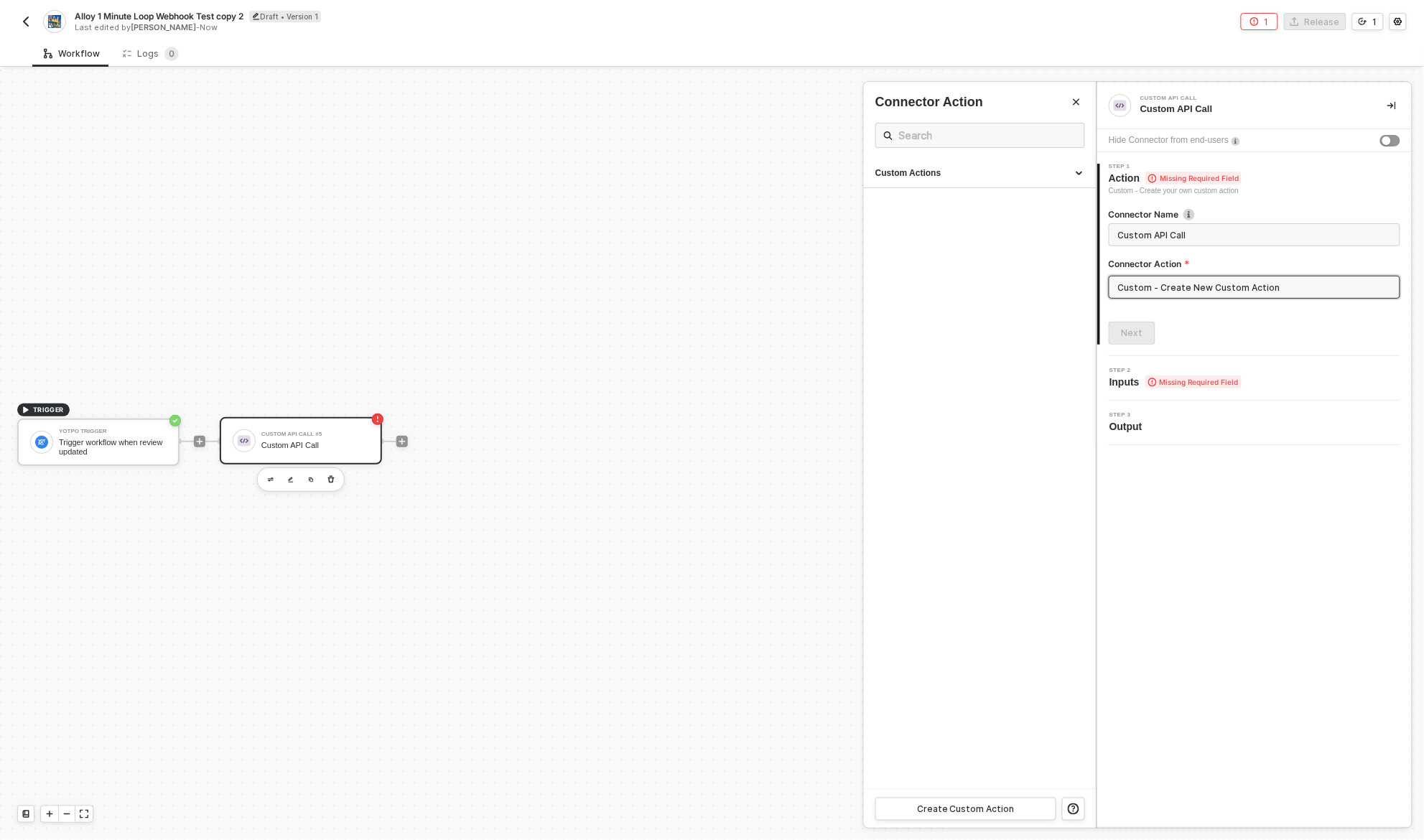
click at [131, 443] on div at bounding box center [712, 455] width 1424 height 771
click at [121, 447] on div "Trigger workflow when review updated" at bounding box center [112, 447] width 107 height 18
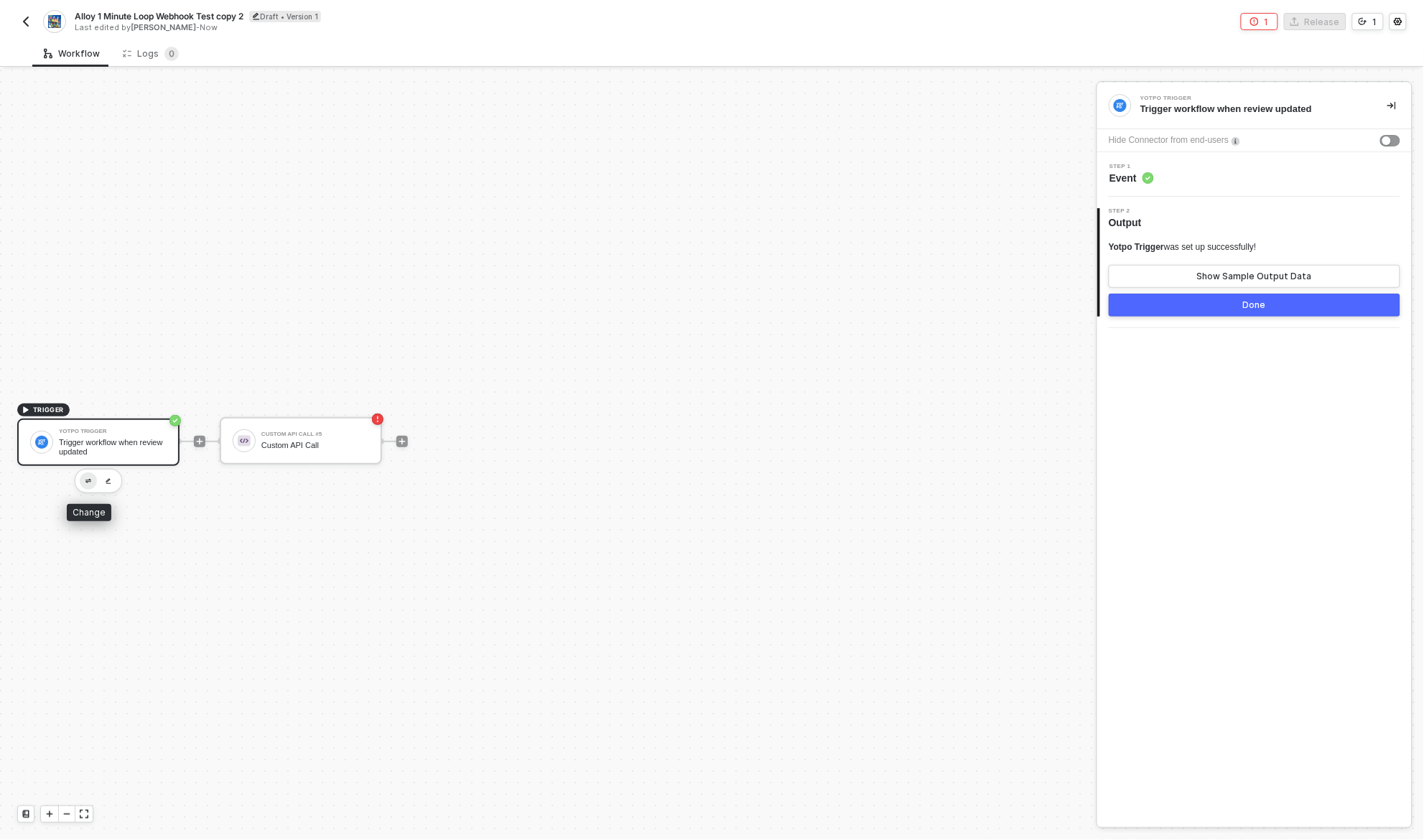
click at [83, 483] on button "button" at bounding box center [89, 481] width 18 height 18
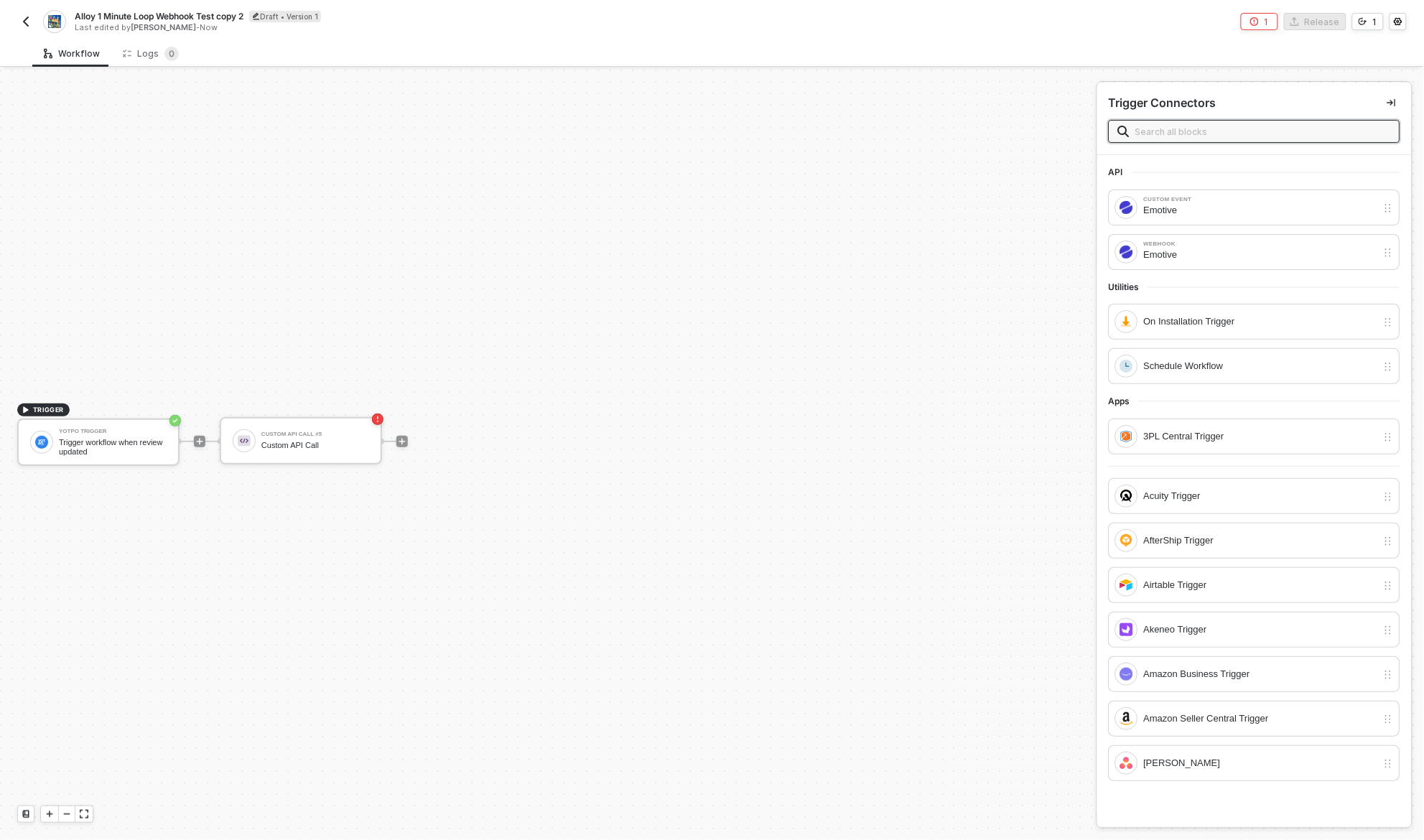
type input "o"
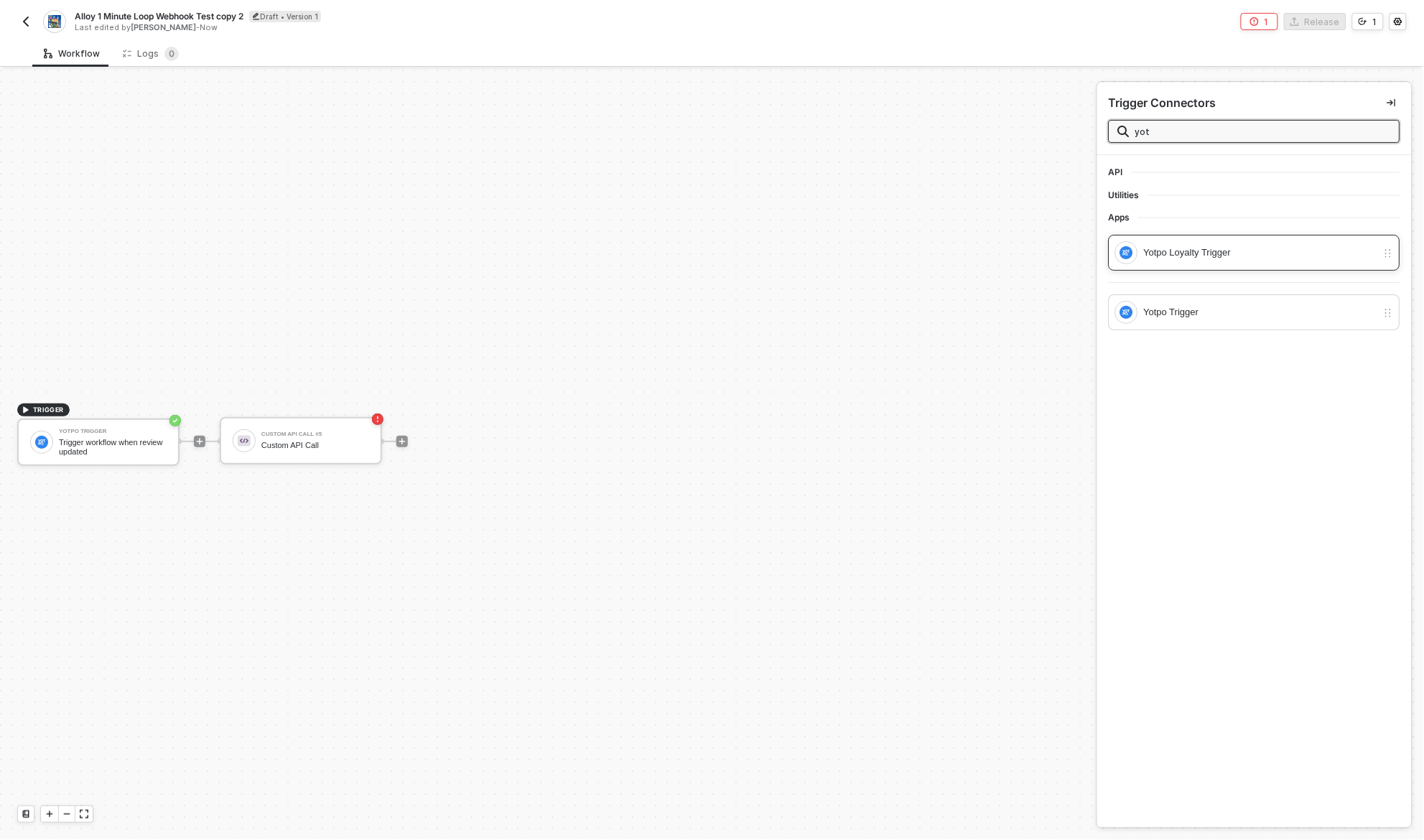
type input "yot"
click at [1231, 255] on div "Yotpo Loyalty Trigger" at bounding box center [1260, 253] width 233 height 16
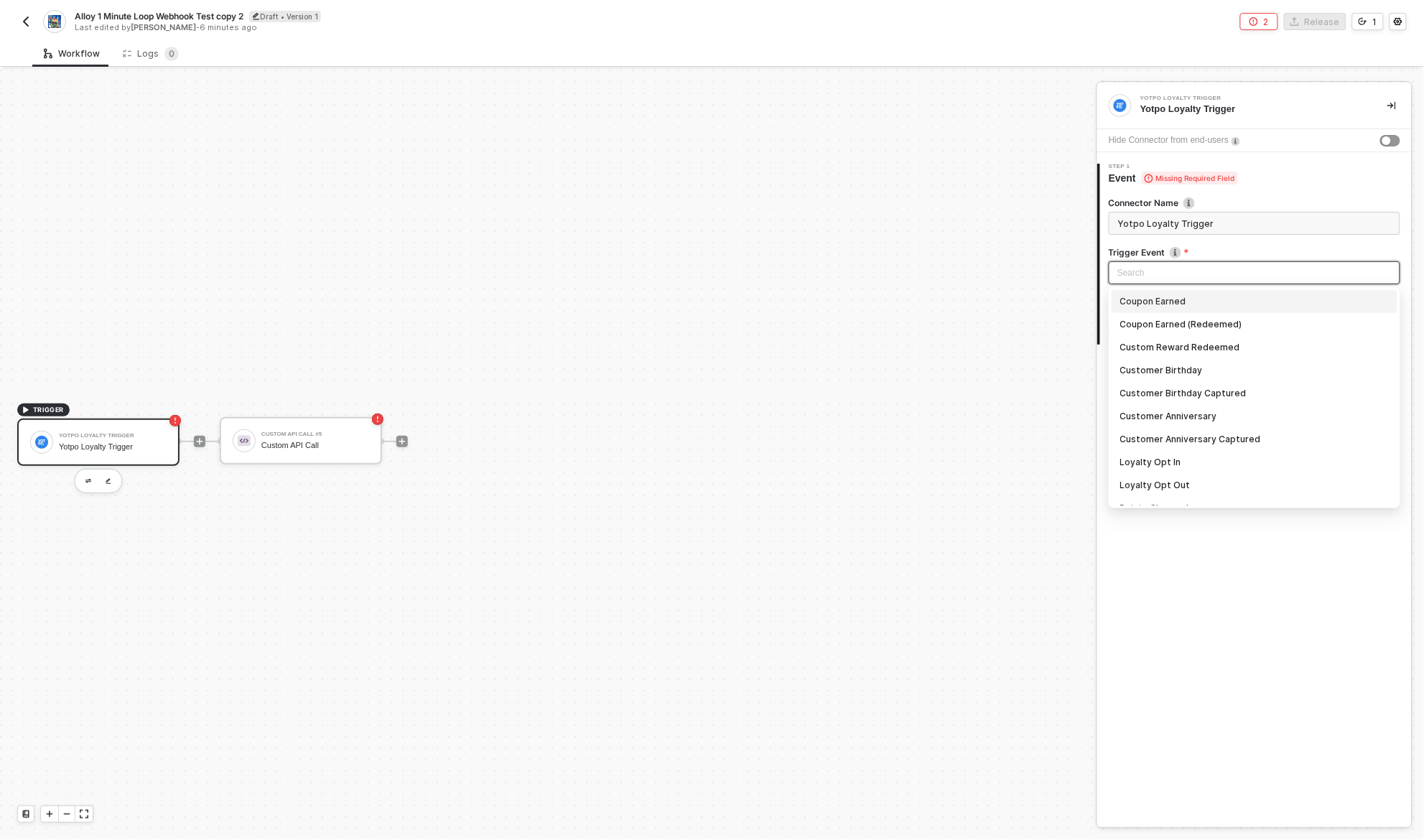
click at [1158, 267] on input "search" at bounding box center [1254, 273] width 274 height 21
click at [1206, 580] on div "Yotpo Loyalty Trigger Yotpo Loyalty Trigger Hide Connector from end-users 1 Ste…" at bounding box center [1255, 455] width 314 height 744
click at [1179, 275] on input "search" at bounding box center [1254, 273] width 274 height 21
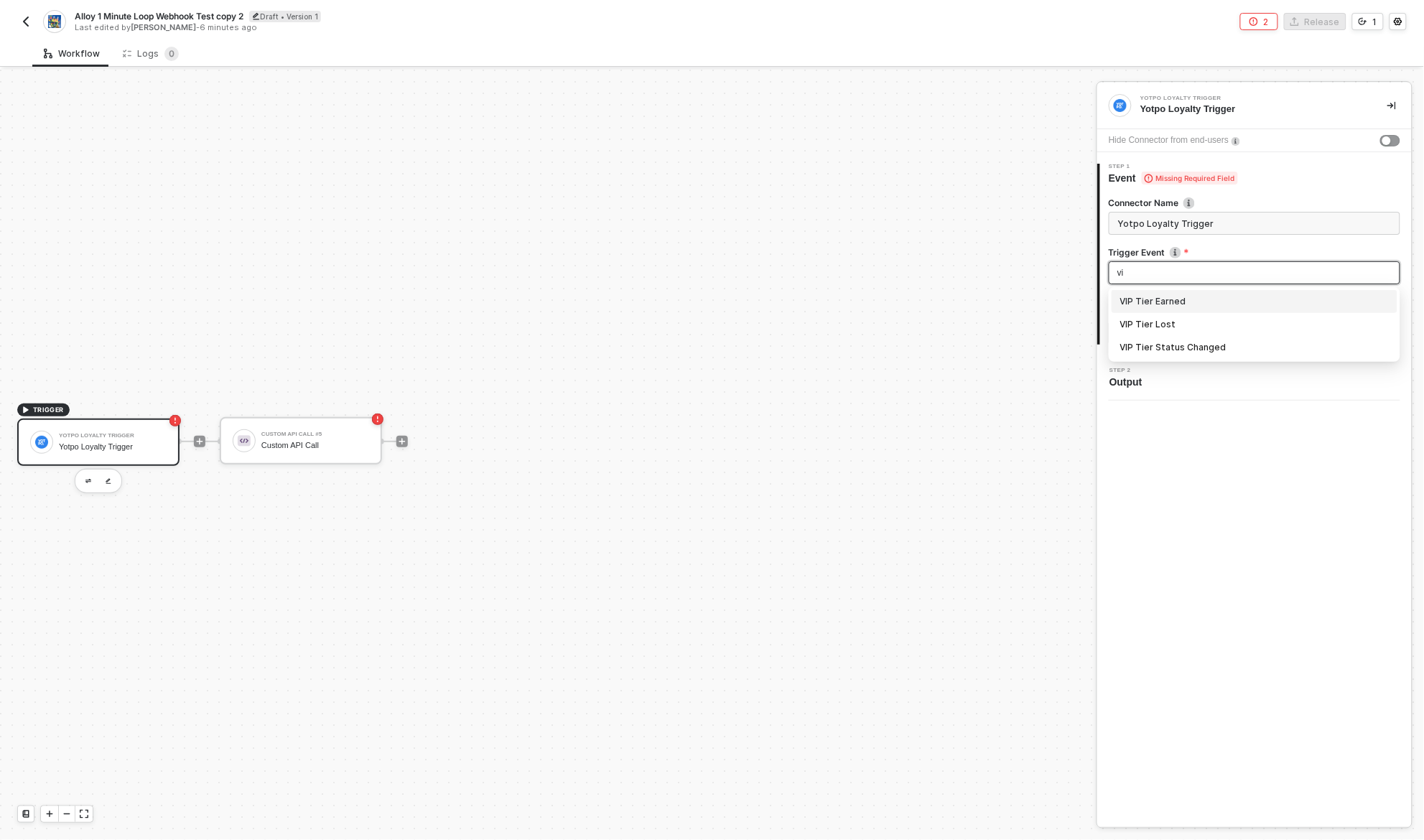
type input "vip"
click at [1213, 347] on div "VIP Tier Status Changed" at bounding box center [1254, 347] width 268 height 16
type input "Trigger workflow when vip tier status changed"
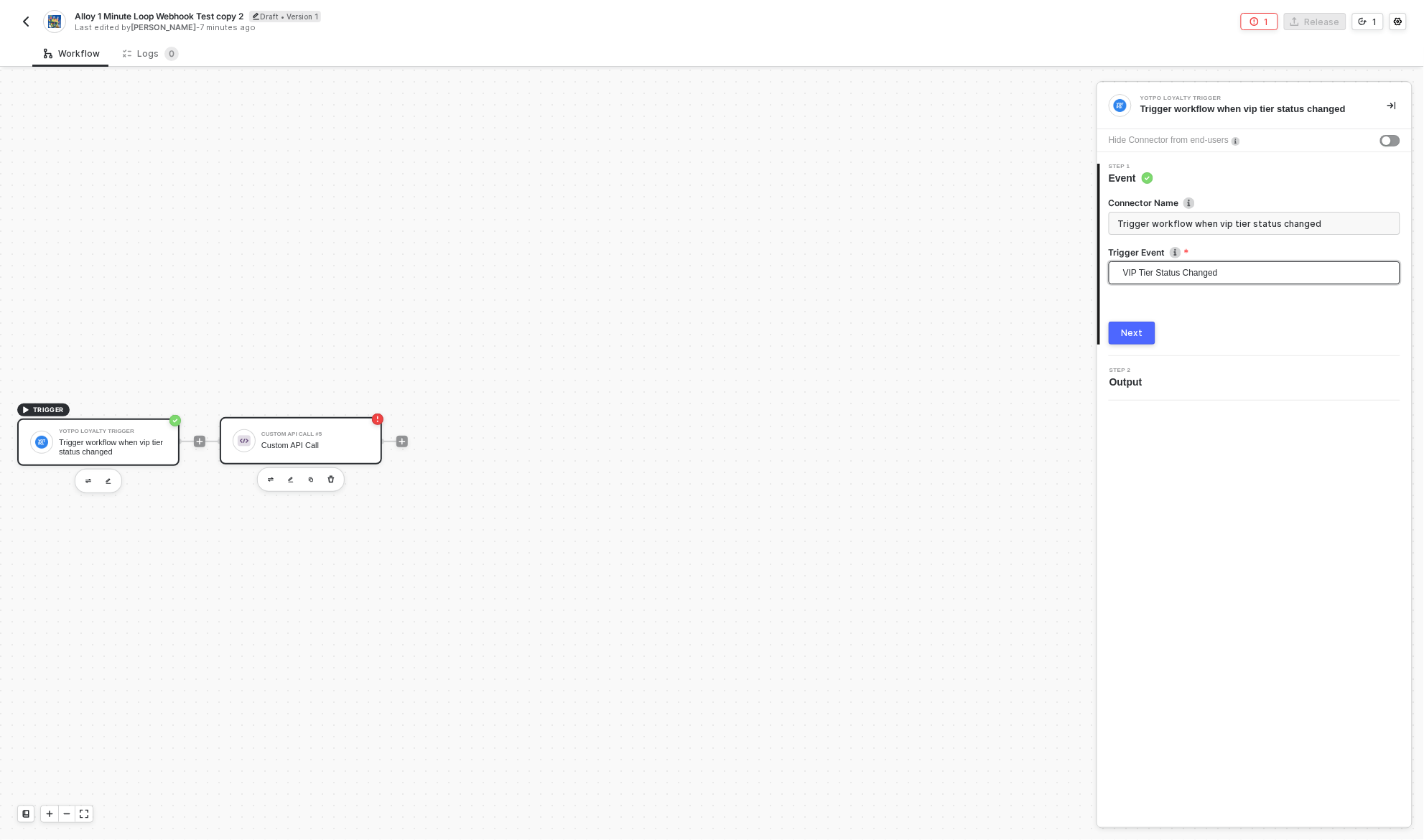
click at [317, 457] on div "Custom API Call #5 Custom API Call" at bounding box center [301, 441] width 162 height 48
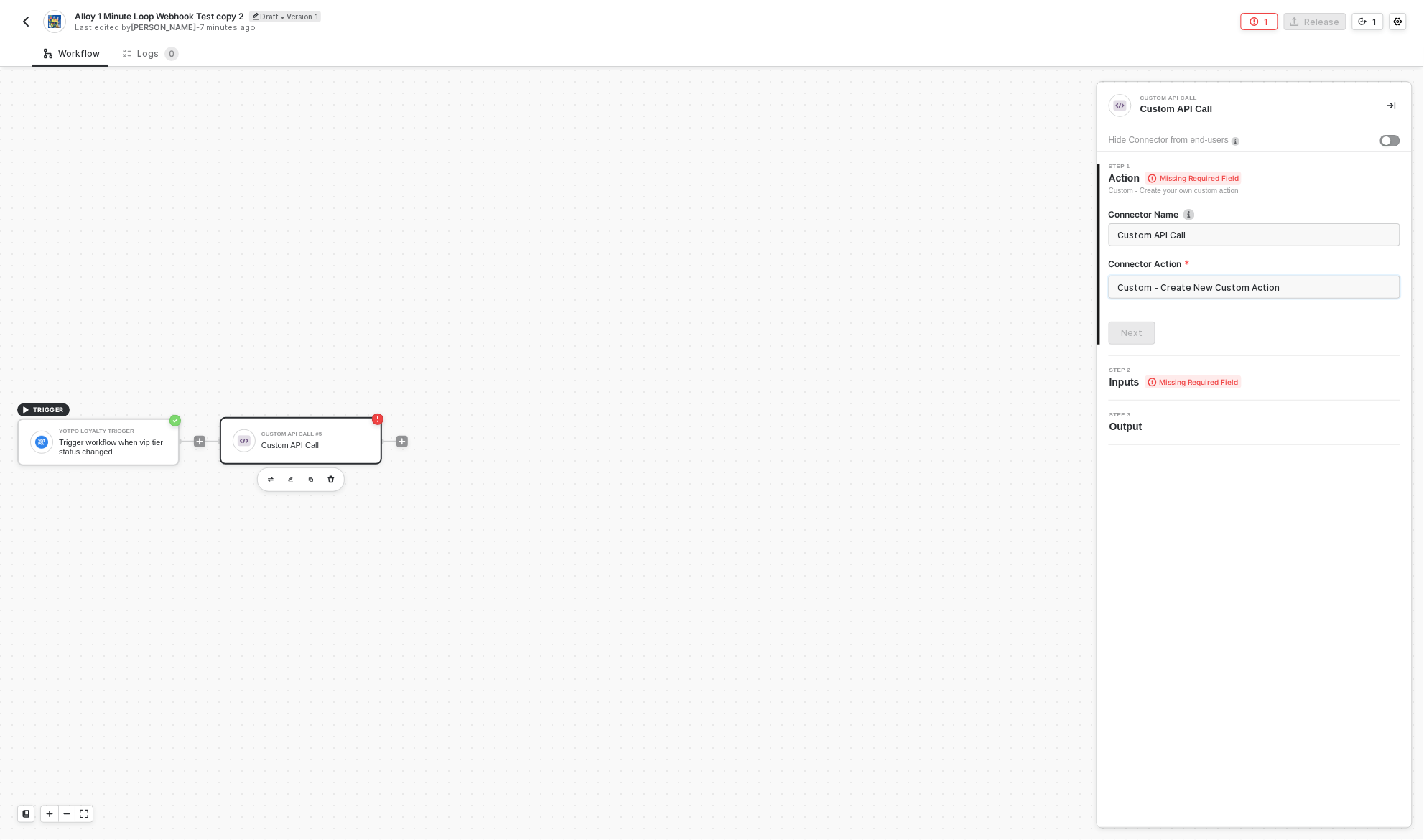
click at [1162, 290] on input "Custom - Create New Custom Action" at bounding box center [1254, 288] width 292 height 23
click at [948, 812] on div "Create Custom Action" at bounding box center [966, 810] width 98 height 12
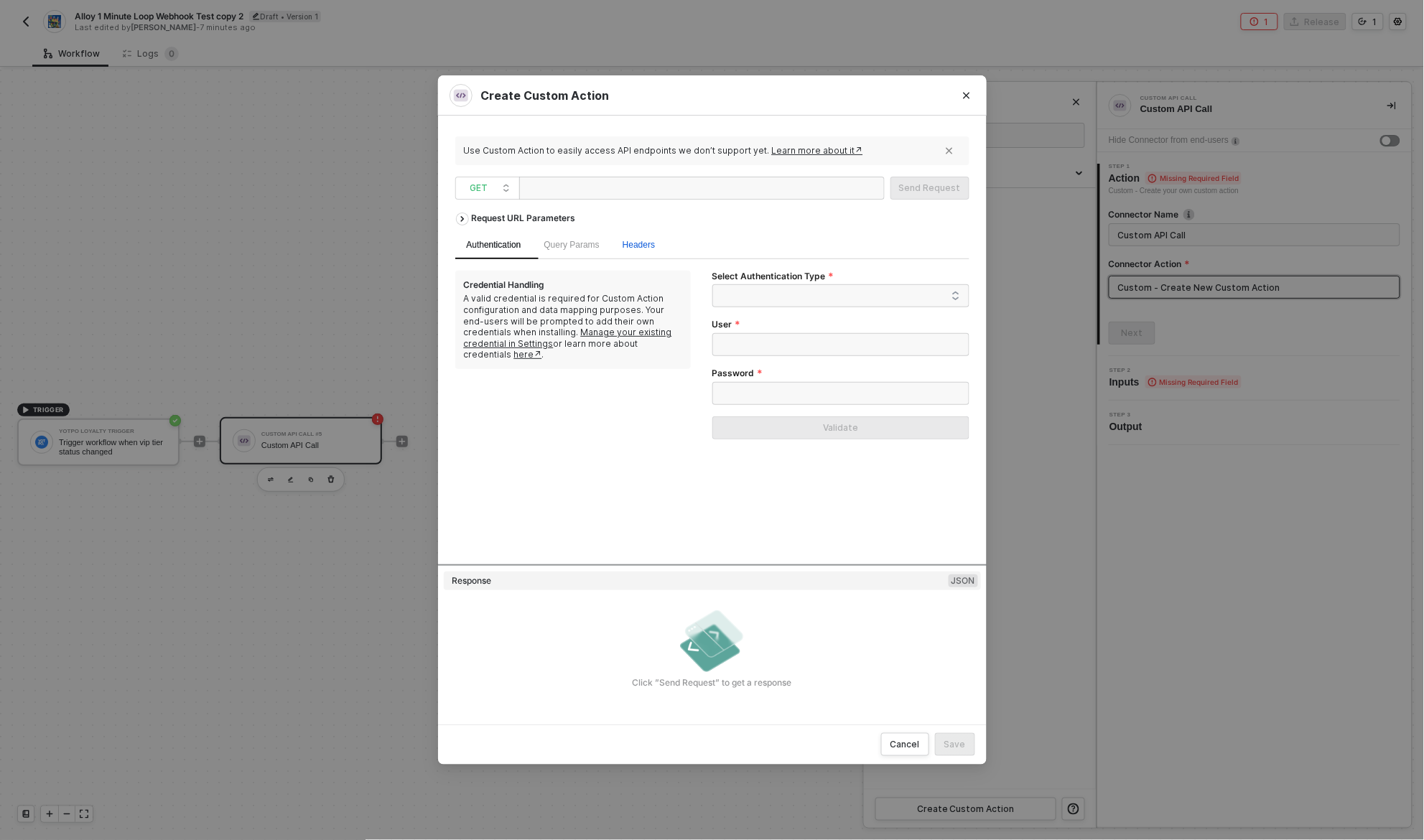
click at [652, 245] on span "Headers" at bounding box center [638, 245] width 32 height 10
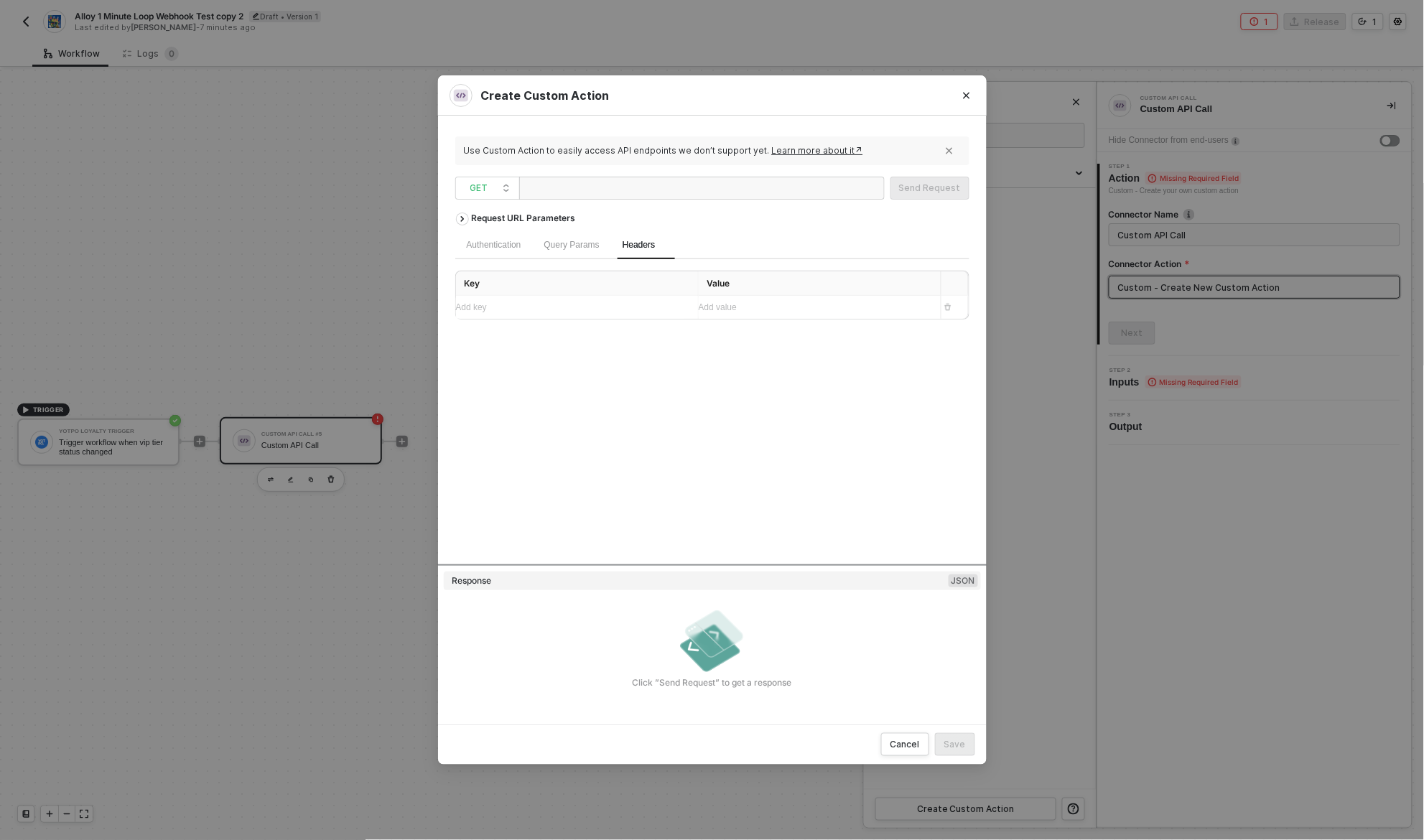
click at [748, 311] on div "Add value ﻿" at bounding box center [807, 307] width 217 height 14
click at [736, 364] on div "Yotpo Loyalty Trigger" at bounding box center [750, 362] width 72 height 20
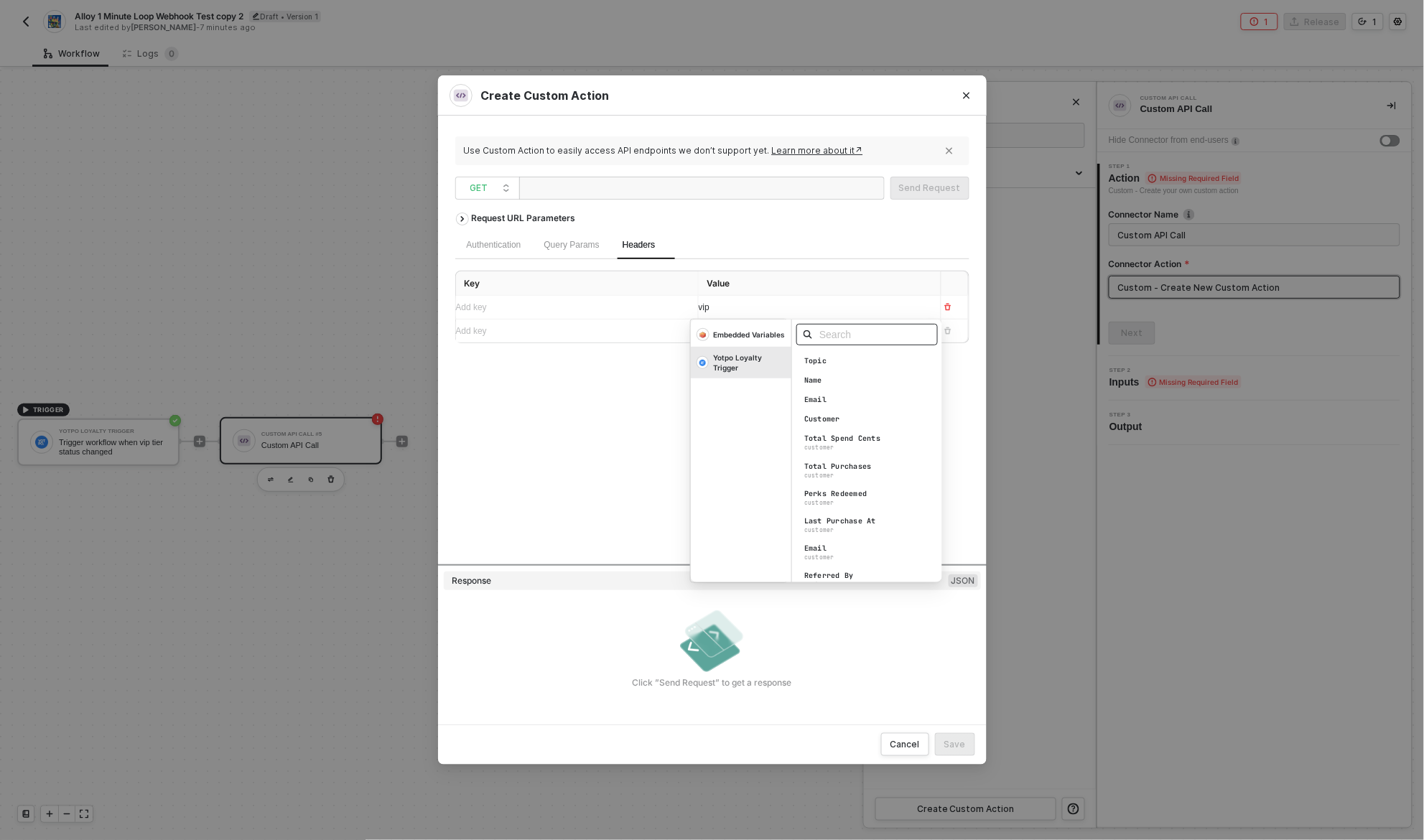
click at [855, 330] on input "text" at bounding box center [872, 335] width 104 height 16
type input "vip"
click at [890, 370] on div "Vip Tier Name customer" at bounding box center [871, 365] width 150 height 23
